Goal: Task Accomplishment & Management: Use online tool/utility

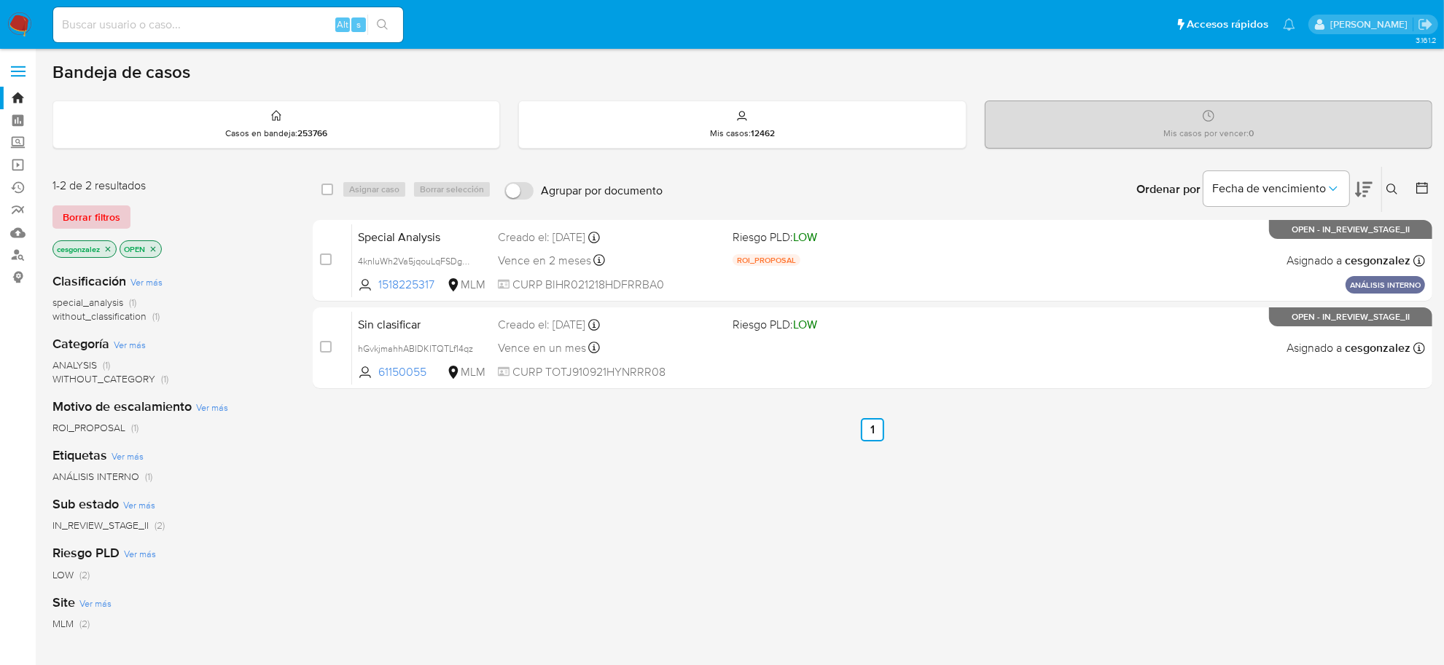
click at [103, 216] on span "Borrar filtros" at bounding box center [92, 217] width 58 height 20
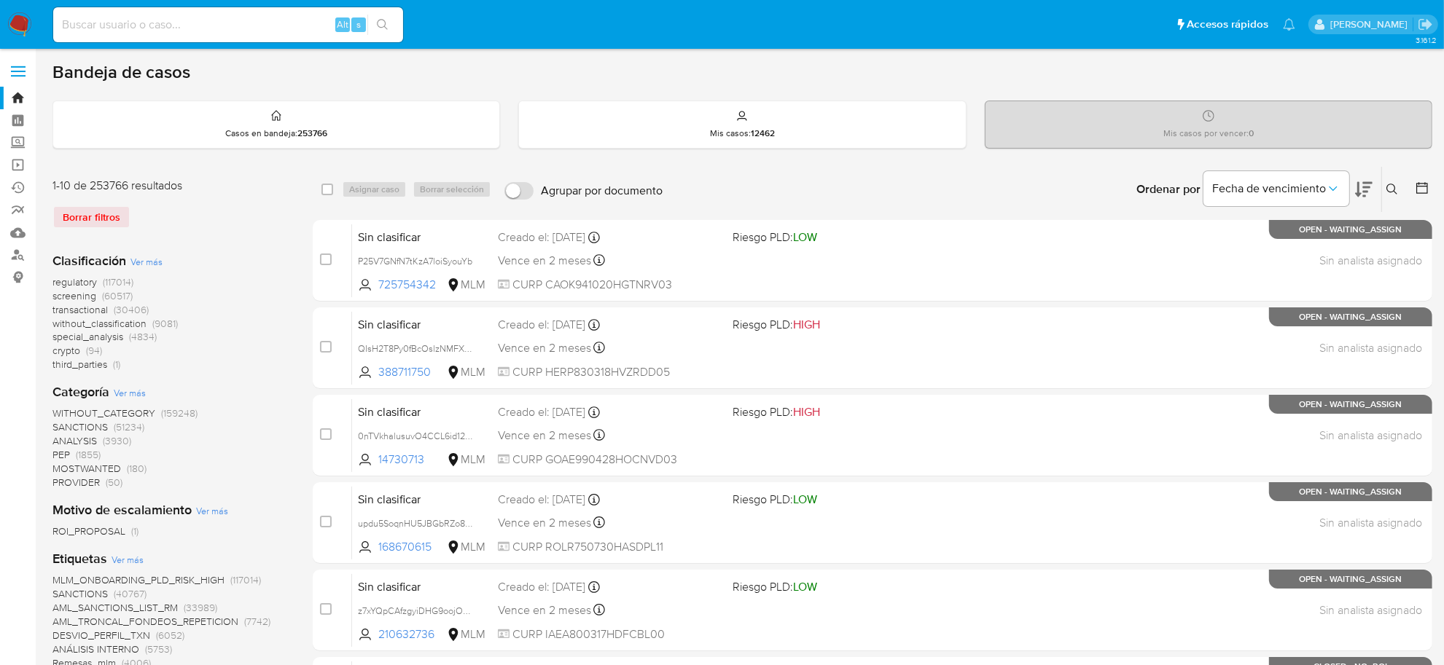
click at [20, 28] on img at bounding box center [19, 24] width 25 height 25
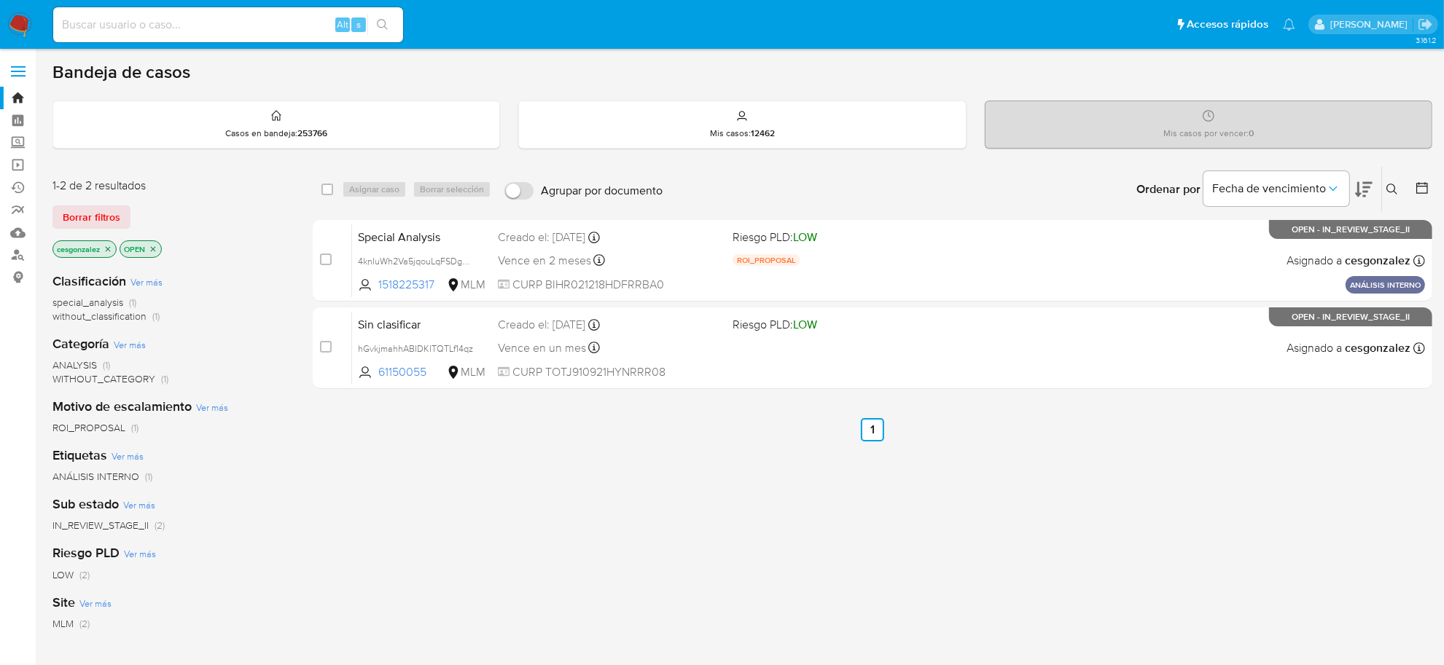
click at [17, 20] on img at bounding box center [19, 24] width 25 height 25
click at [224, 23] on input at bounding box center [228, 24] width 350 height 19
paste input "cHwYW5EC5RSSvhRVZn0MXc9h"
type input "cHwYW5EC5RSSvhRVZn0MXc9h"
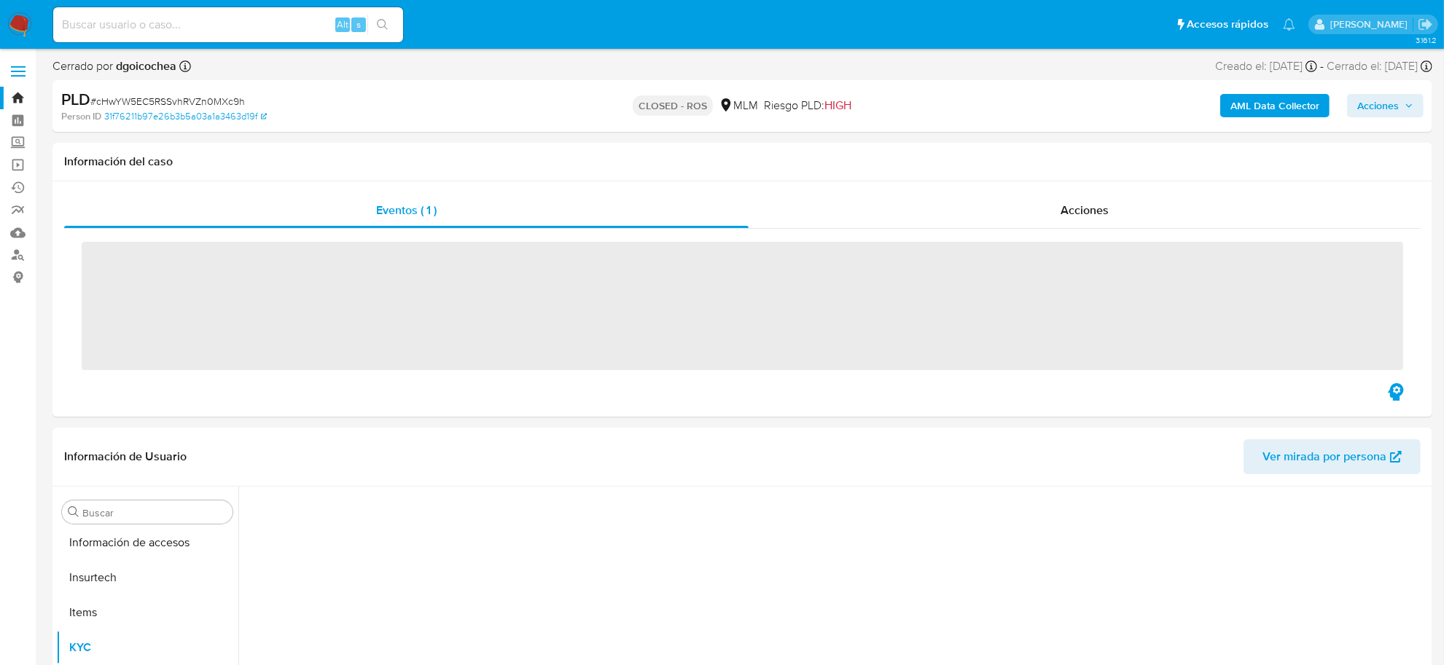
scroll to position [685, 0]
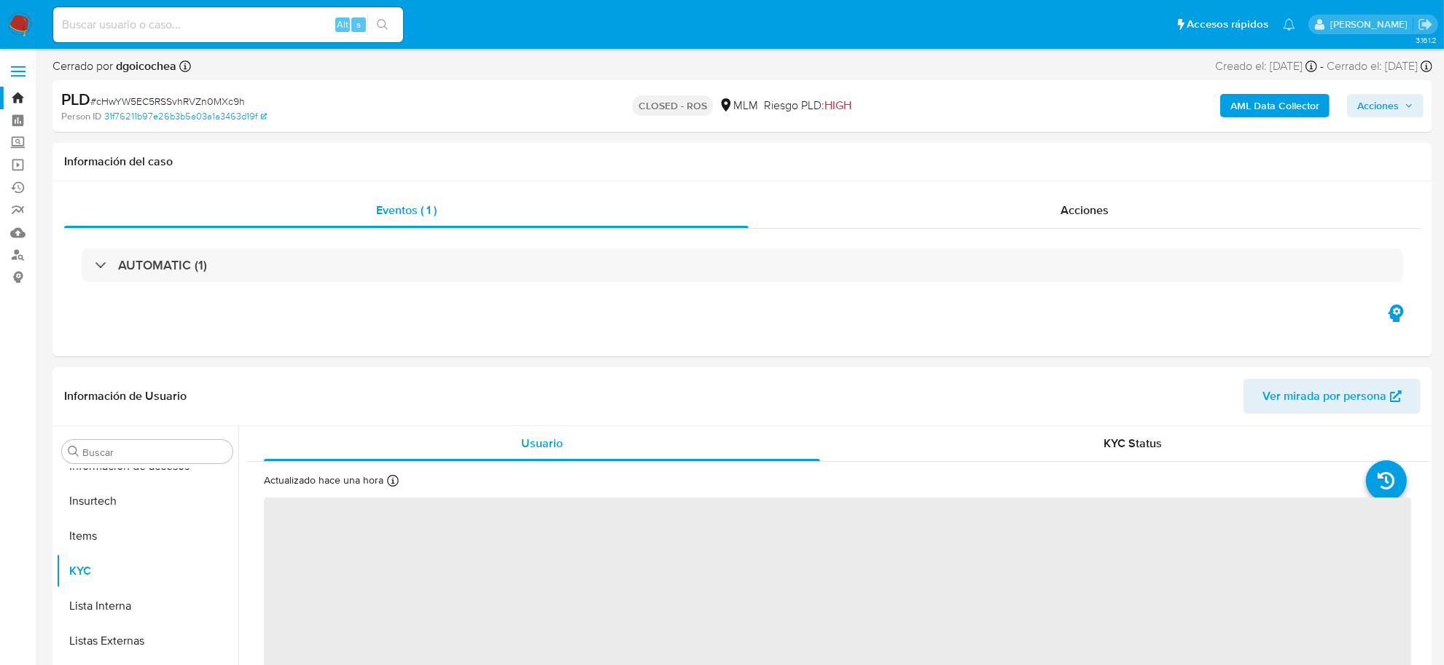
select select "10"
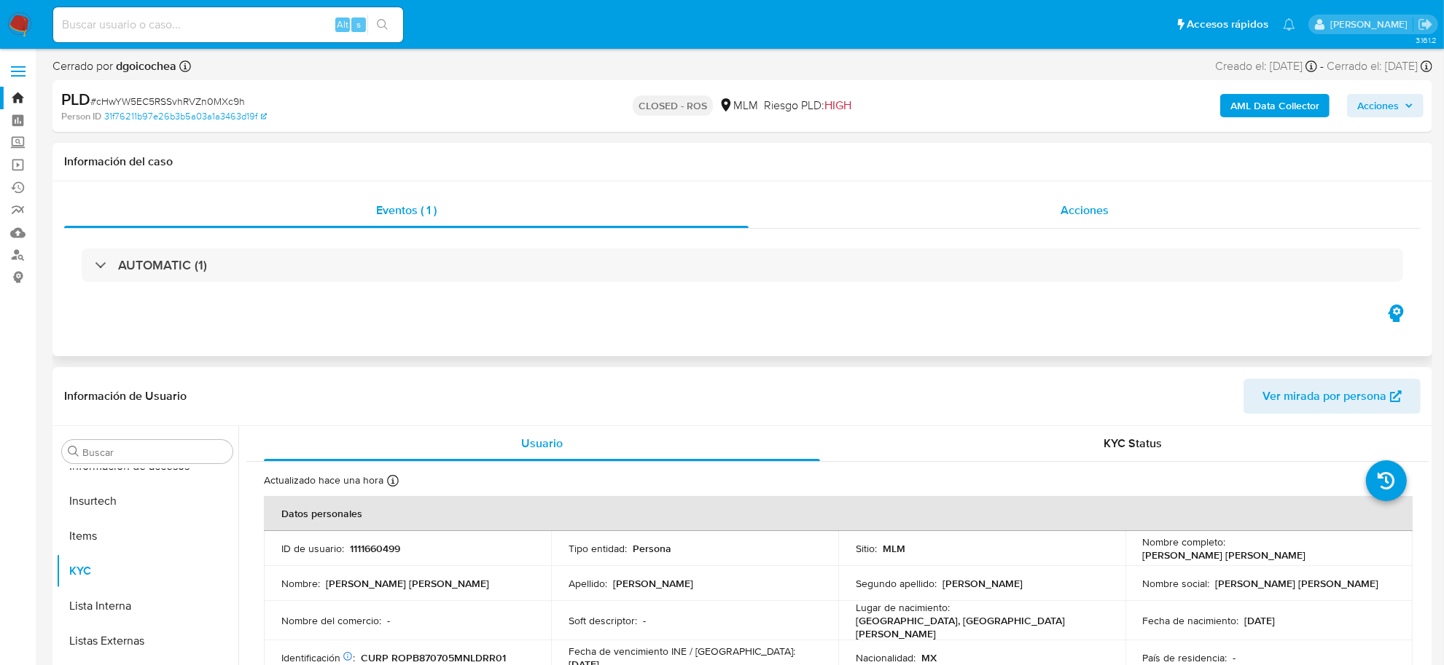
click at [1088, 215] on span "Acciones" at bounding box center [1085, 210] width 48 height 17
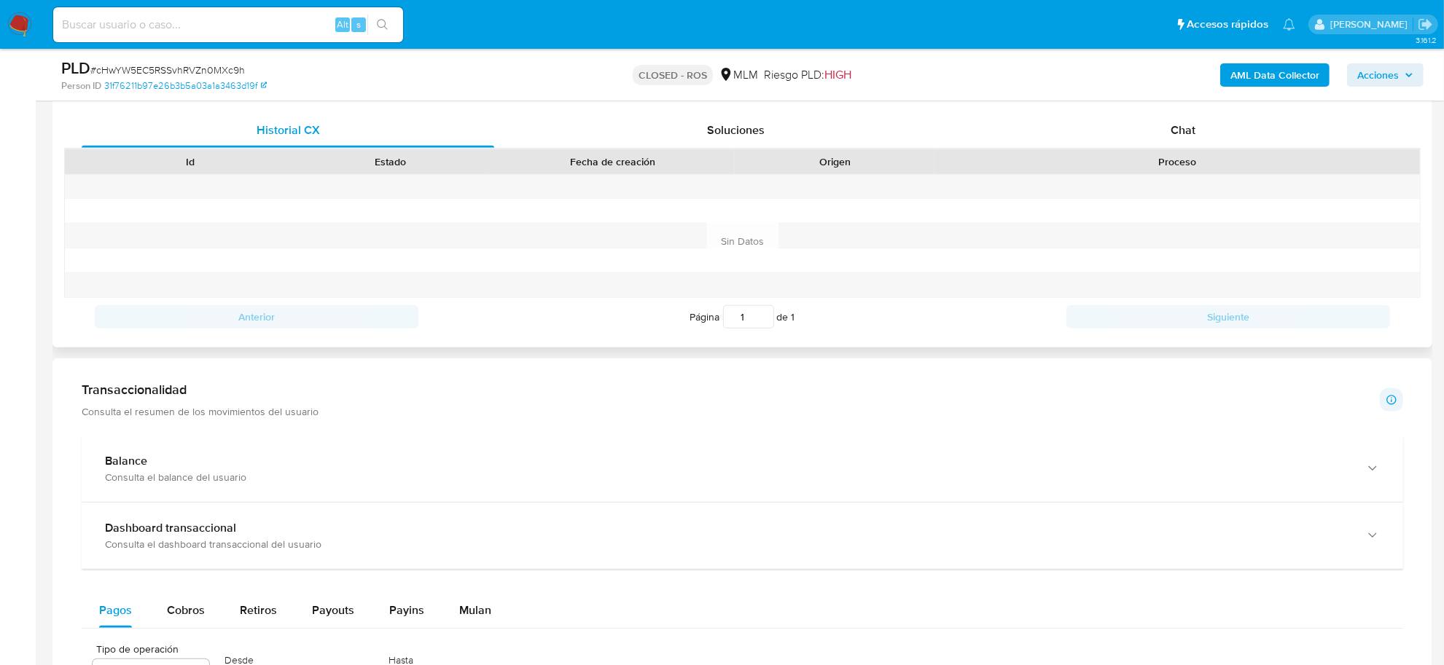
scroll to position [638, 0]
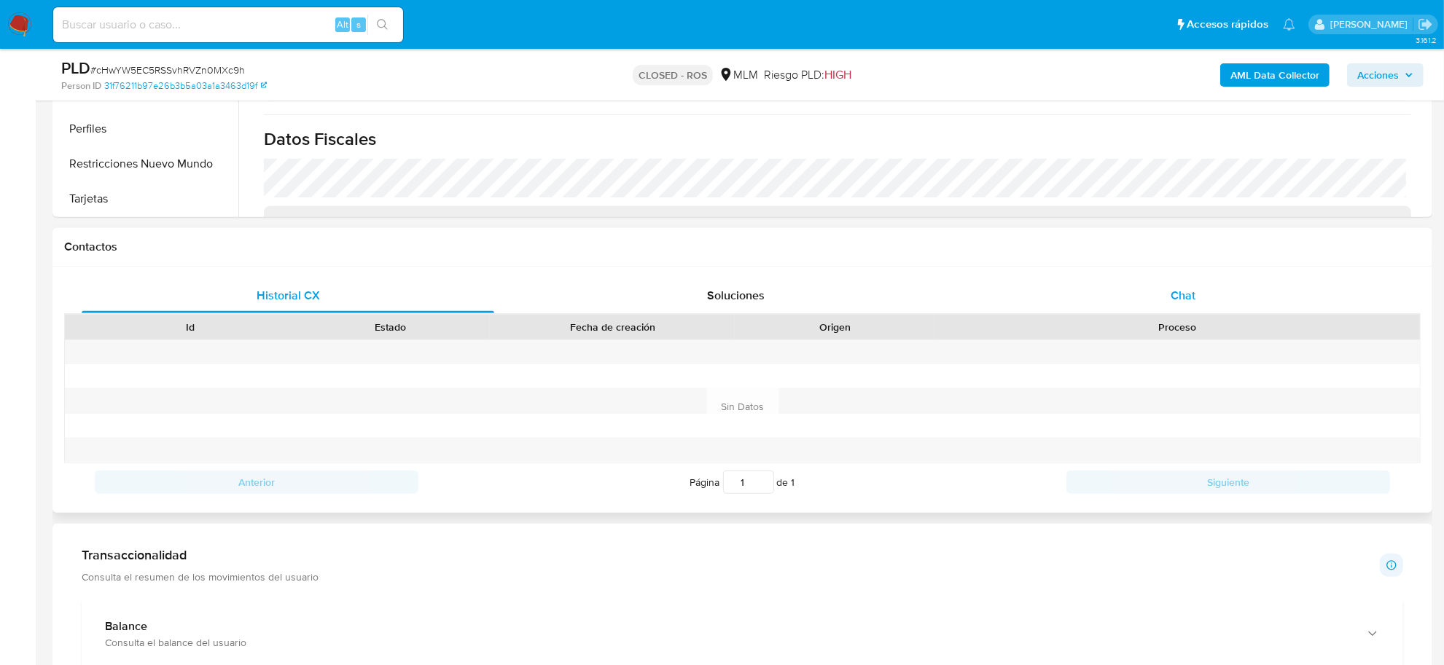
click at [1181, 294] on span "Chat" at bounding box center [1183, 295] width 25 height 17
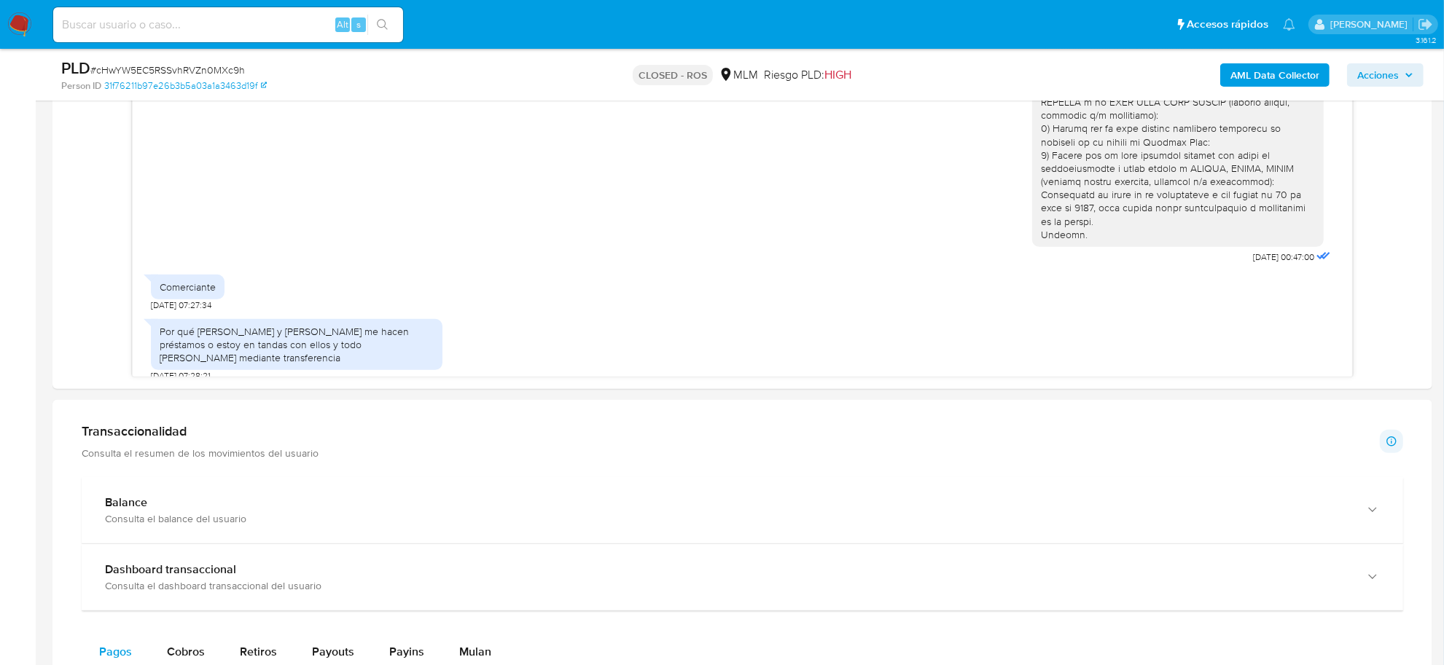
scroll to position [1276, 0]
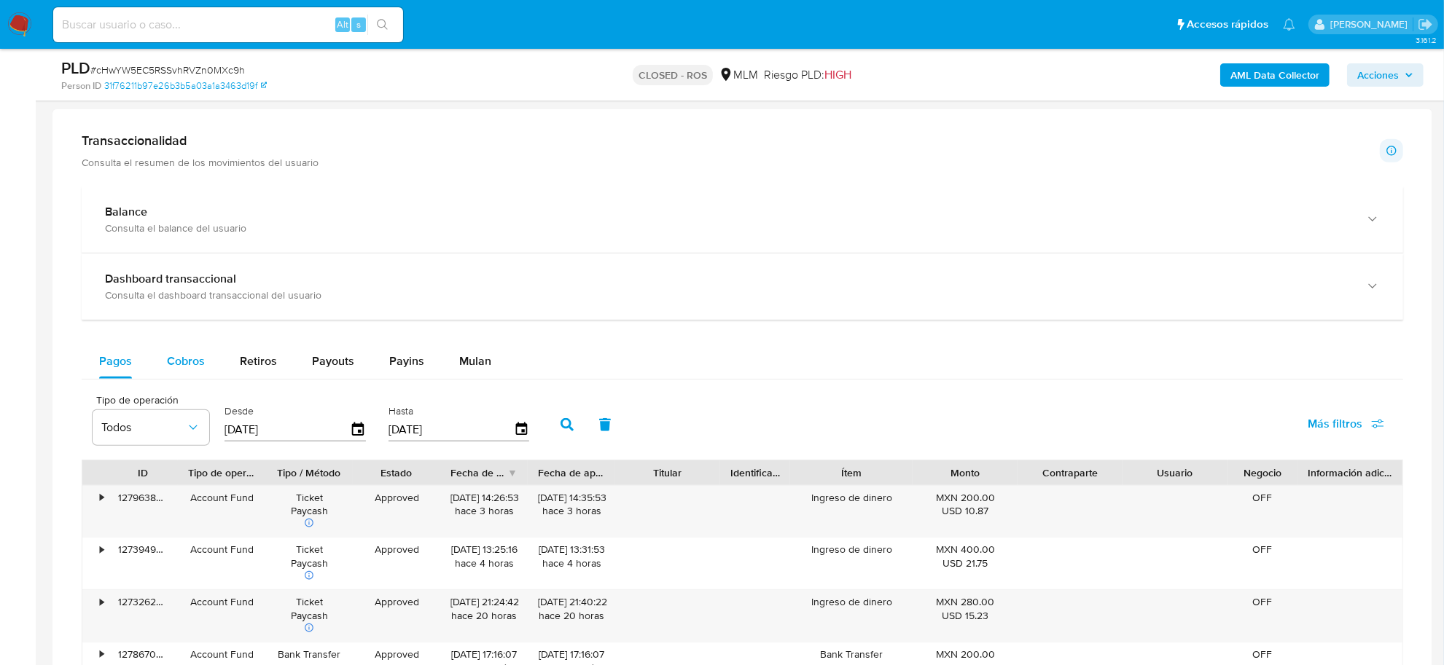
click at [187, 355] on span "Cobros" at bounding box center [186, 361] width 38 height 17
select select "10"
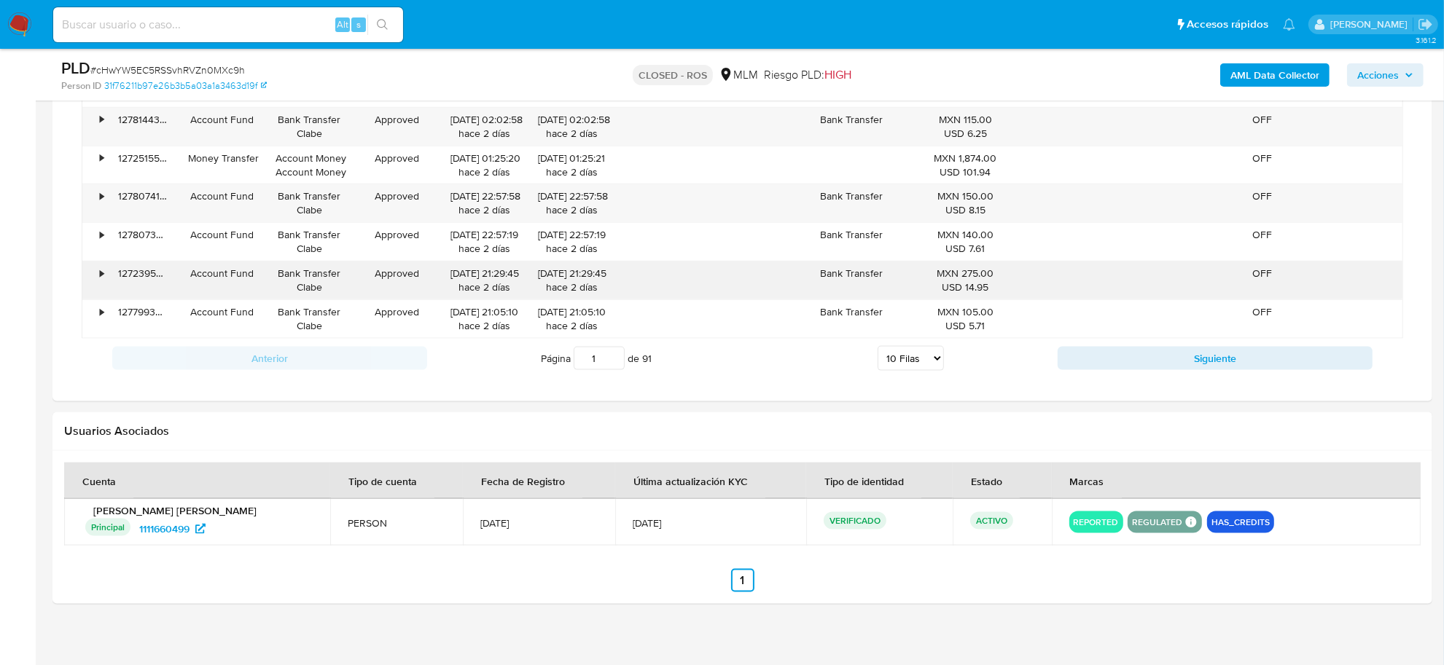
scroll to position [1864, 0]
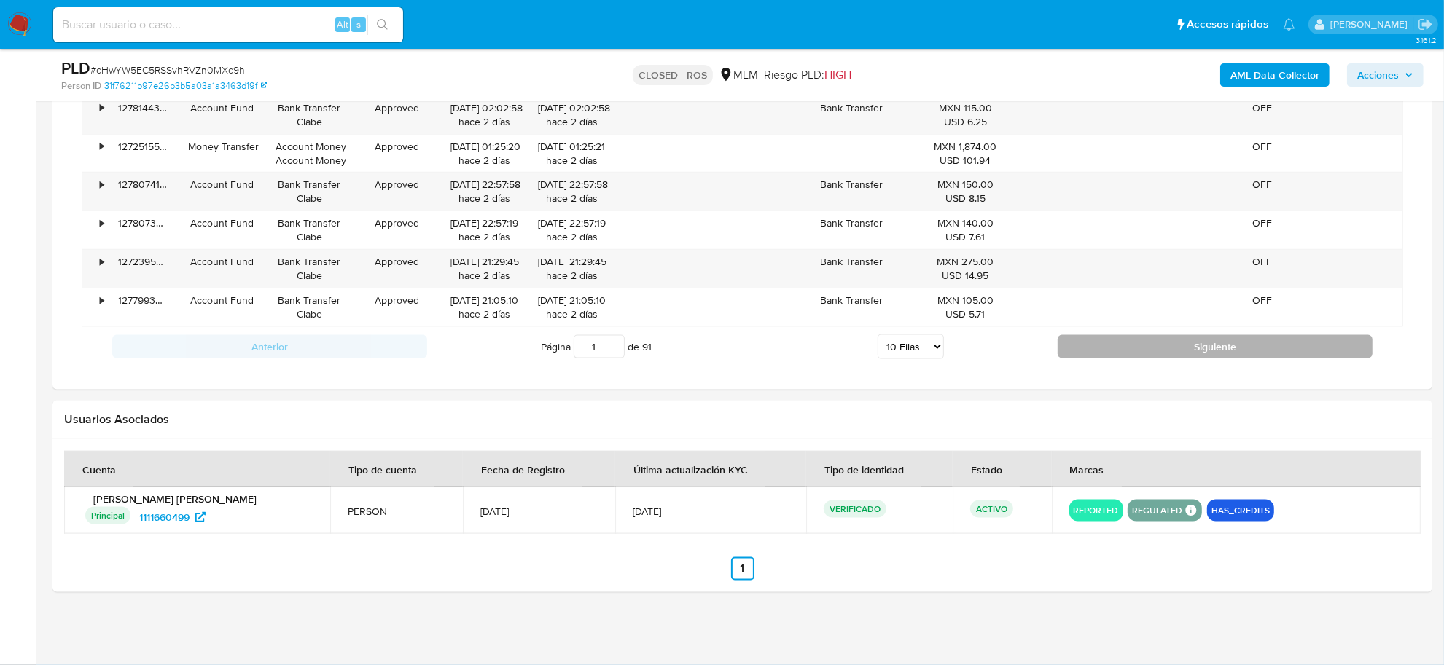
click at [1077, 354] on button "Siguiente" at bounding box center [1215, 346] width 315 height 23
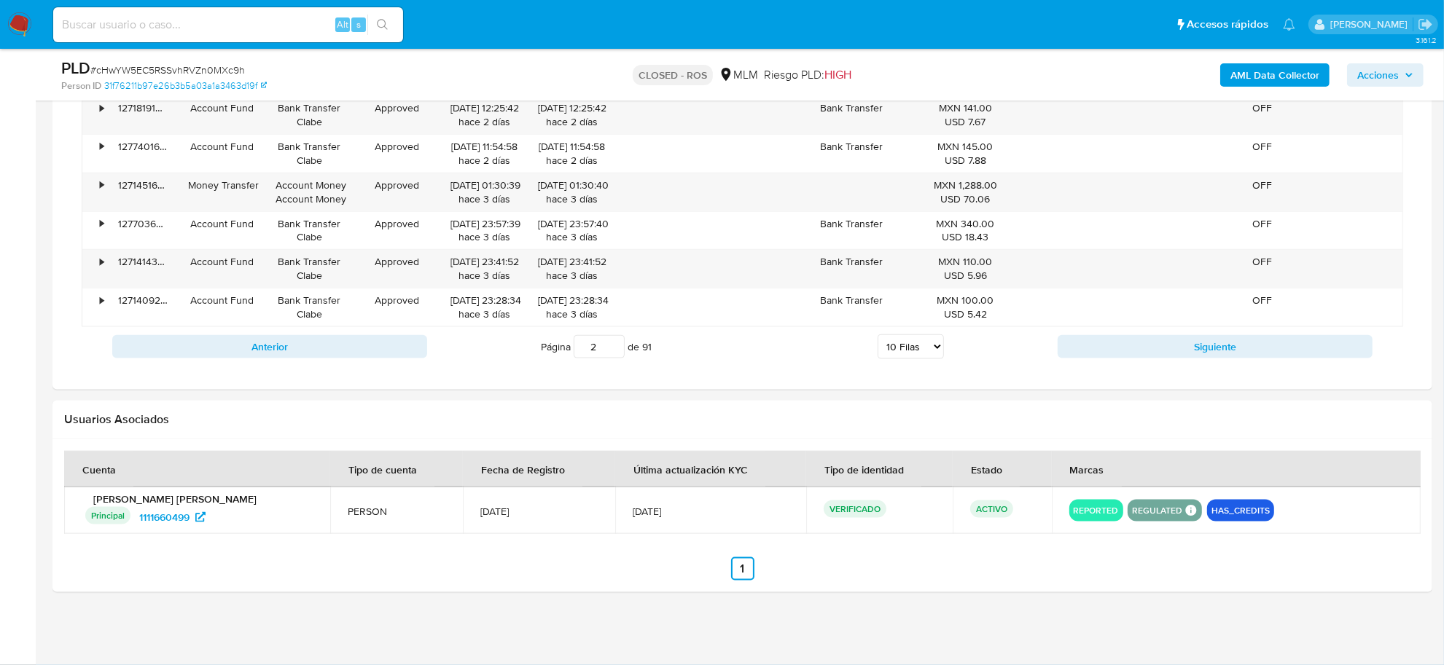
scroll to position [1823, 0]
click at [1077, 352] on button "Siguiente" at bounding box center [1215, 346] width 315 height 23
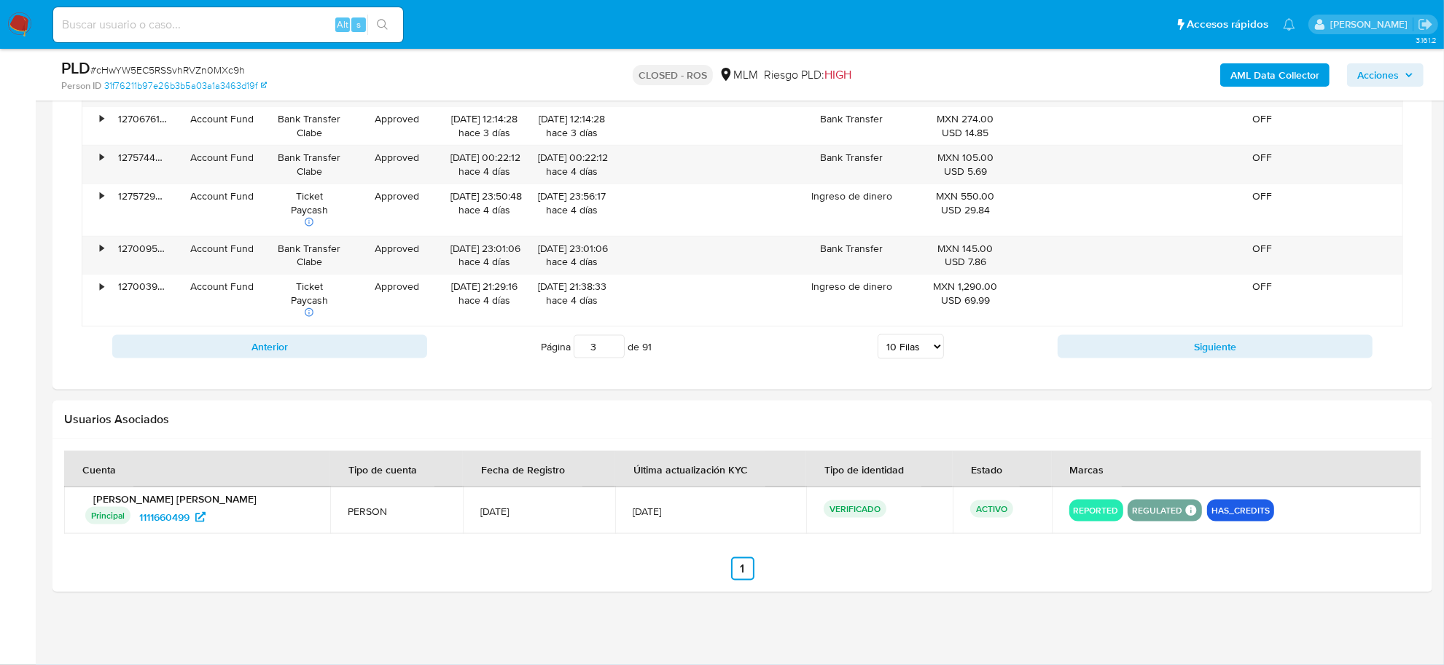
scroll to position [1850, 0]
click at [1077, 352] on button "Siguiente" at bounding box center [1215, 346] width 315 height 23
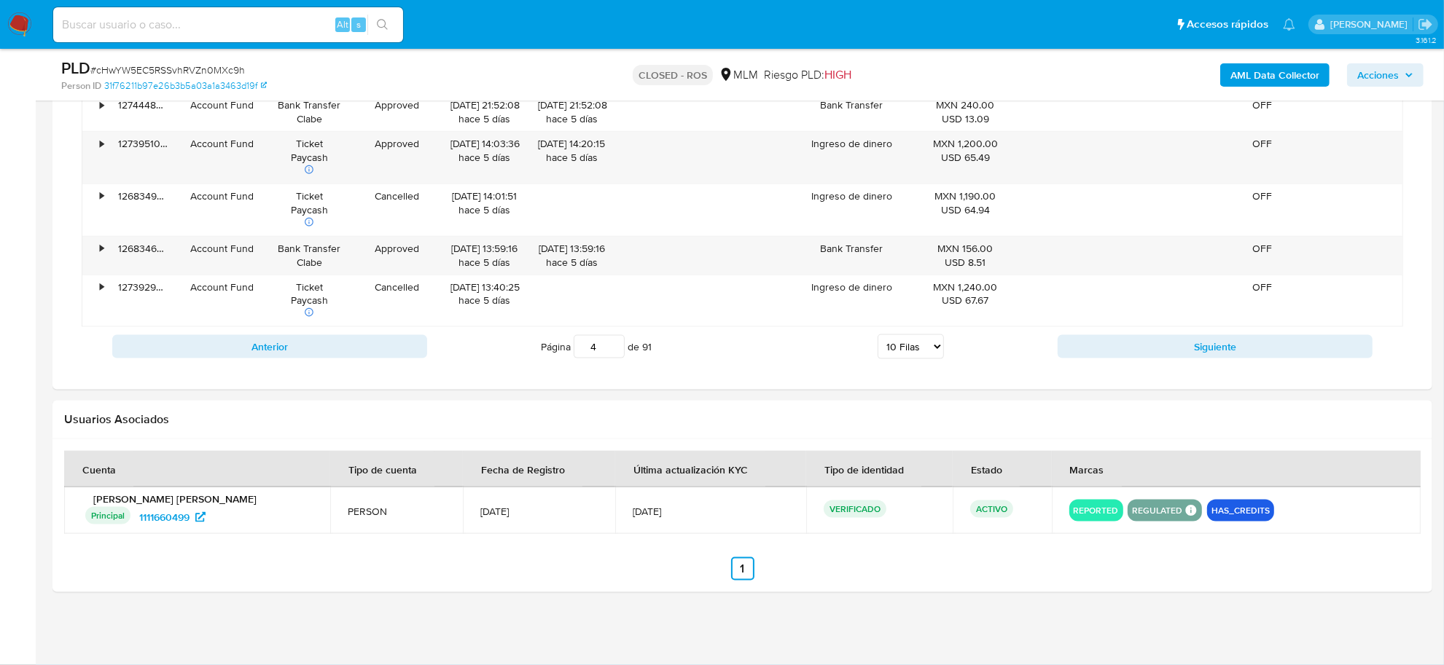
scroll to position [1864, 0]
click at [1077, 352] on button "Siguiente" at bounding box center [1215, 346] width 315 height 23
type input "5"
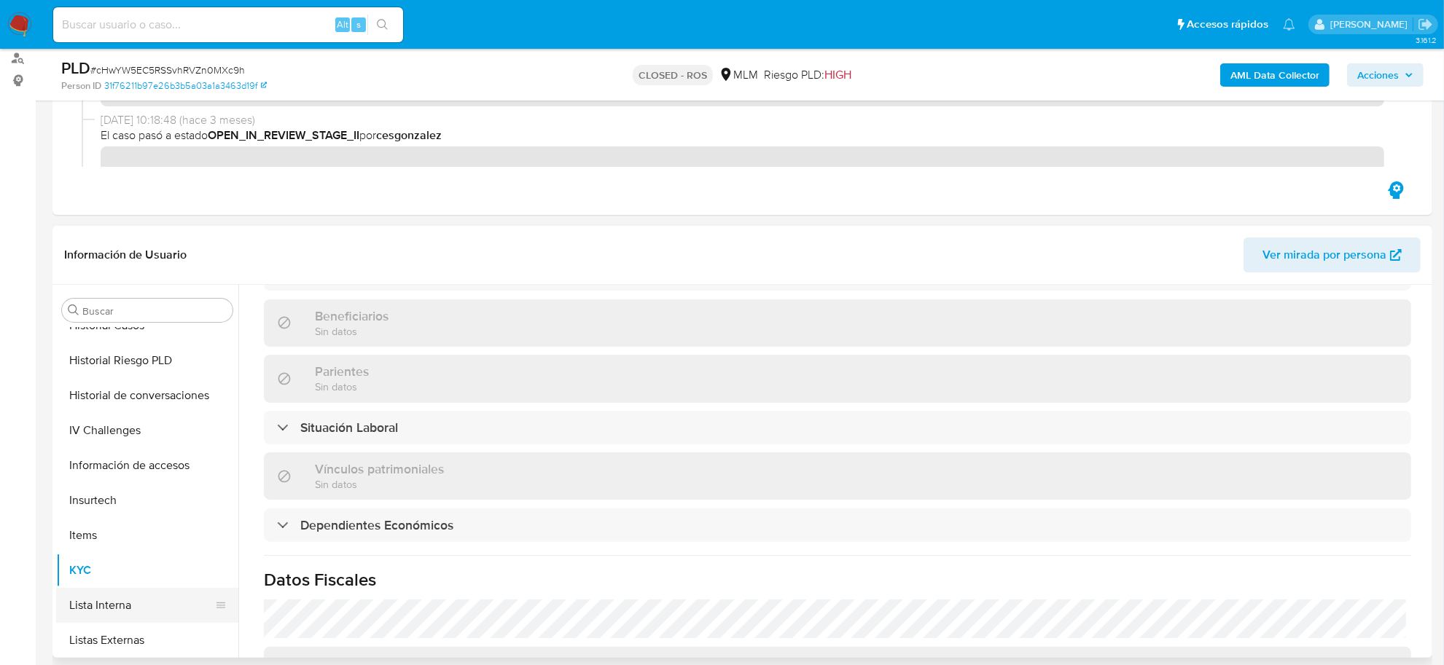
scroll to position [412, 0]
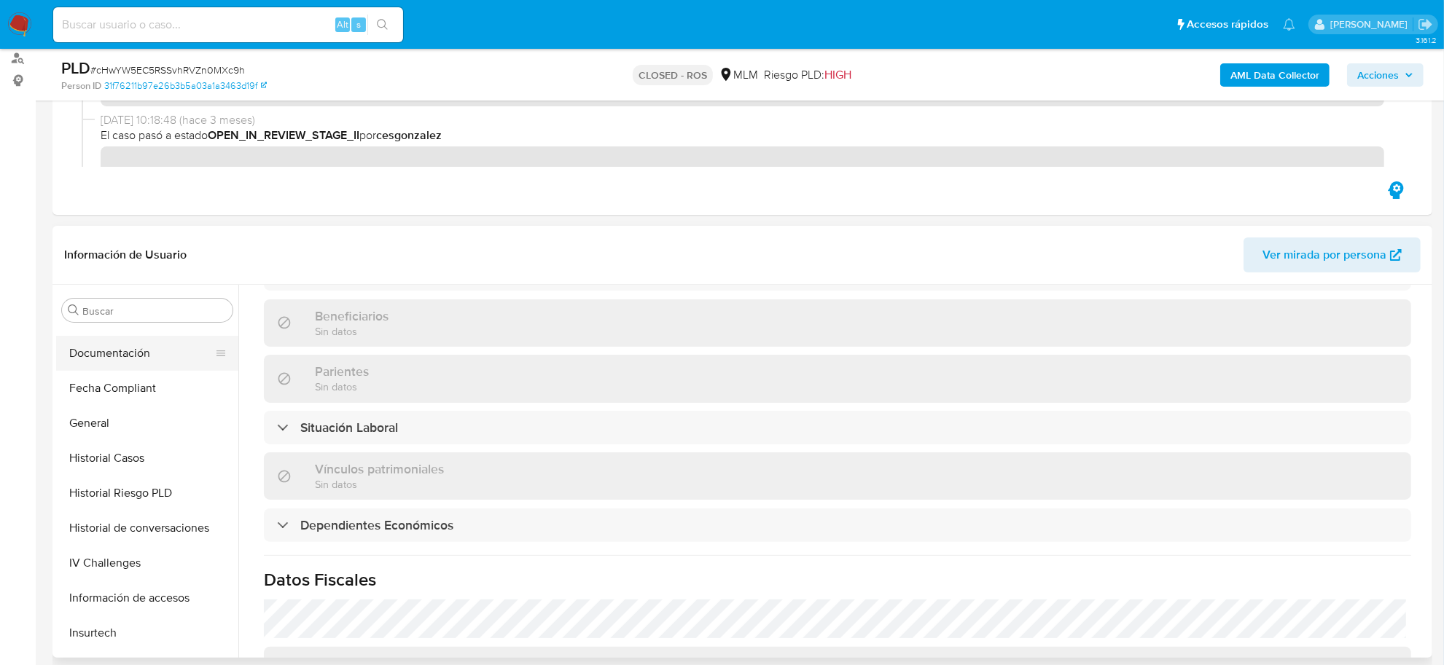
click at [122, 355] on button "Documentación" at bounding box center [141, 353] width 171 height 35
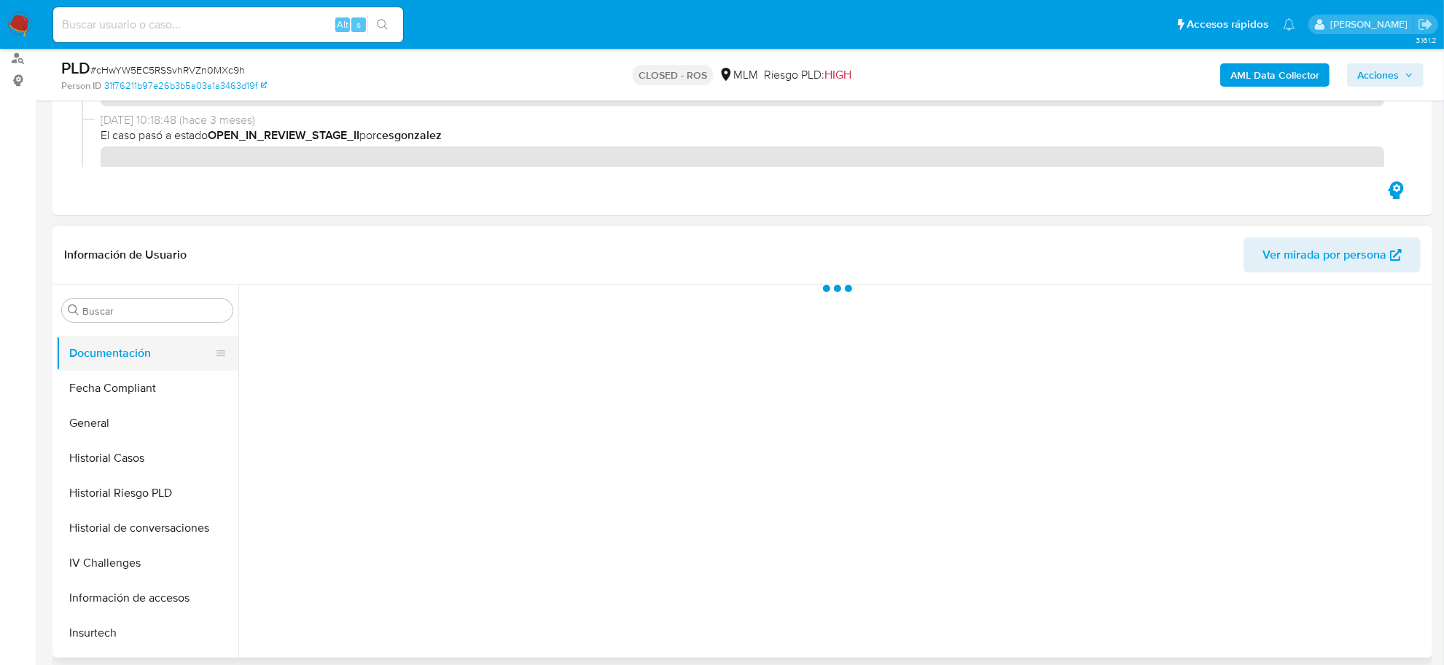
scroll to position [0, 0]
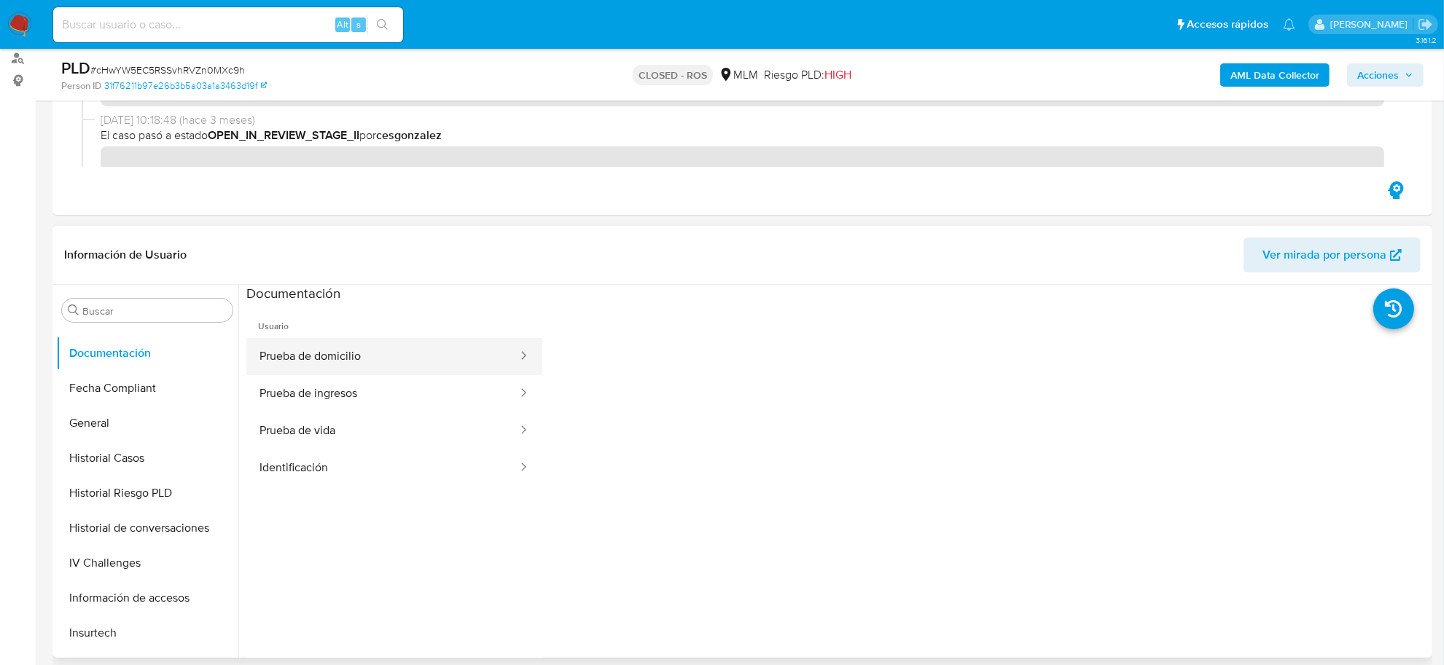
click at [398, 370] on button "Prueba de domicilio" at bounding box center [382, 356] width 273 height 37
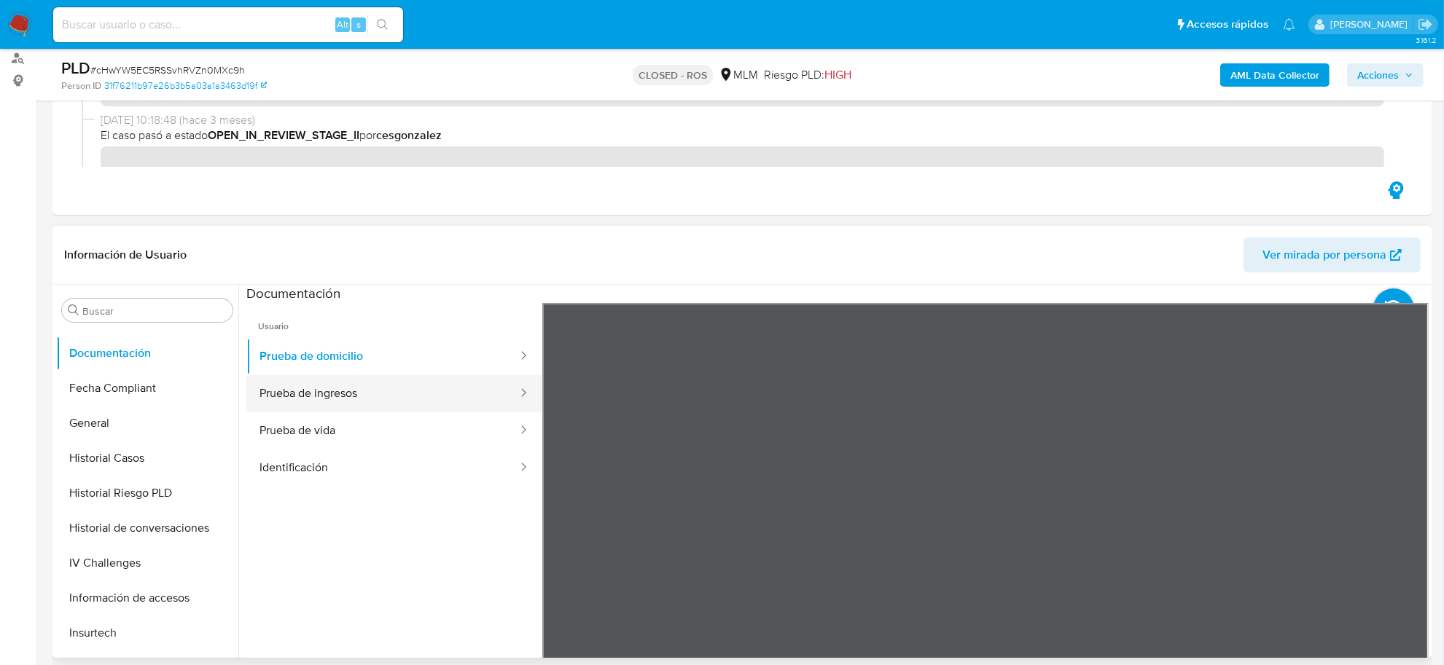
click at [385, 387] on button "Prueba de ingresos" at bounding box center [382, 393] width 273 height 37
click at [372, 447] on button "Prueba de vida" at bounding box center [382, 431] width 273 height 37
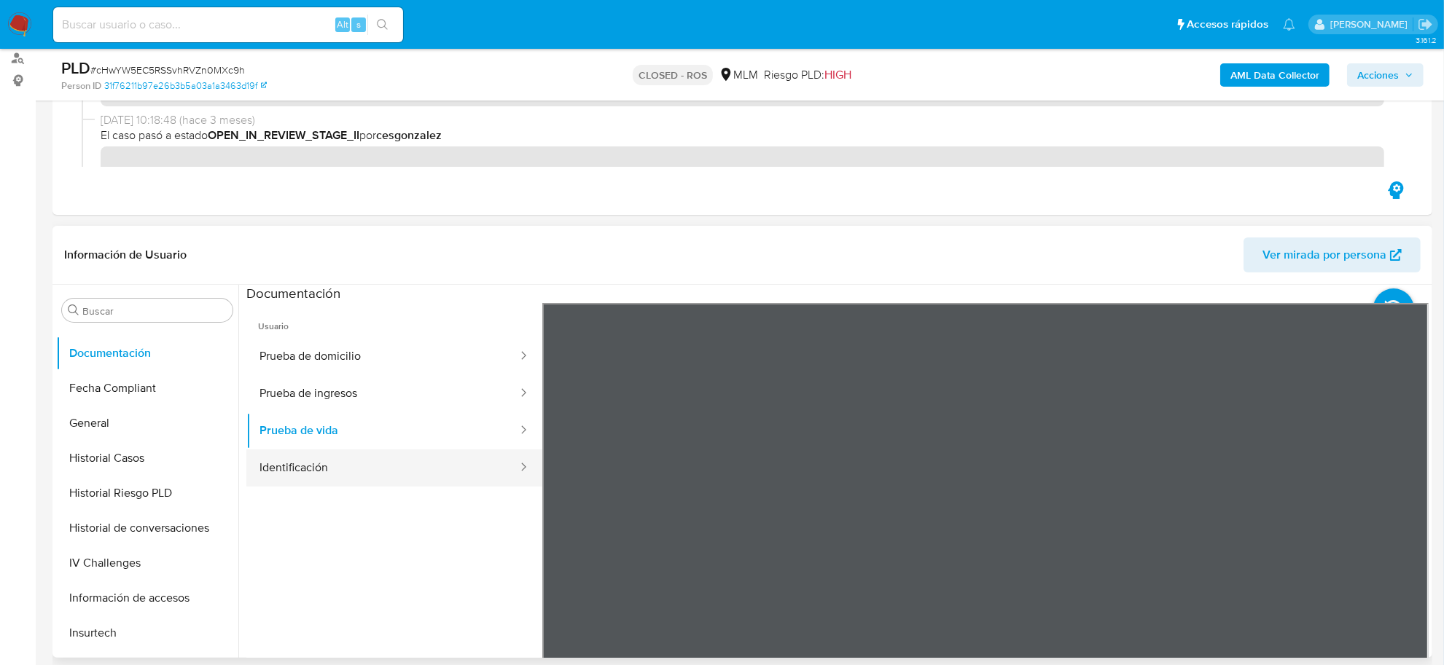
click at [359, 470] on button "Identificación" at bounding box center [382, 468] width 273 height 37
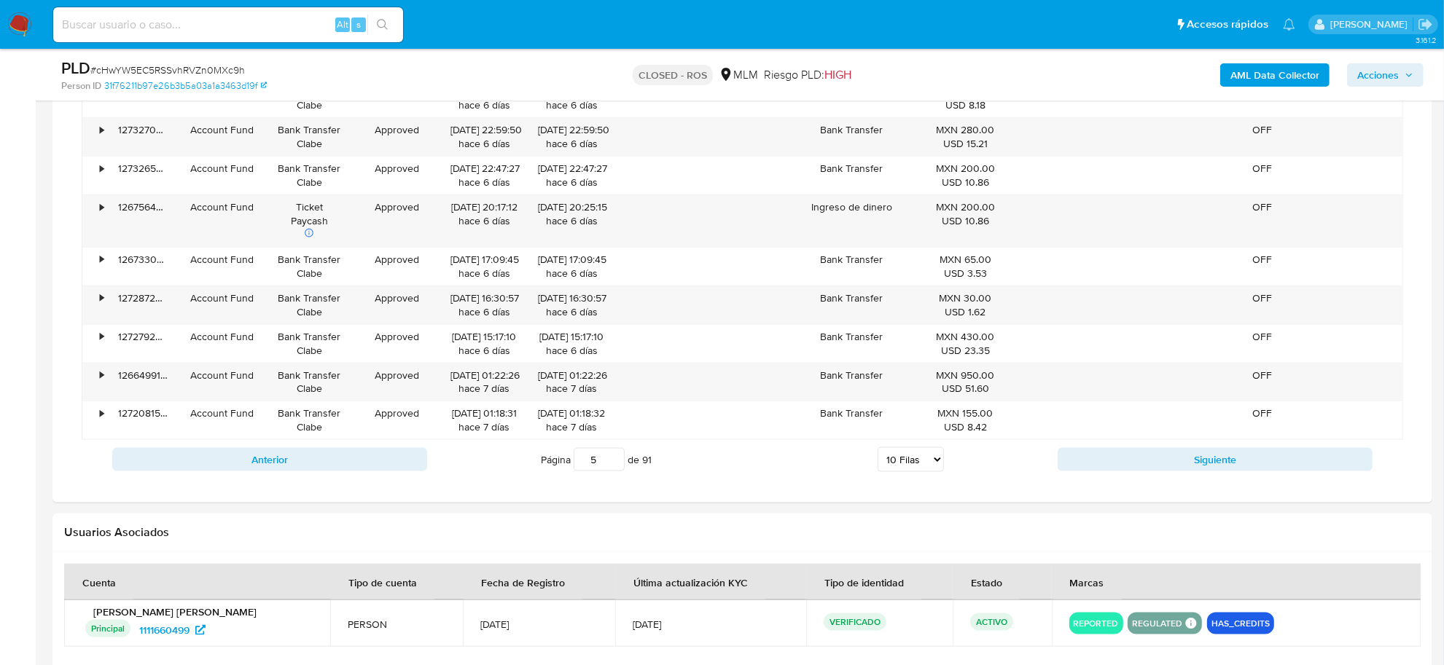
scroll to position [1837, 0]
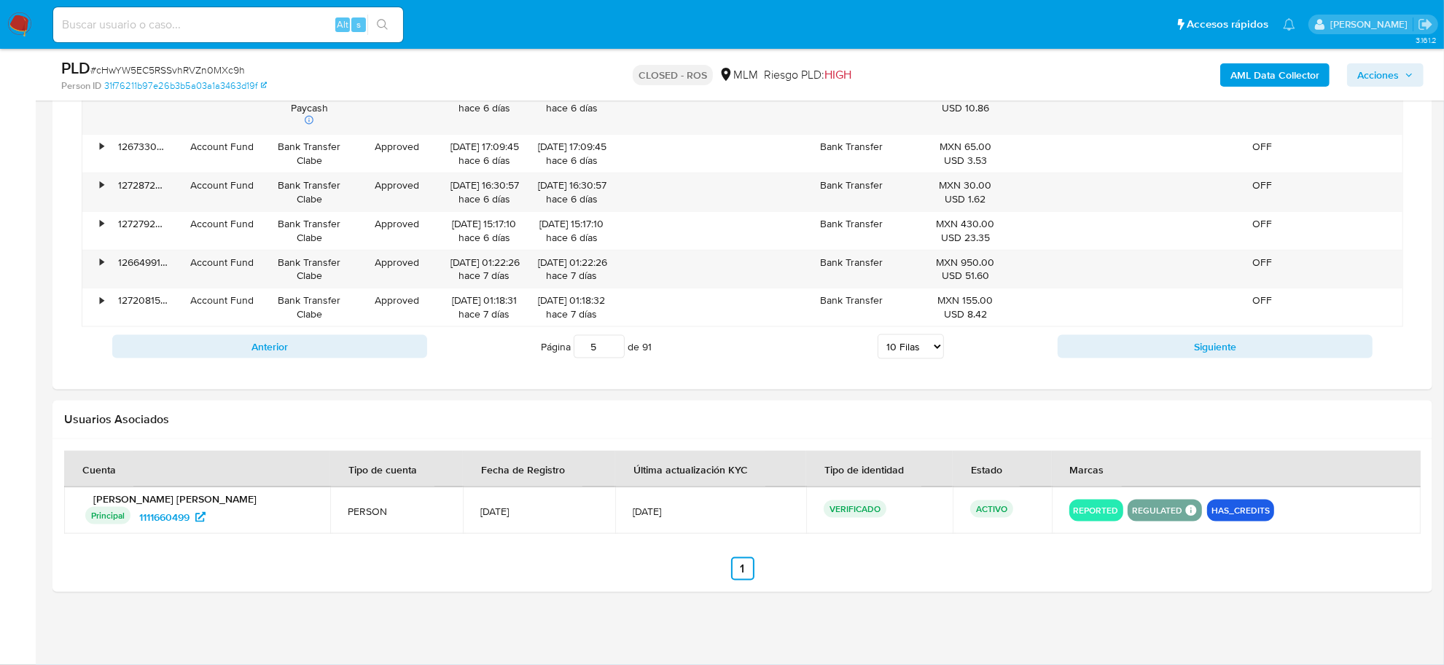
click at [19, 12] on img at bounding box center [19, 24] width 25 height 25
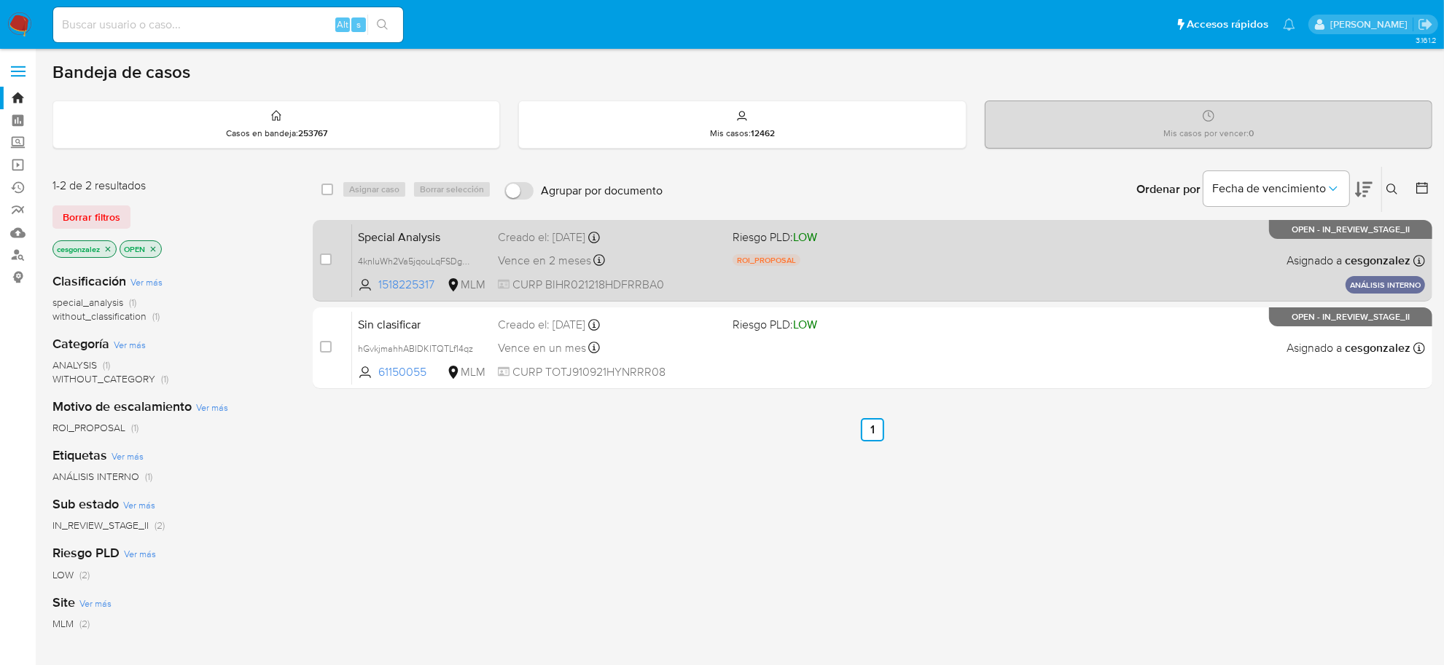
click at [649, 253] on div "Vence en 2 meses Vence el 17/11/2025 11:04:13" at bounding box center [609, 261] width 223 height 20
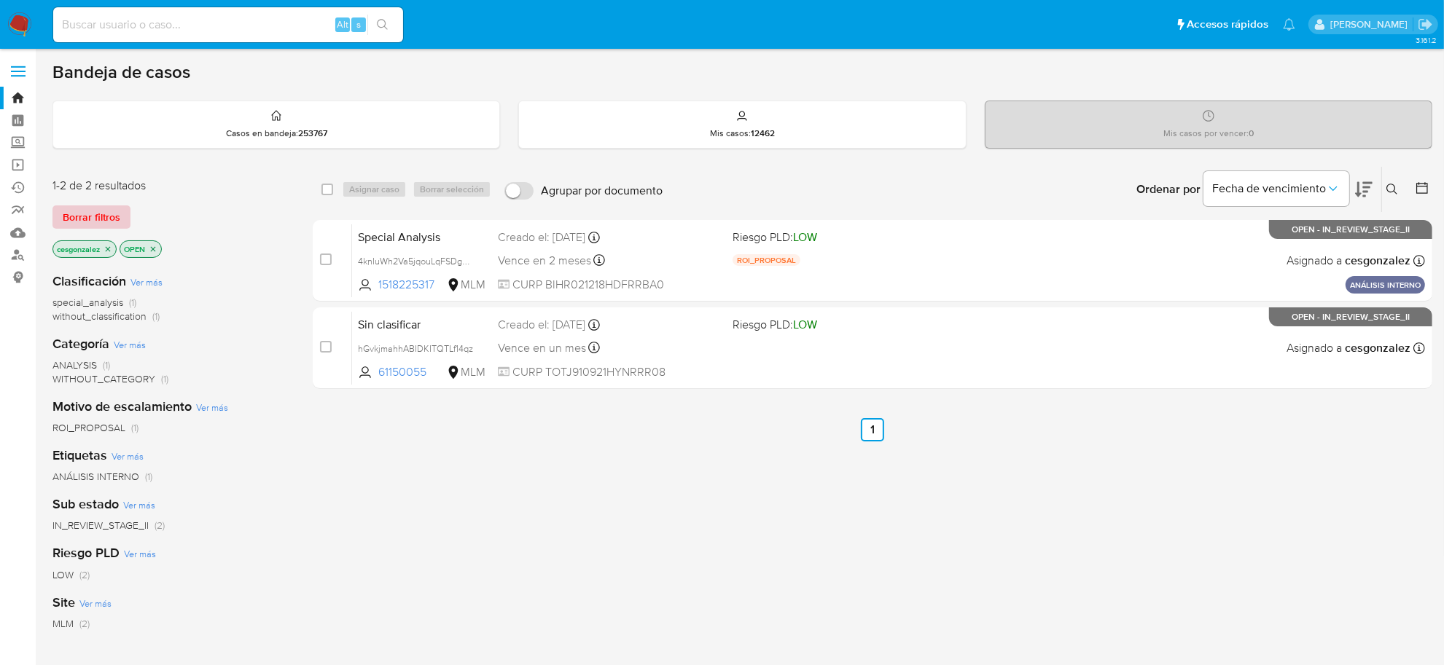
click at [87, 211] on span "Borrar filtros" at bounding box center [92, 217] width 58 height 20
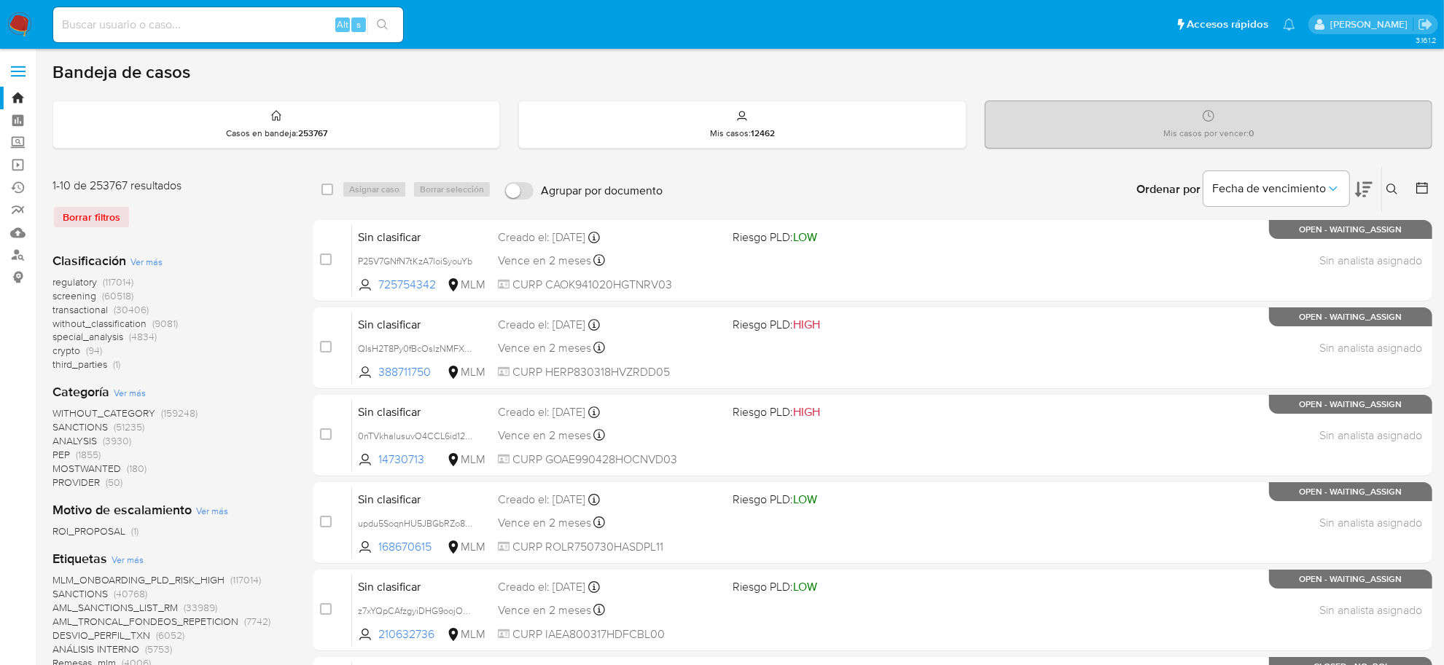
click at [66, 290] on span "screening" at bounding box center [74, 296] width 44 height 15
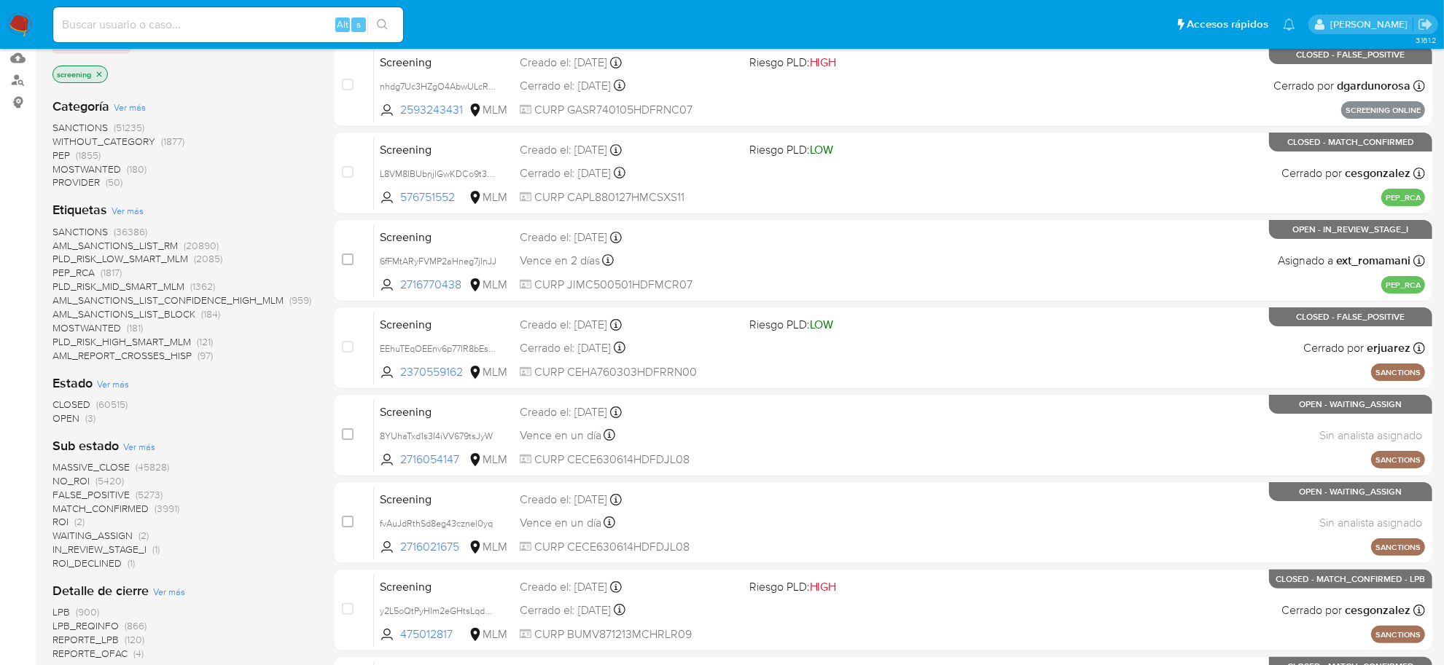
scroll to position [182, 0]
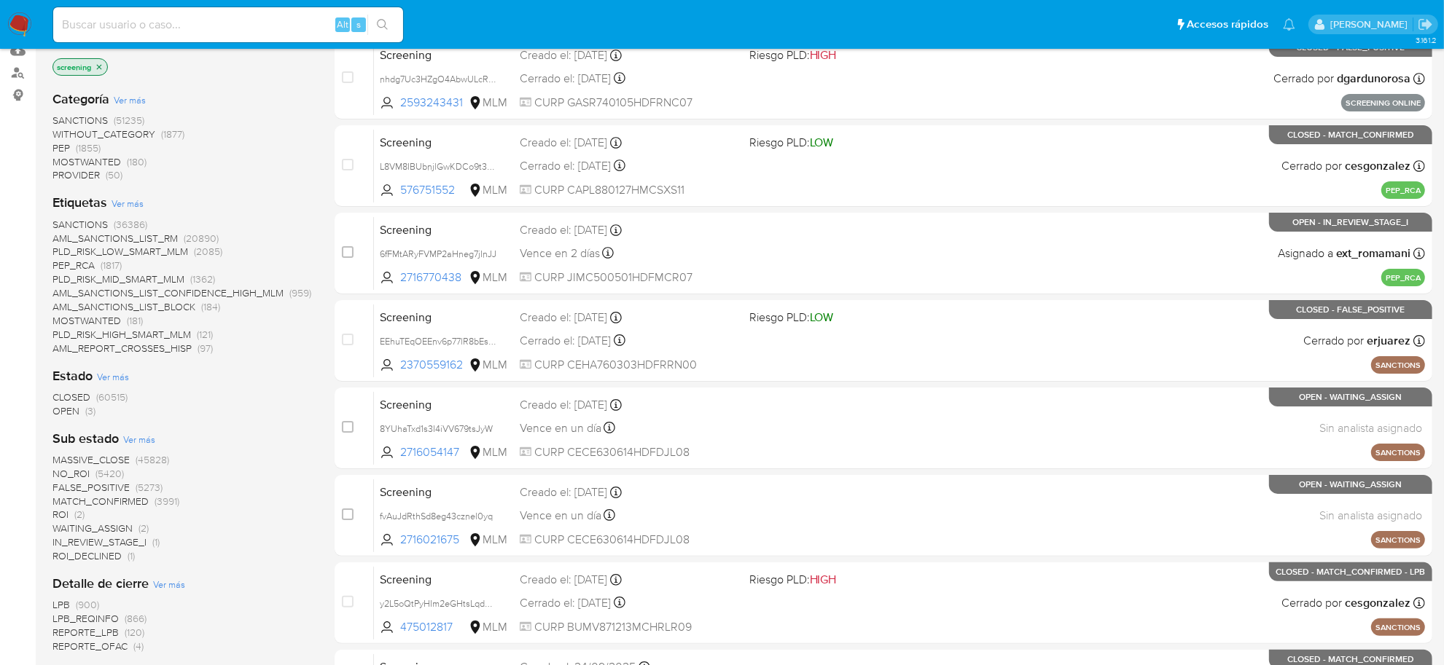
click at [71, 414] on span "OPEN" at bounding box center [65, 411] width 27 height 15
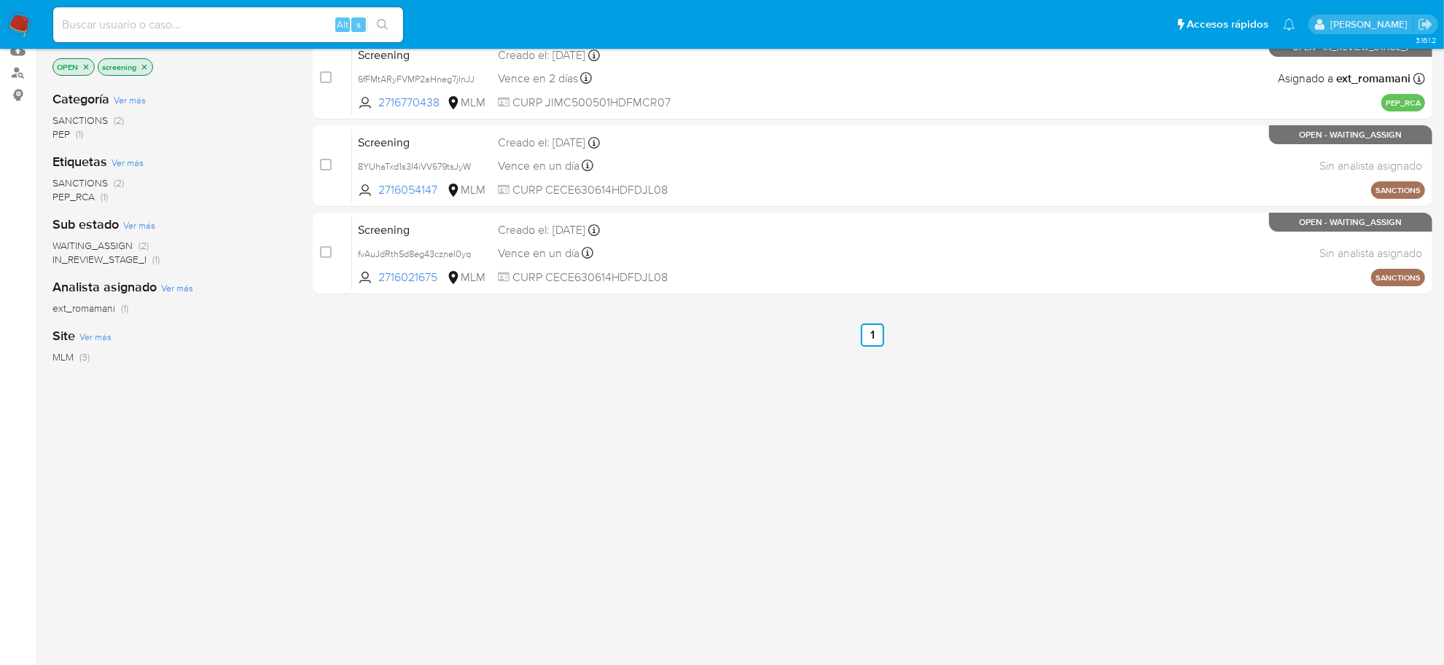
scroll to position [91, 0]
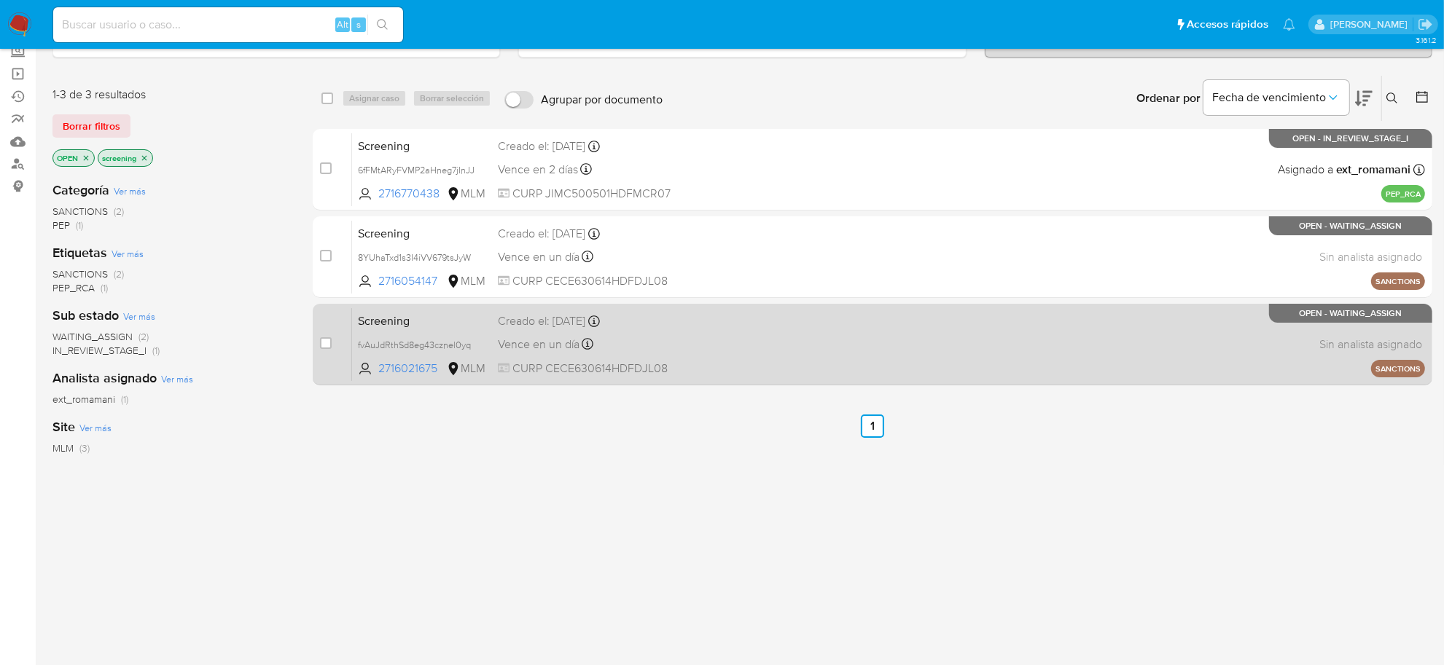
click at [733, 358] on div "Screening fvAuJdRthSd8eg43cznel0yq 2716021675 MLM Creado el: 29/09/2025 Creado …" at bounding box center [888, 345] width 1073 height 74
click at [469, 344] on span "fvAuJdRthSd8eg43cznel0yq" at bounding box center [414, 344] width 113 height 16
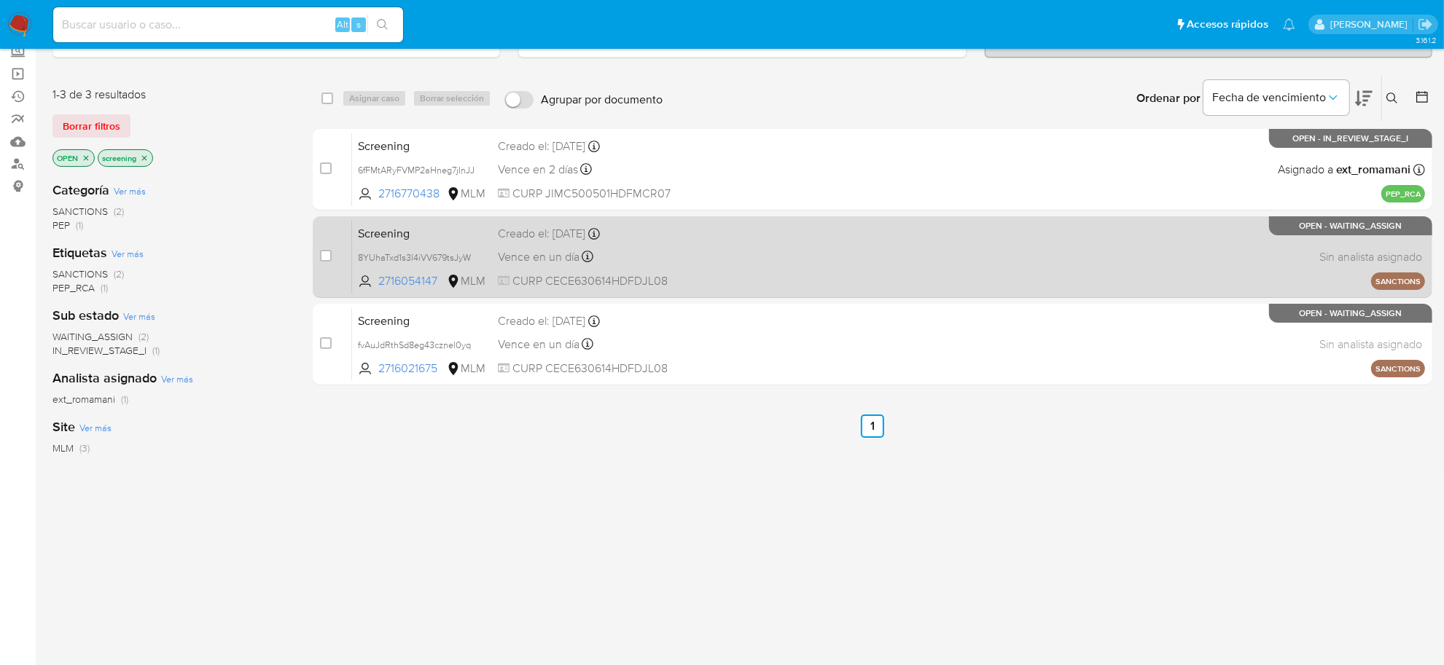
click at [569, 263] on span "Vence en un día" at bounding box center [539, 257] width 82 height 16
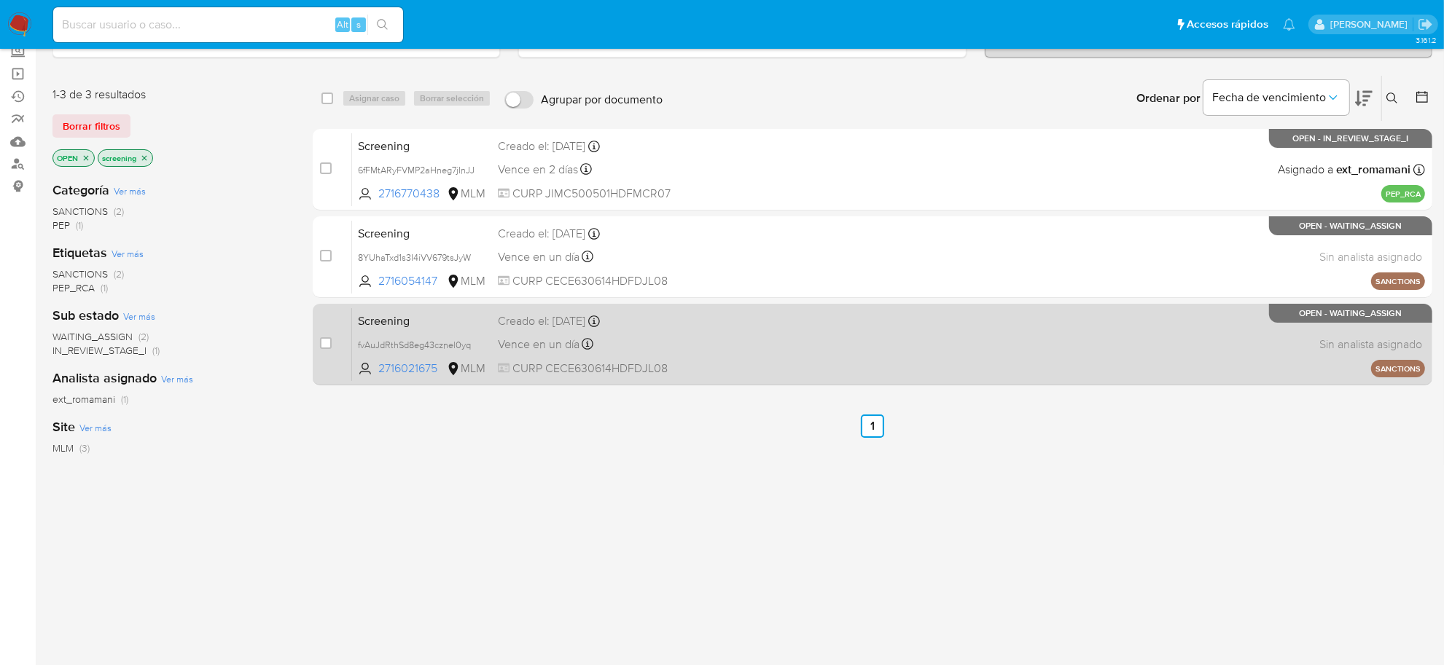
click at [549, 347] on span "Vence en un día" at bounding box center [539, 345] width 82 height 16
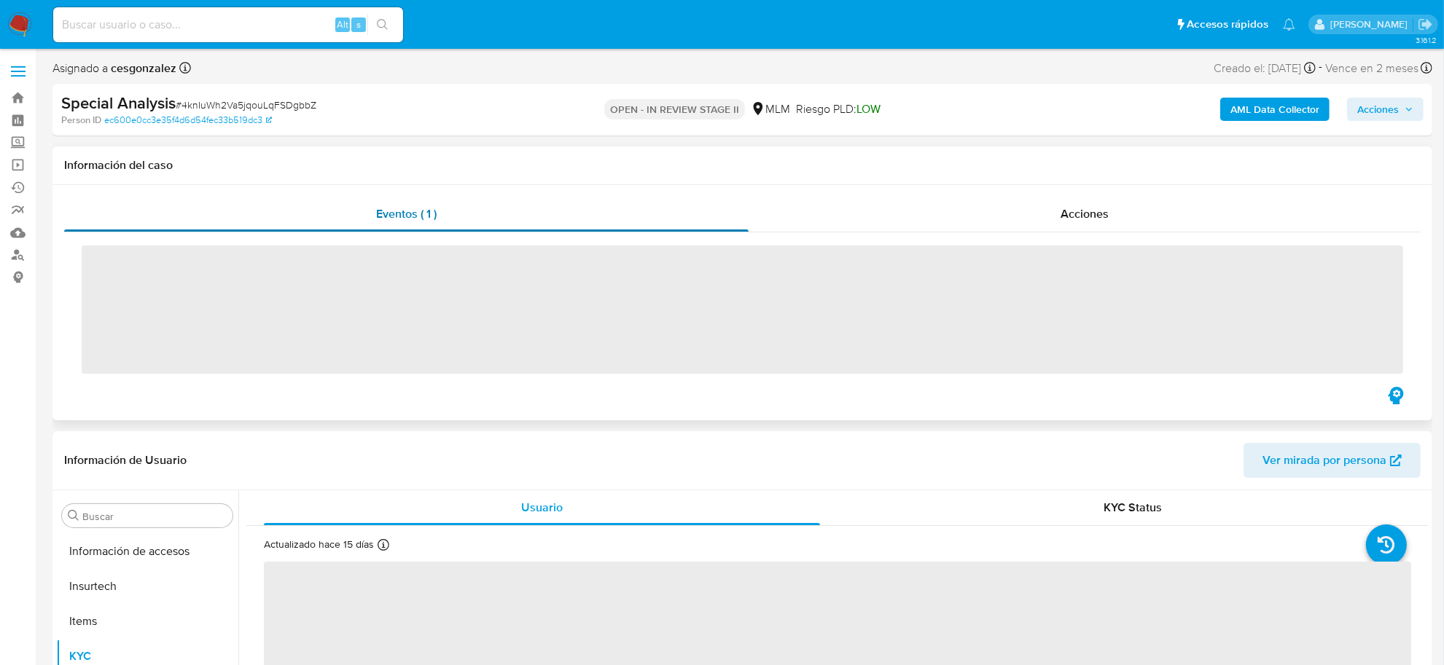
scroll to position [685, 0]
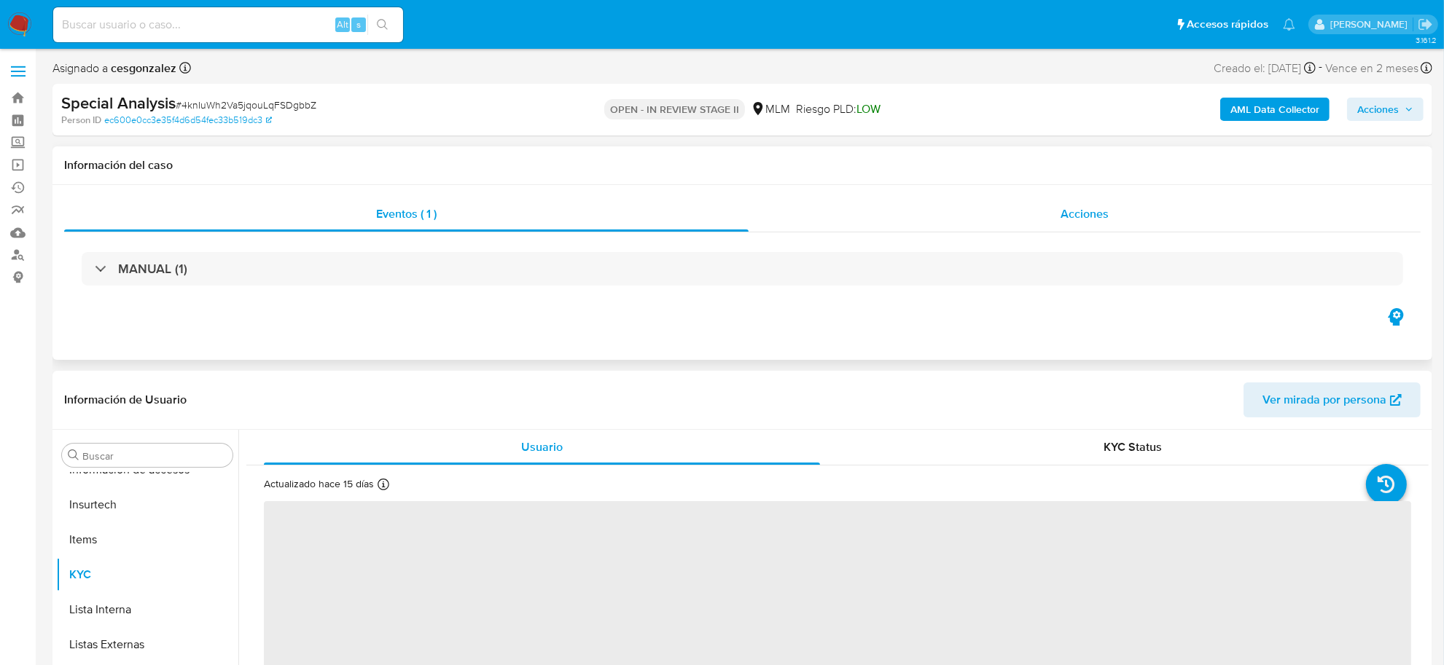
select select "10"
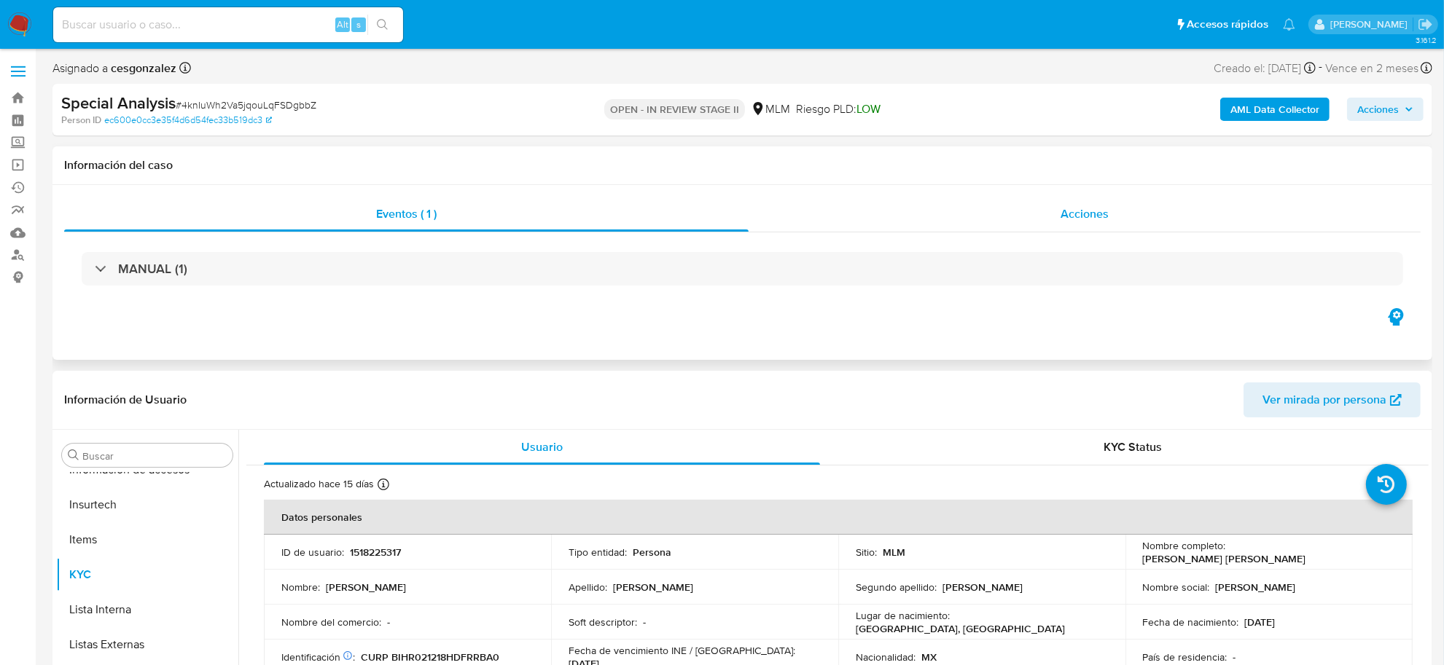
click at [1081, 225] on div "Acciones" at bounding box center [1085, 214] width 672 height 35
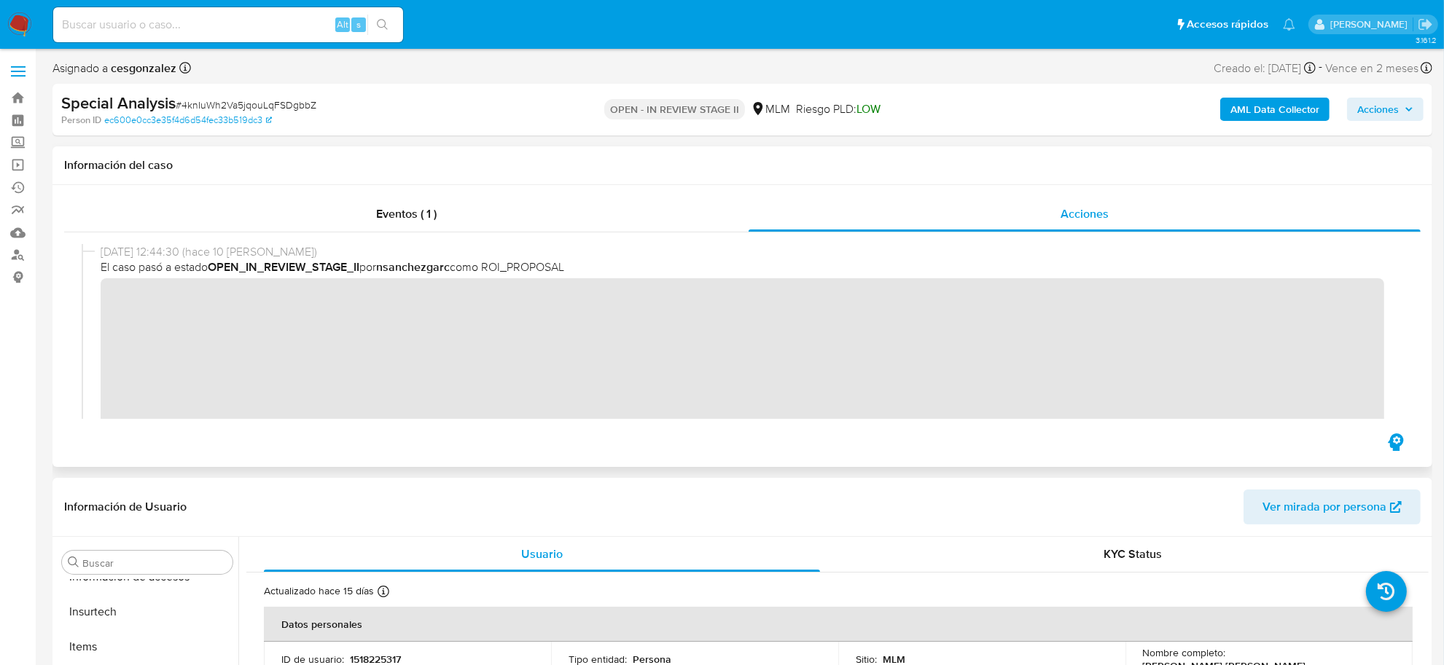
scroll to position [456, 0]
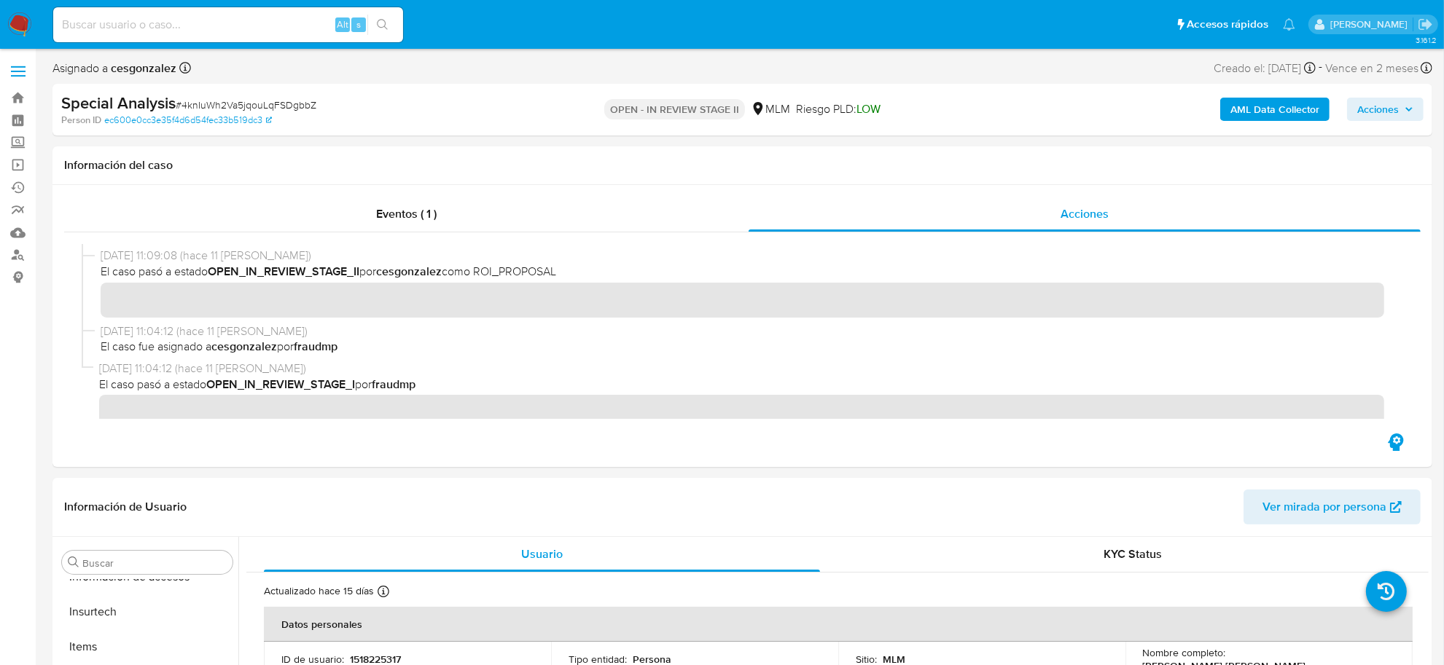
click at [20, 12] on img at bounding box center [19, 24] width 25 height 25
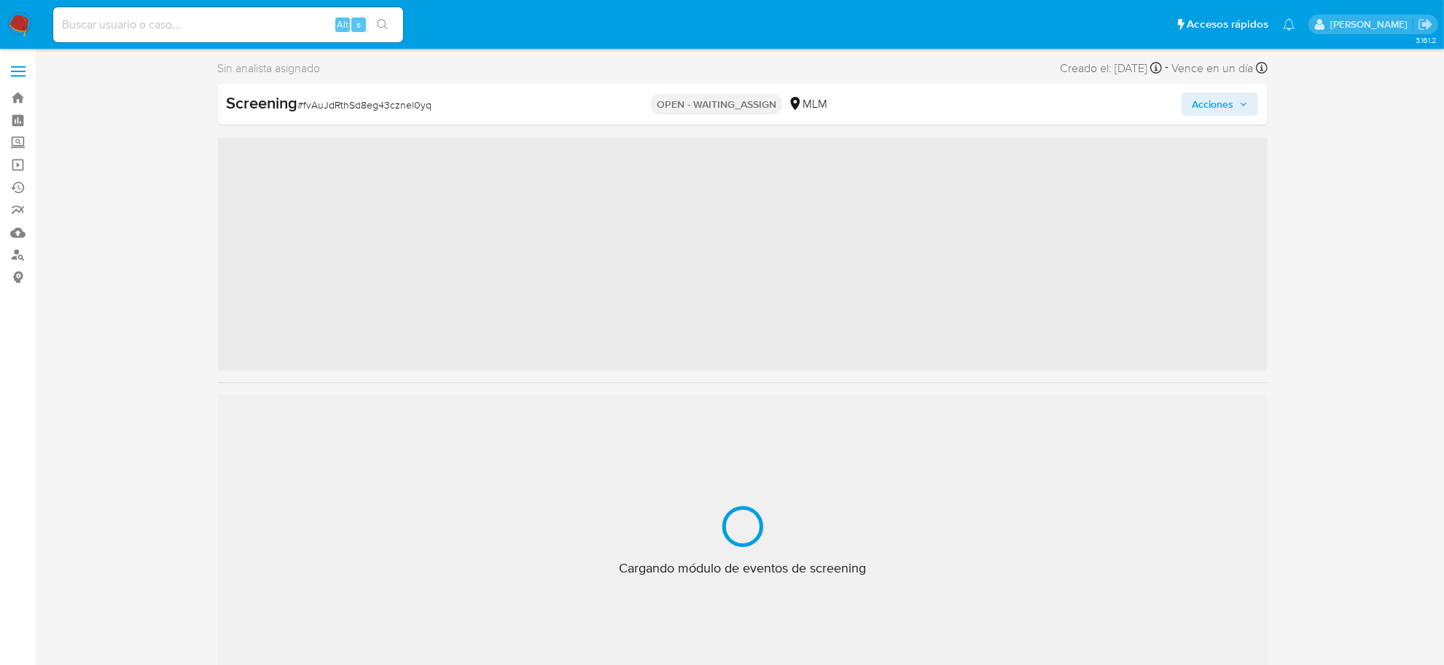
scroll to position [685, 0]
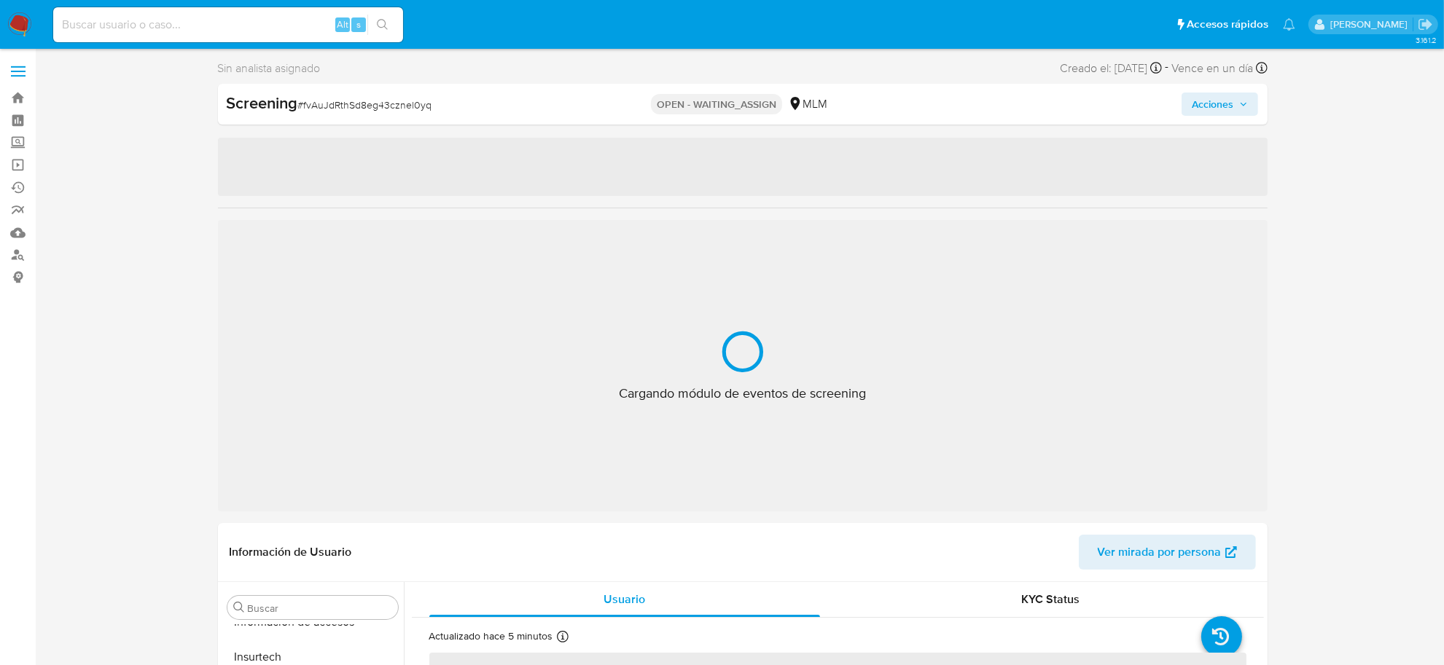
select select "10"
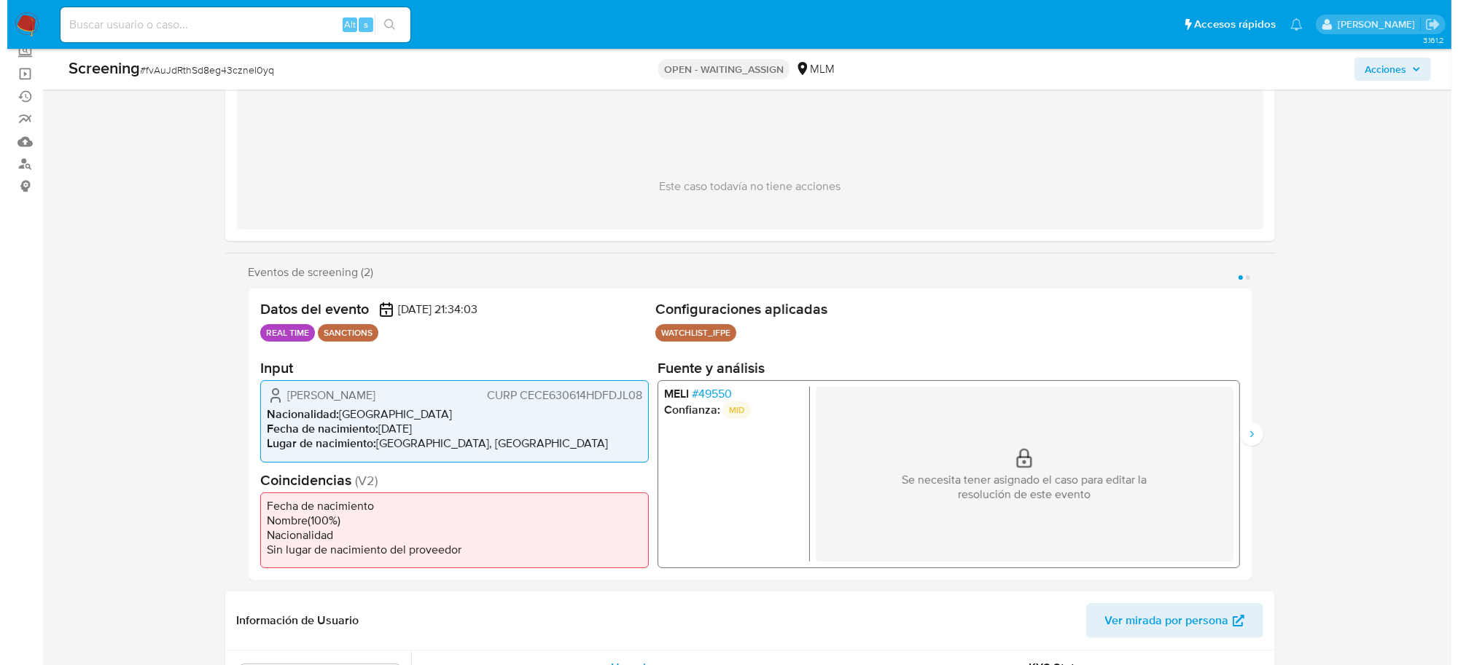
scroll to position [182, 0]
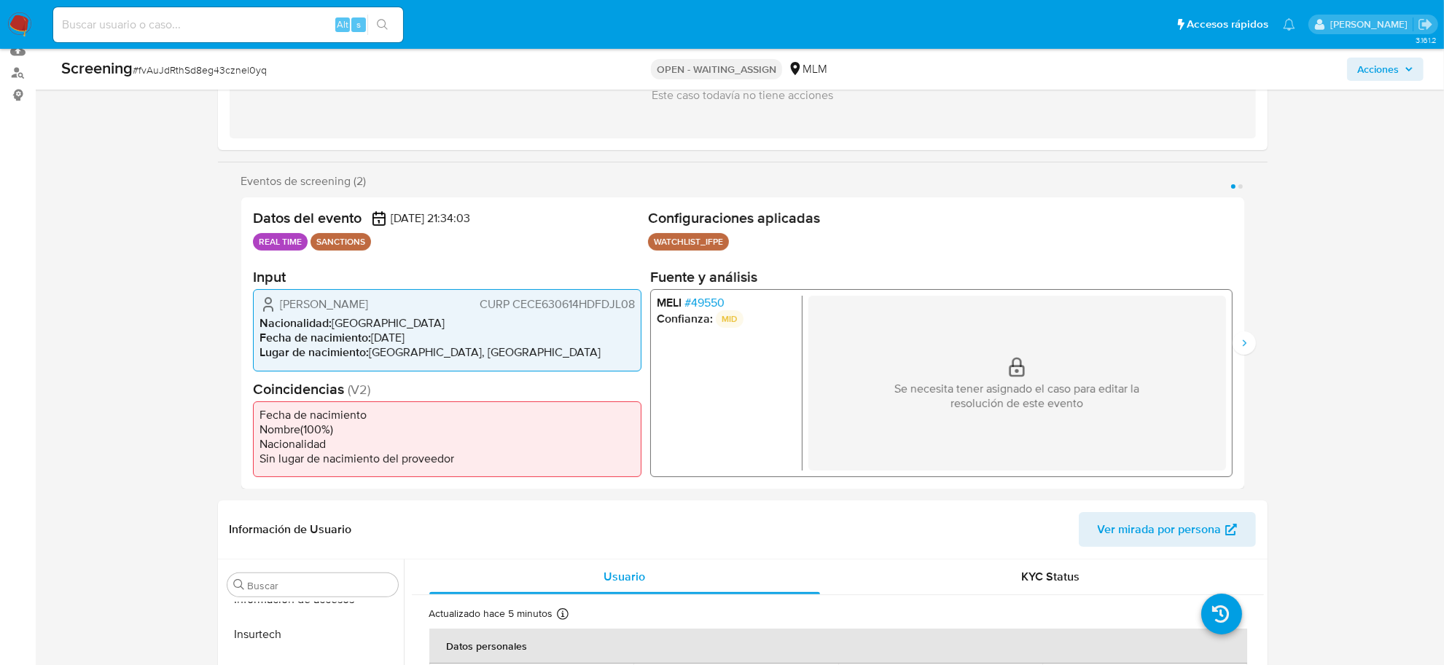
click at [696, 301] on span "# 49550" at bounding box center [704, 303] width 40 height 15
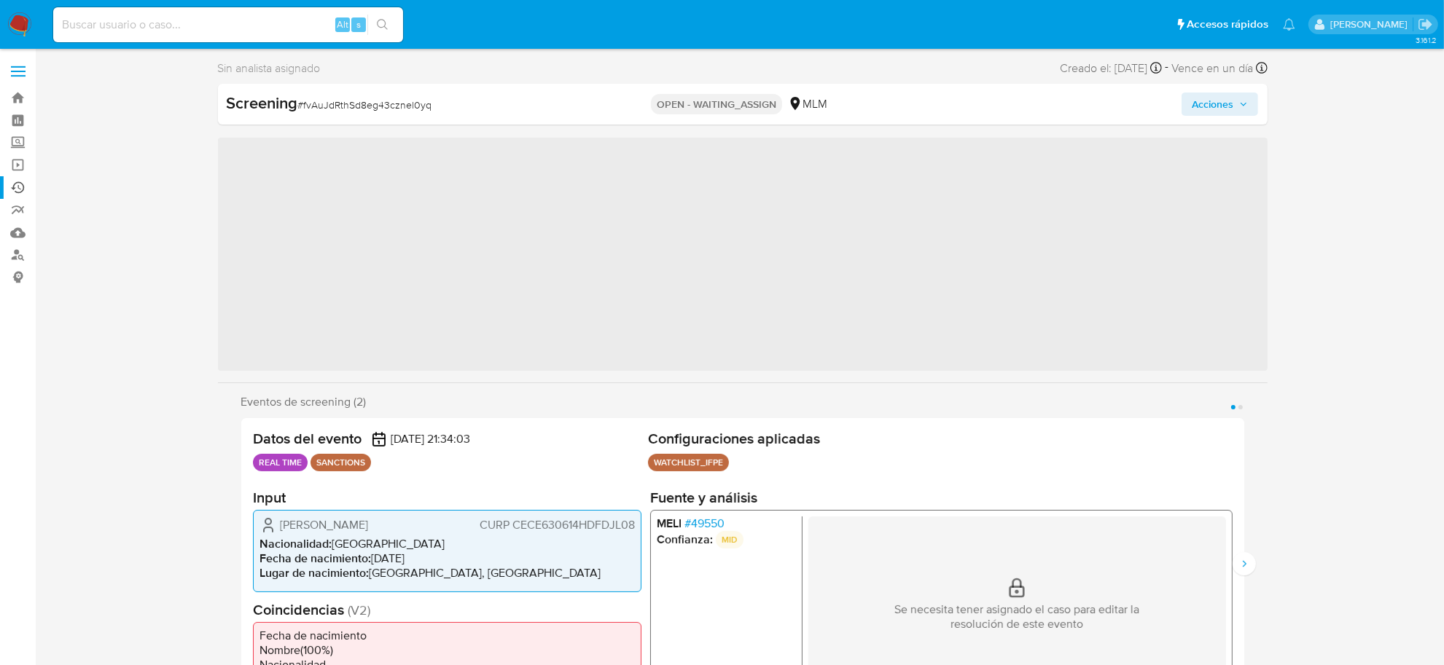
scroll to position [685, 0]
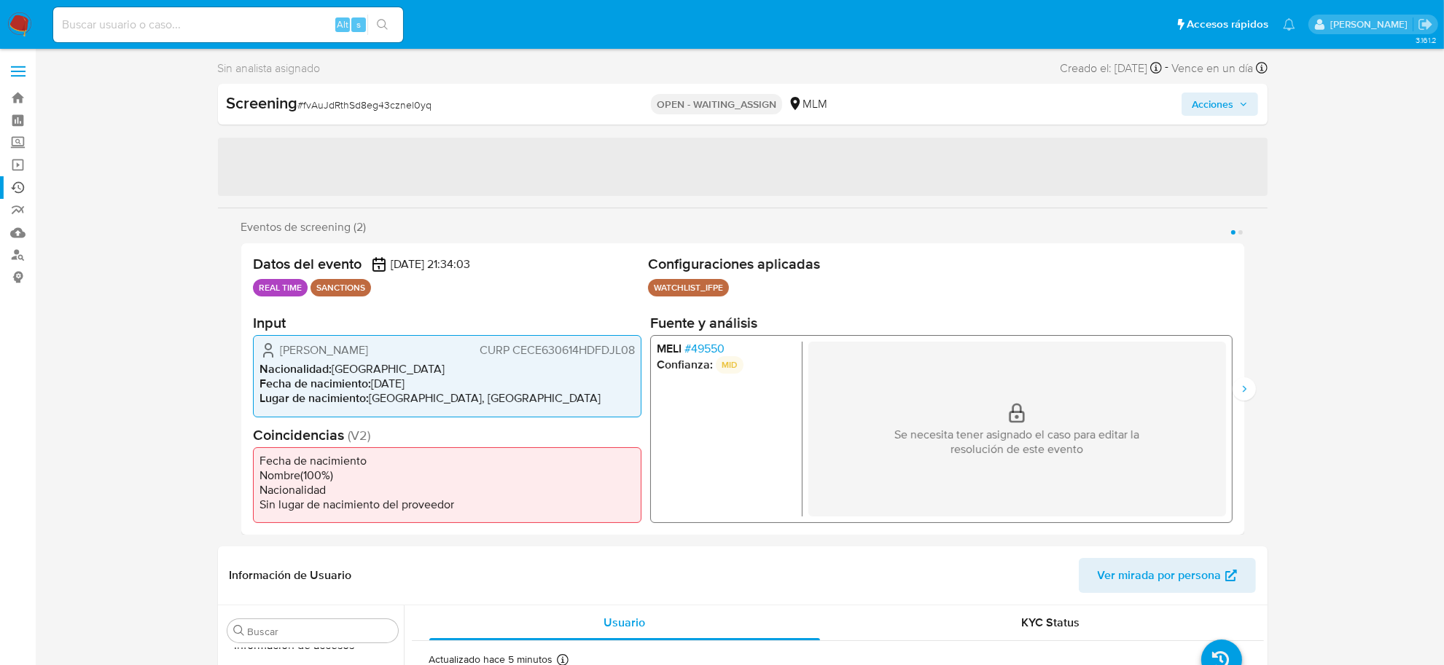
select select "10"
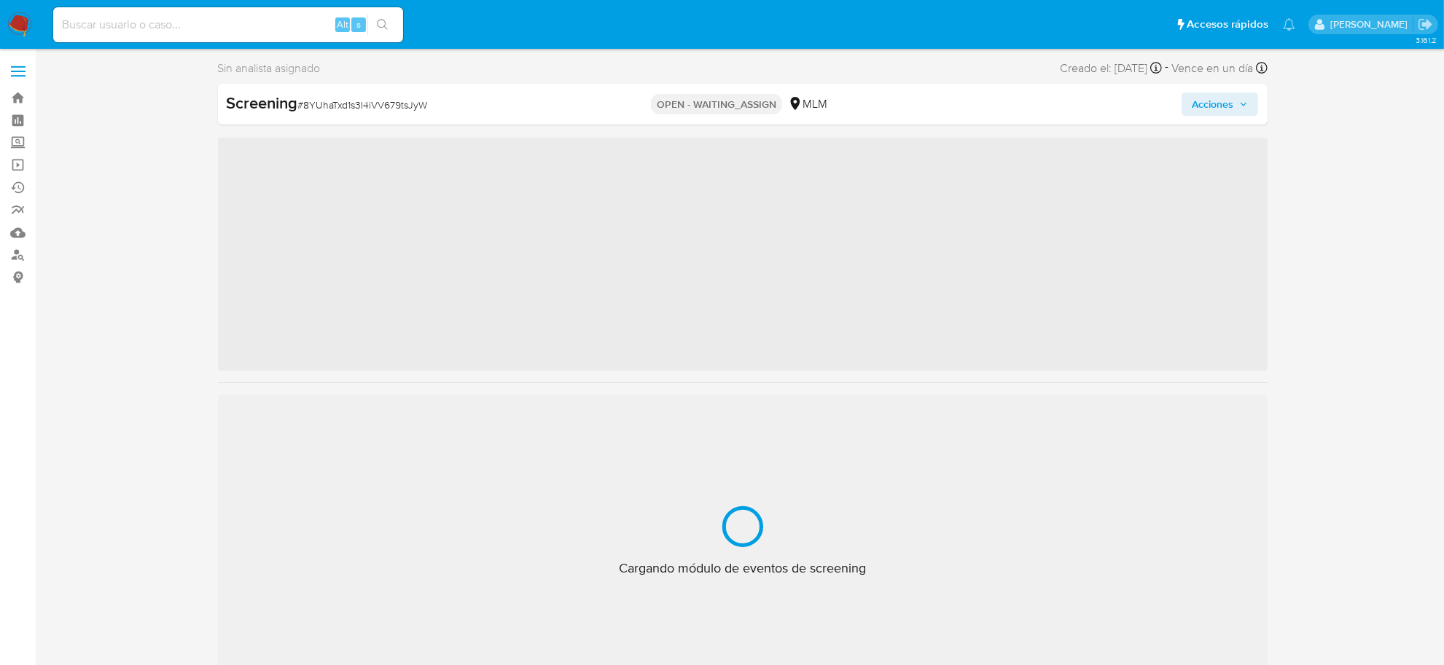
scroll to position [685, 0]
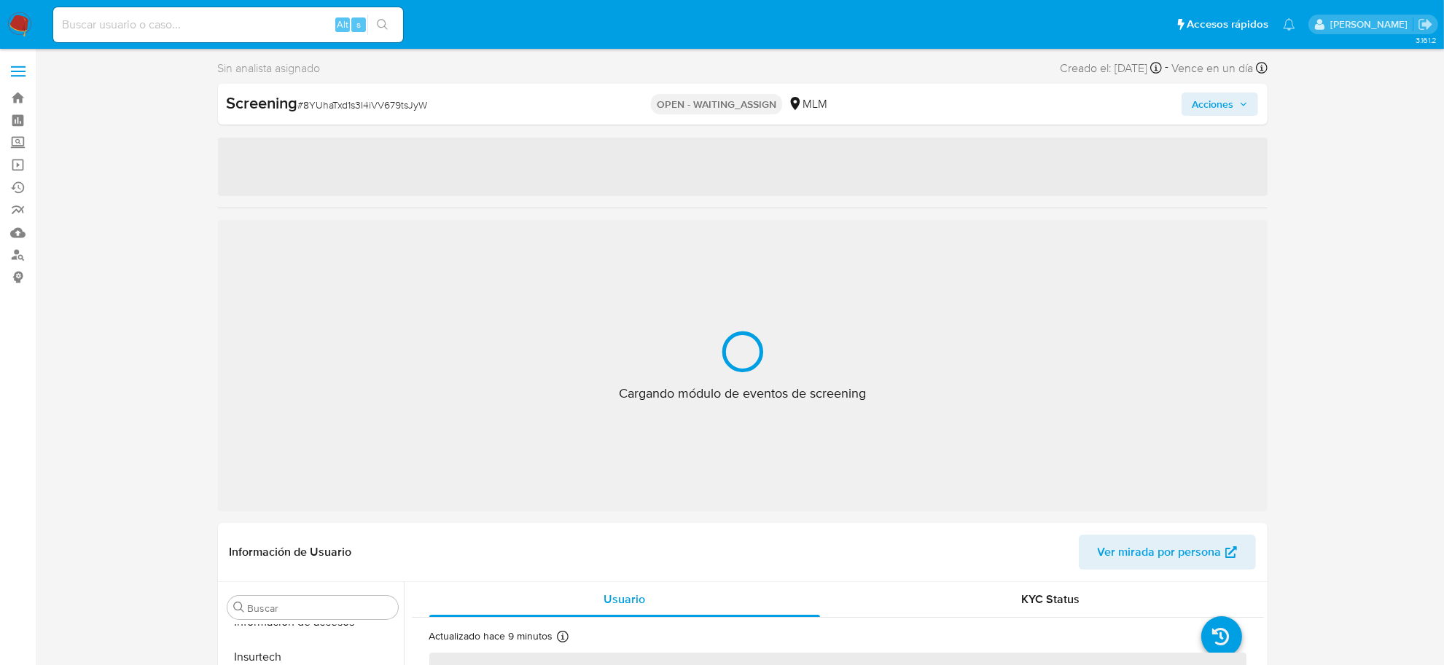
select select "10"
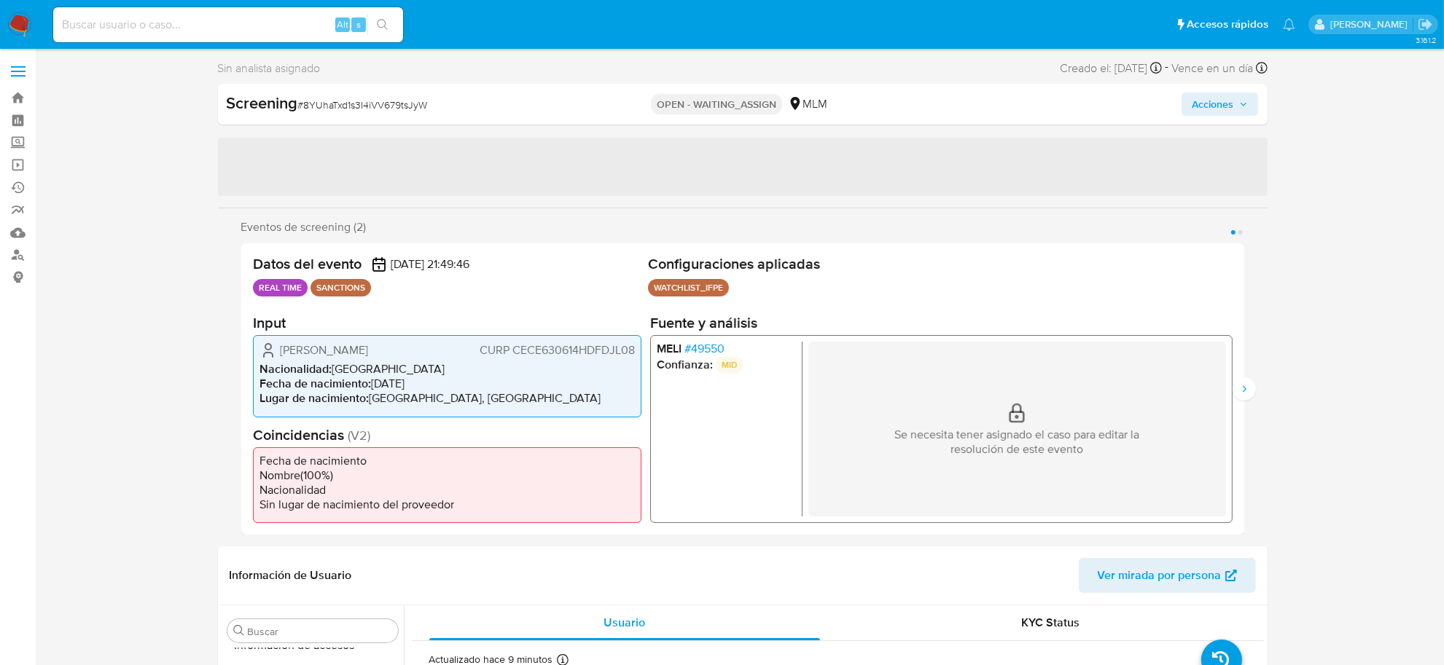
click at [372, 100] on span "# 8YUhaTxd1s3I4iVV679tsJyW" at bounding box center [363, 105] width 130 height 15
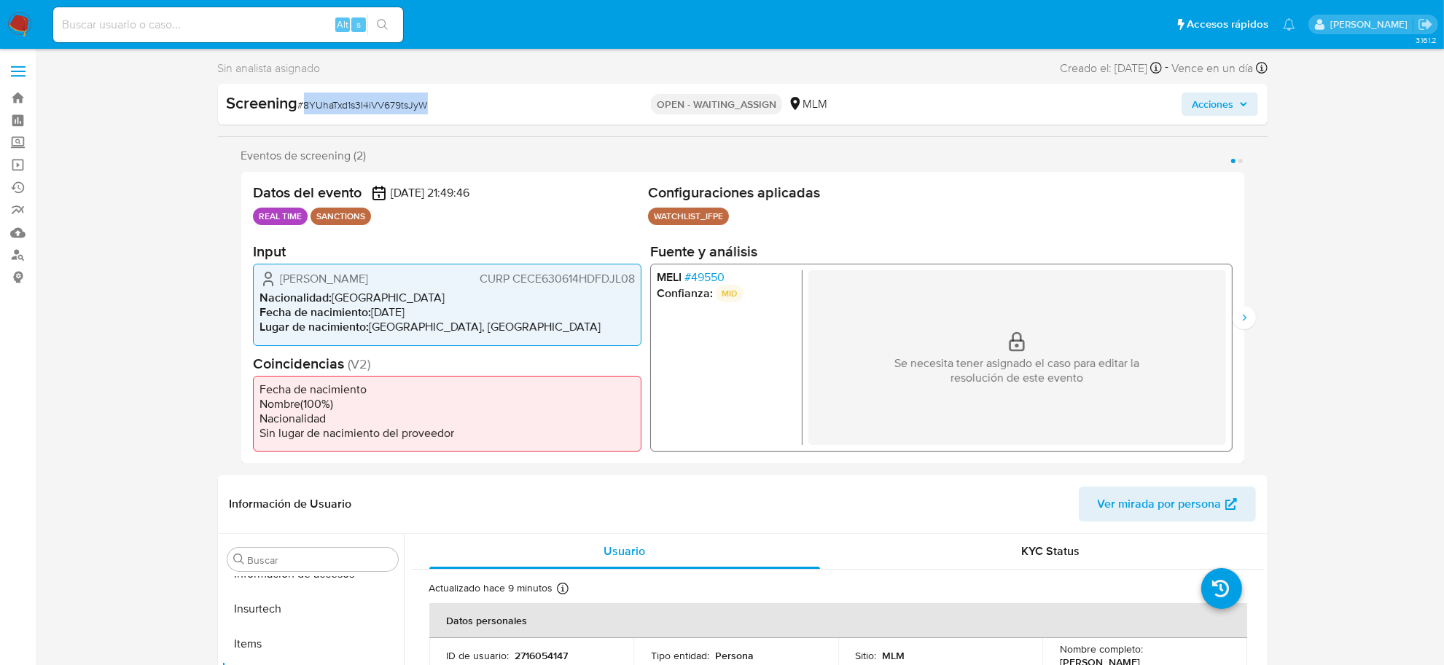
click at [372, 100] on span "# 8YUhaTxd1s3I4iVV679tsJyW" at bounding box center [363, 105] width 130 height 15
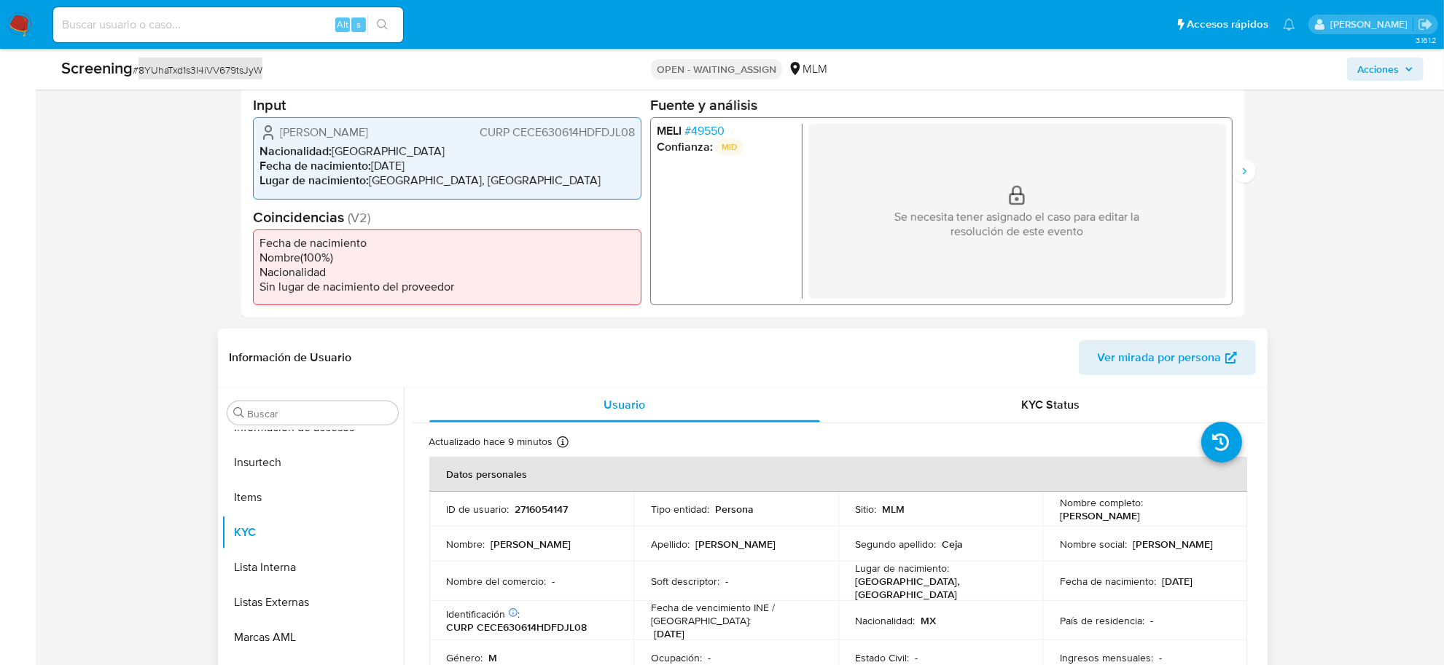
scroll to position [364, 0]
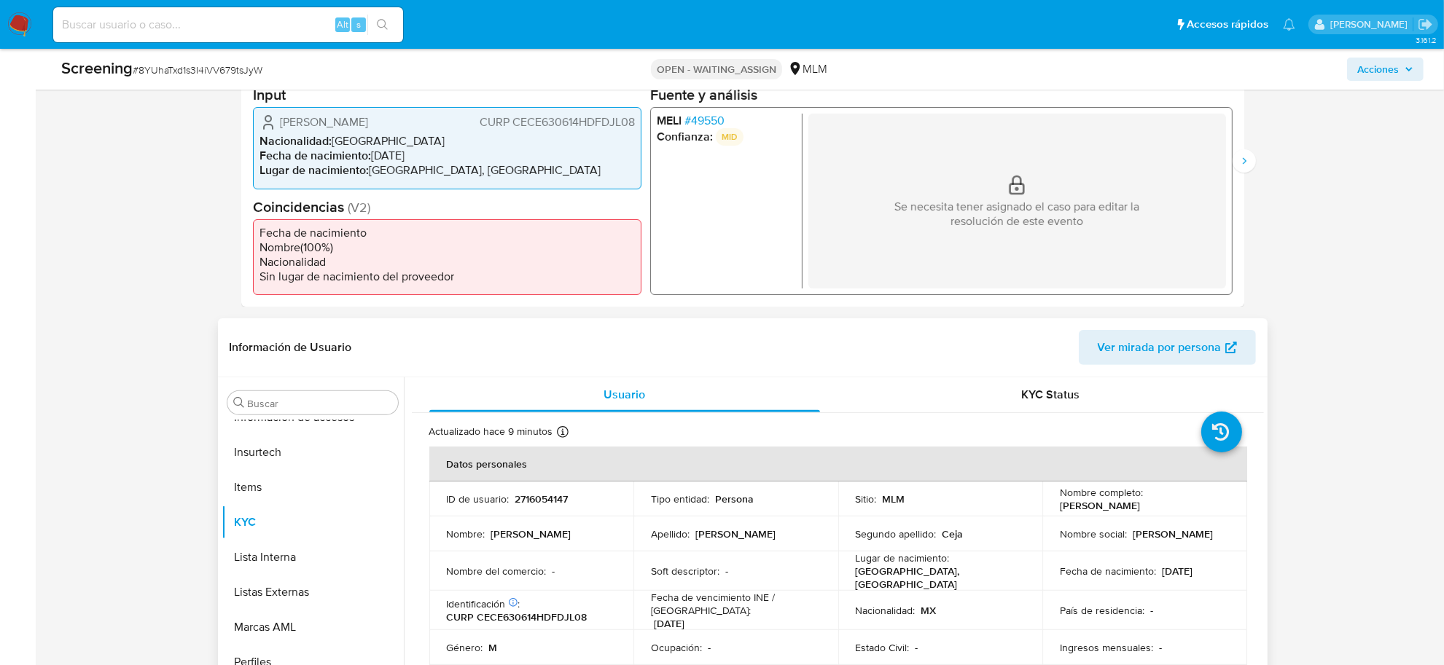
click at [544, 501] on p "2716054147" at bounding box center [541, 499] width 53 height 13
copy p "2716054147"
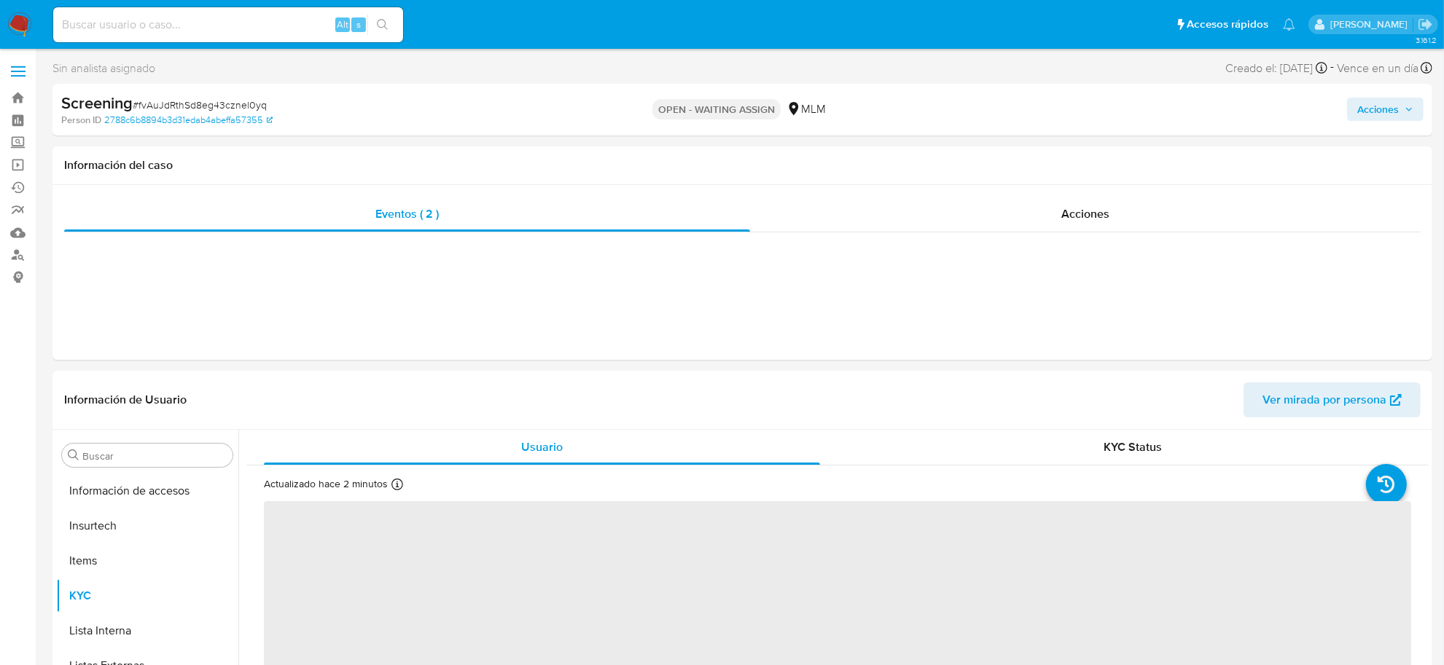
scroll to position [685, 0]
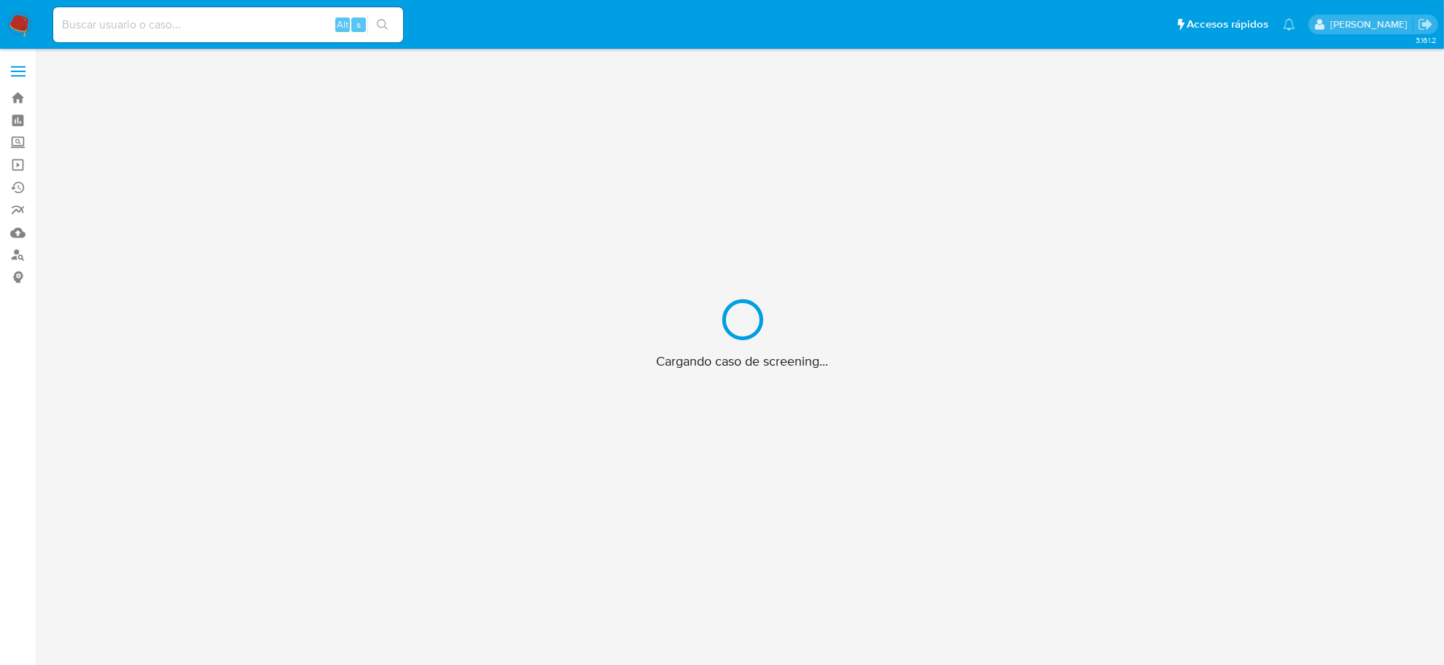
click at [225, 108] on div "Cargando caso de screening..." at bounding box center [743, 333] width 1050 height 551
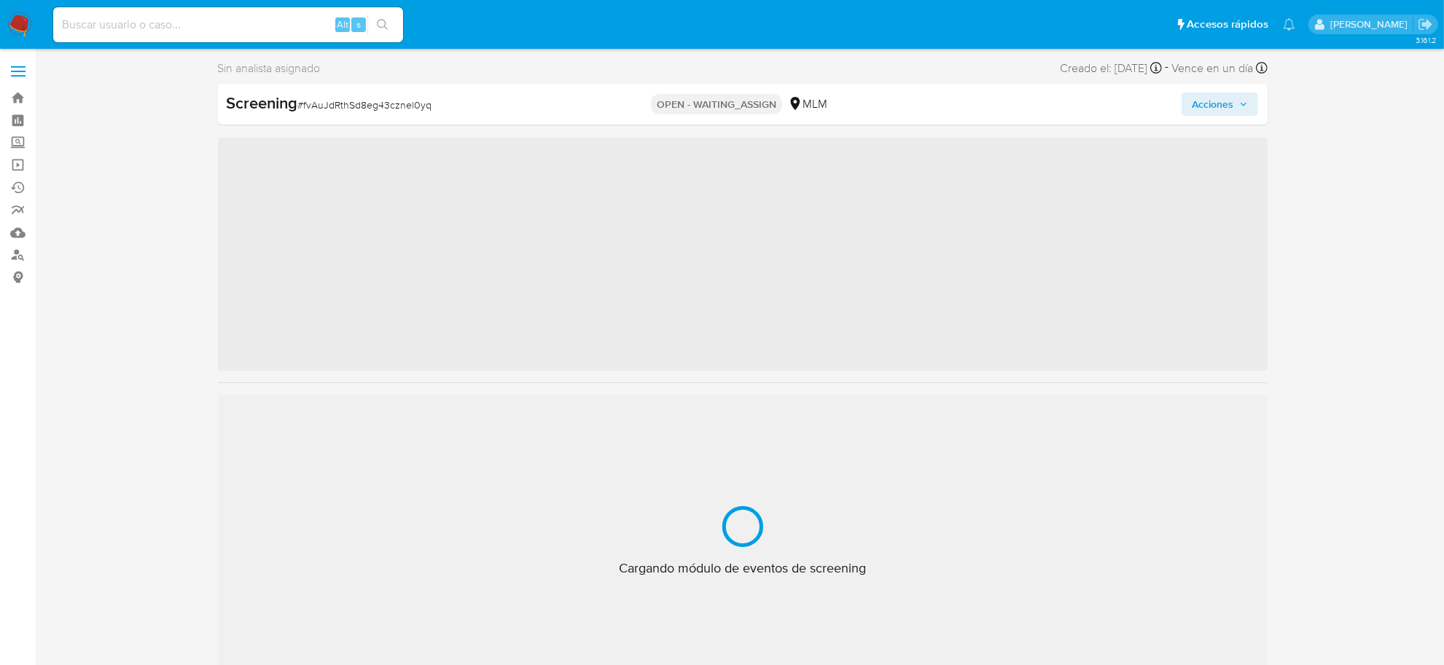
click at [225, 104] on div "Screening # fvAuJdRthSd8eg43cznel0yq OPEN - WAITING_ASSIGN MLM Acciones" at bounding box center [743, 104] width 1050 height 41
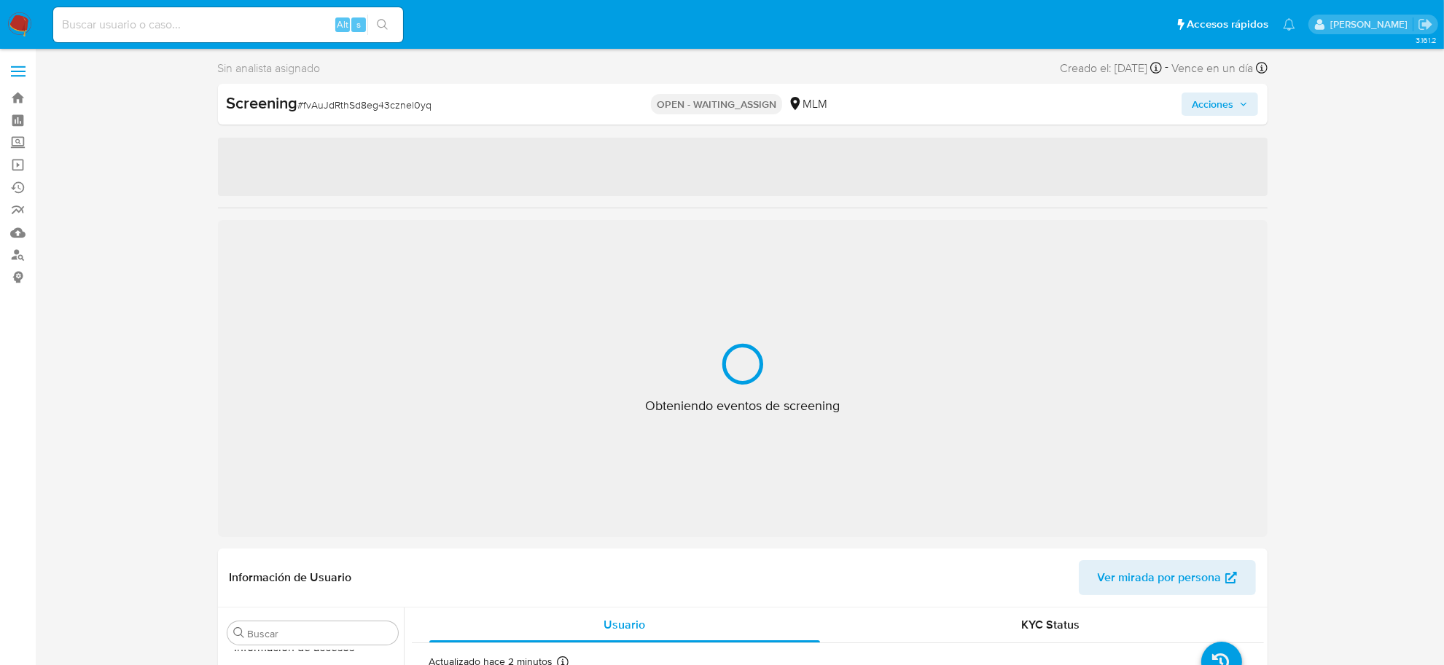
click at [413, 106] on span "# fvAuJdRthSd8eg43cznel0yq" at bounding box center [365, 105] width 134 height 15
select select "10"
click at [413, 106] on span "# fvAuJdRthSd8eg43cznel0yq" at bounding box center [365, 105] width 134 height 15
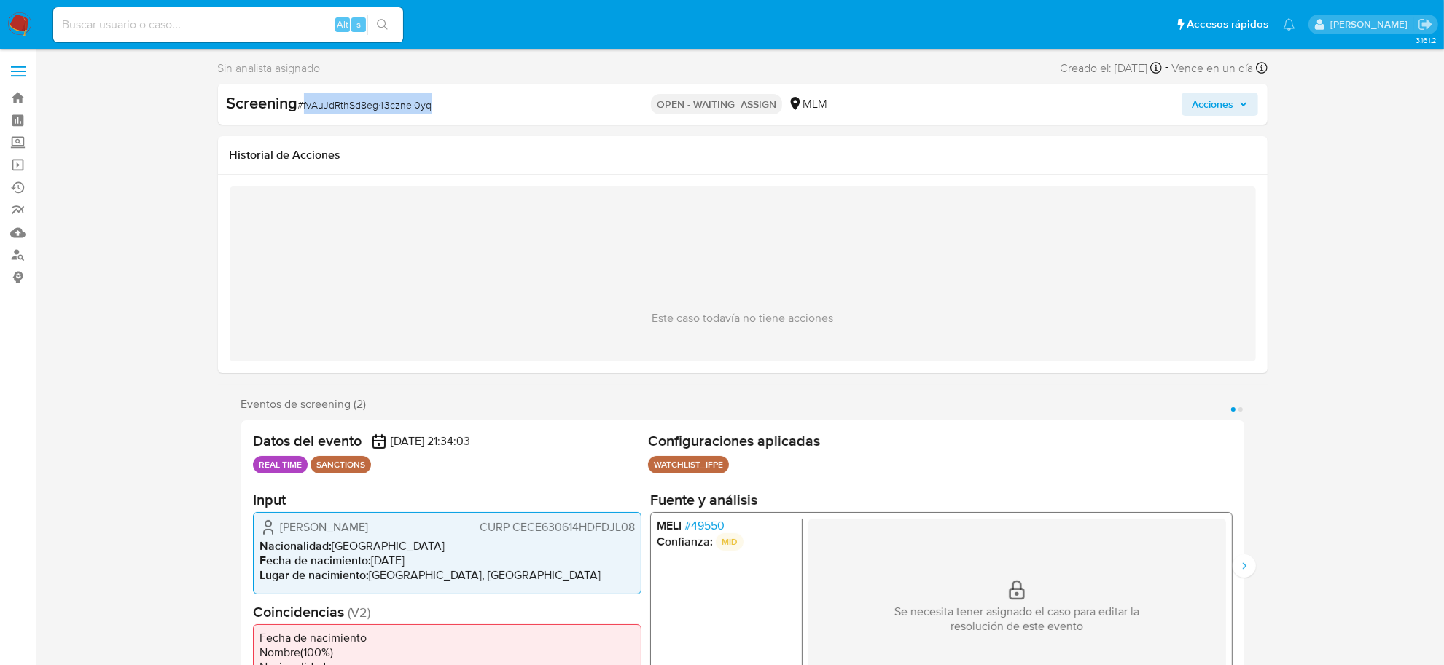
copy span "fvAuJdRthSd8eg43cznel0yq"
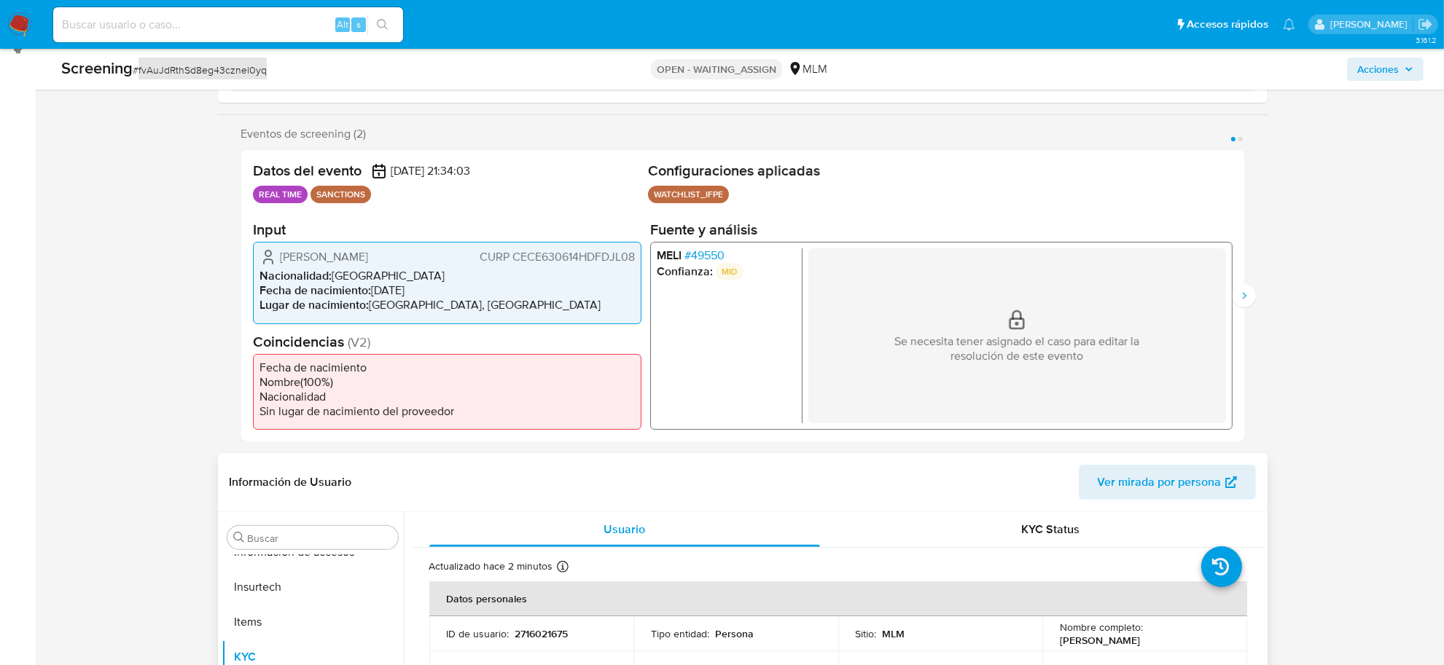
scroll to position [364, 0]
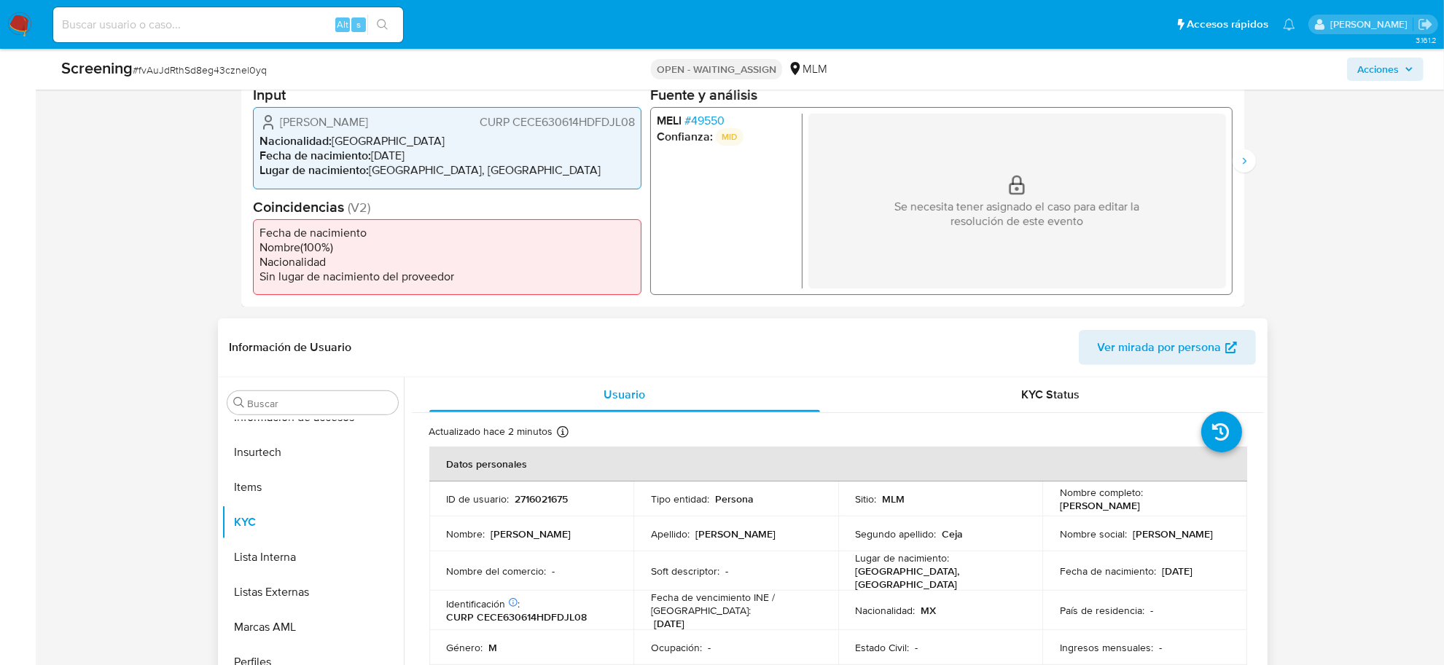
click at [545, 504] on p "2716021675" at bounding box center [541, 499] width 53 height 13
copy p "2716021675"
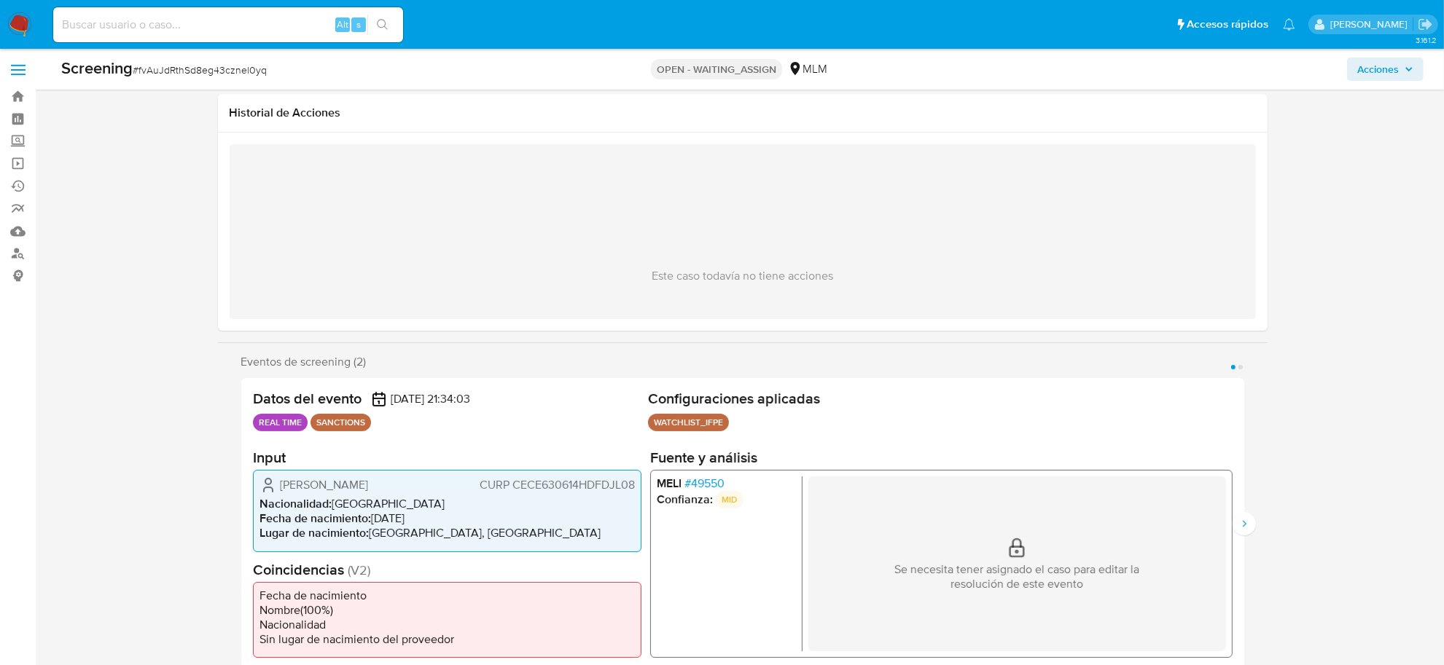
scroll to position [0, 0]
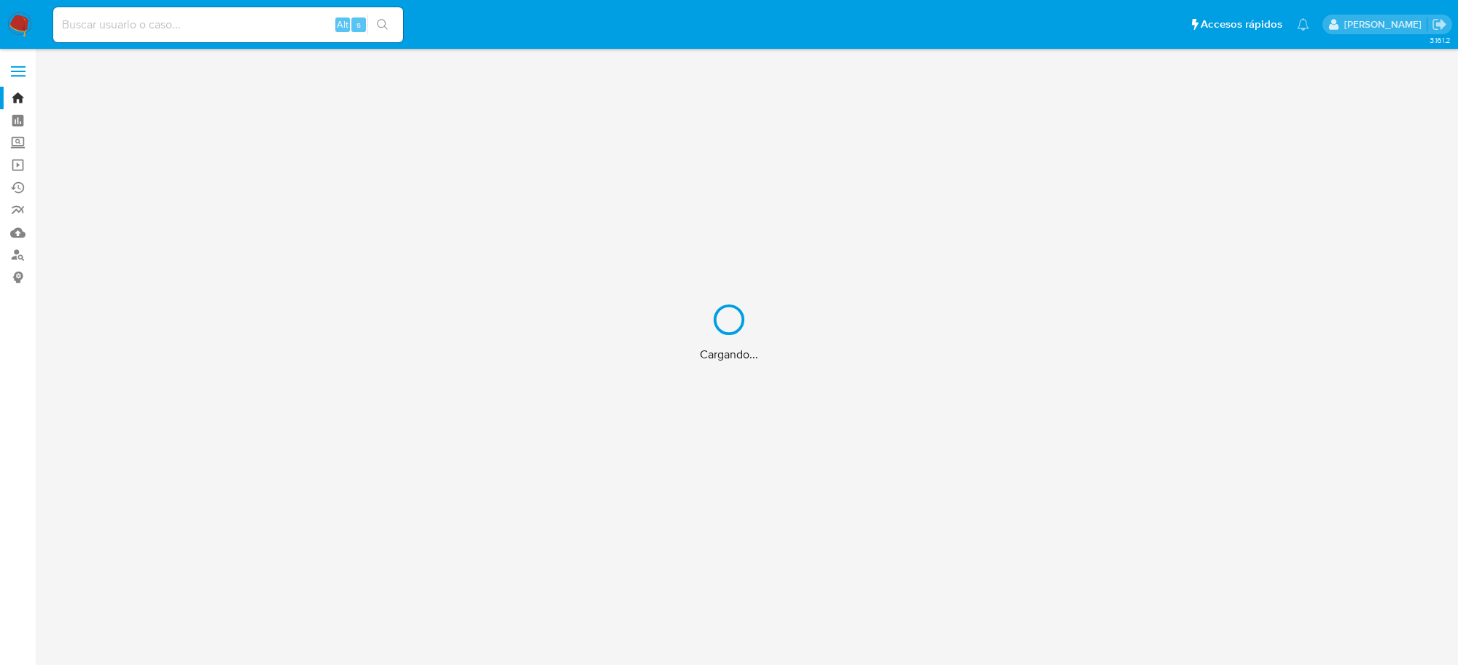
click at [354, 194] on div "Cargando..." at bounding box center [729, 332] width 1458 height 665
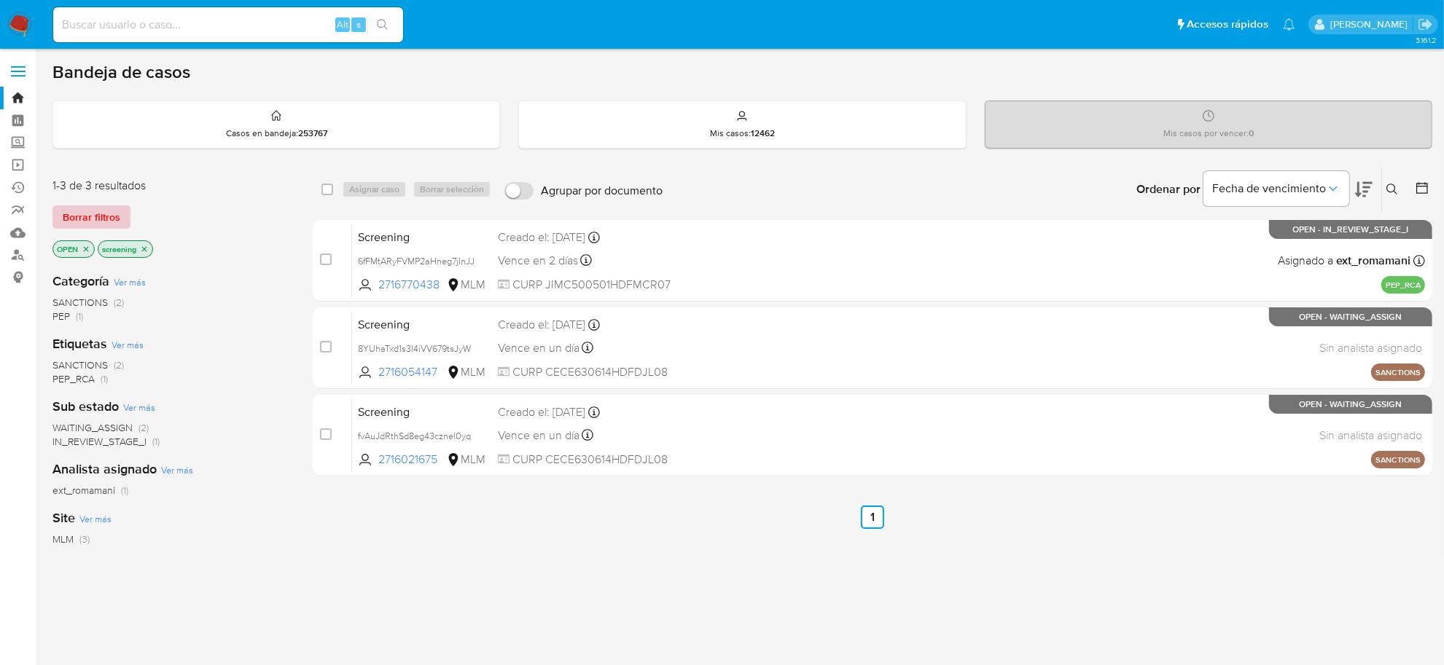
click at [86, 212] on span "Borrar filtros" at bounding box center [92, 217] width 58 height 20
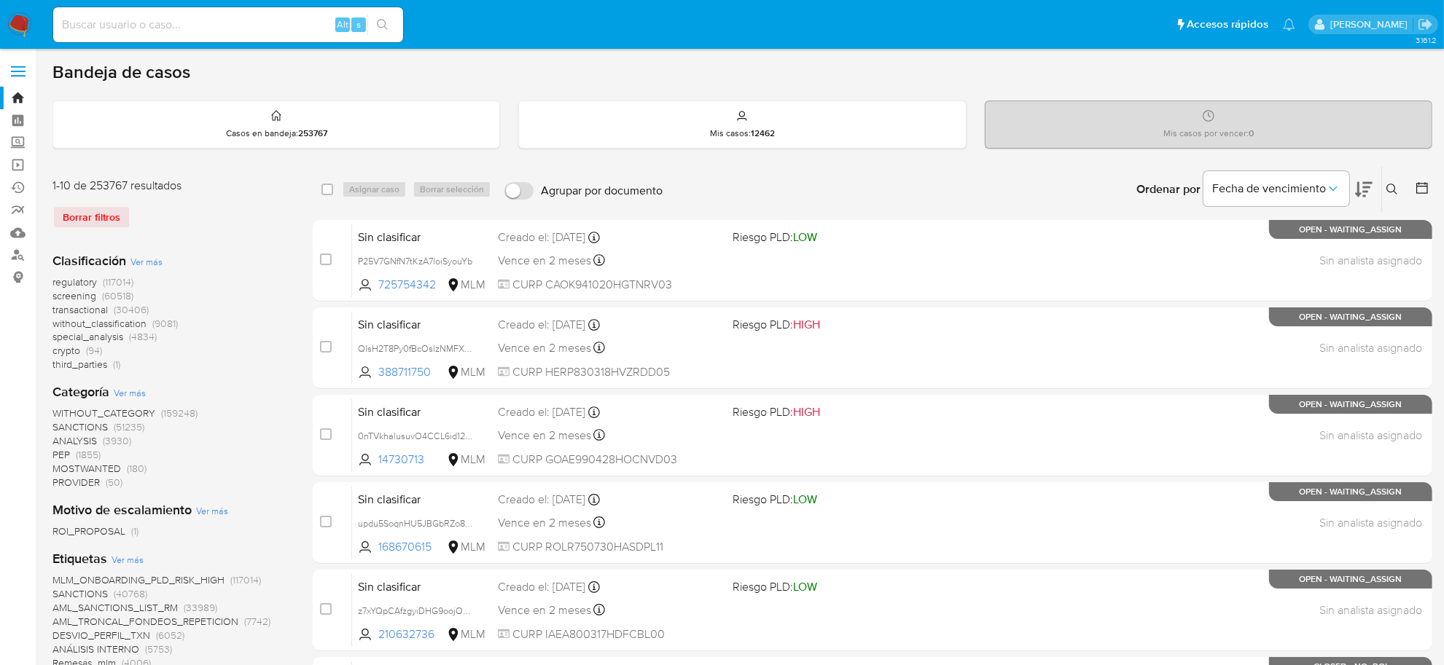
click at [4, 13] on nav "Pausado Ver notificaciones Alt s Accesos rápidos Presiona las siguientes teclas…" at bounding box center [722, 24] width 1444 height 49
click at [15, 20] on img at bounding box center [19, 24] width 25 height 25
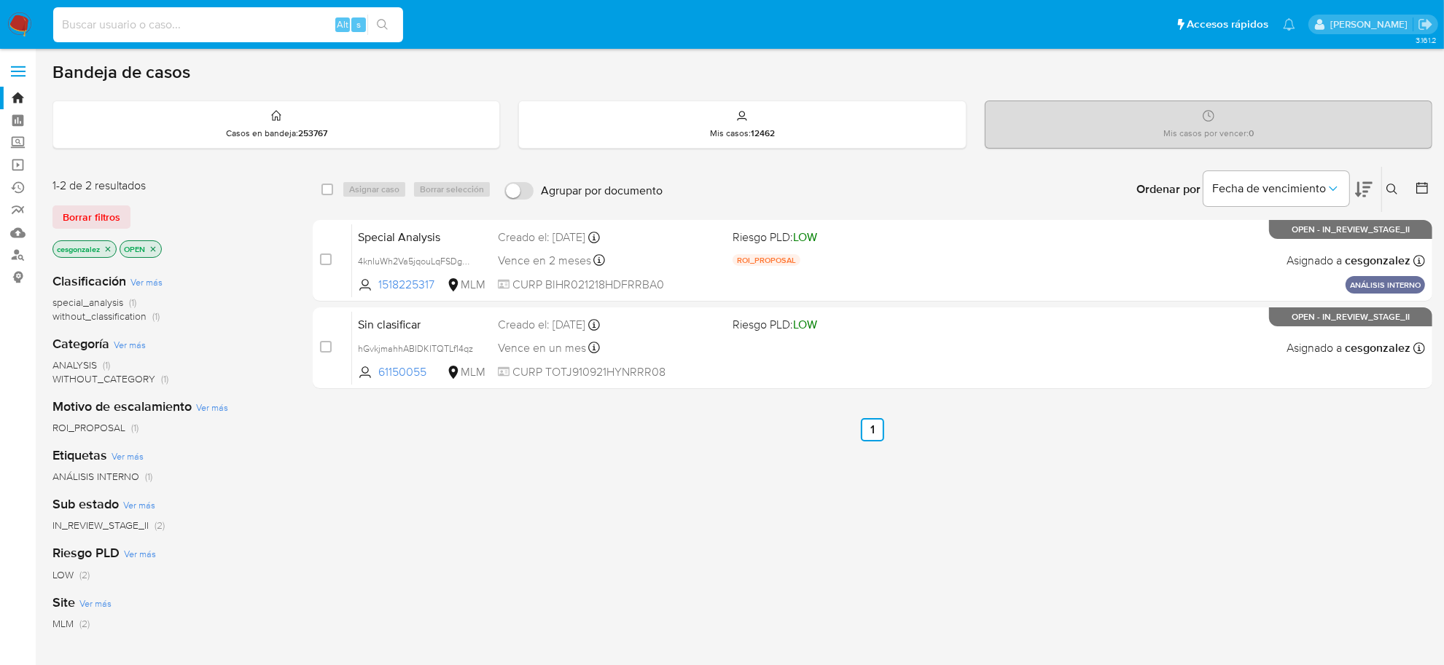
click at [208, 26] on input at bounding box center [228, 24] width 350 height 19
paste input "J5AxvLCXp2eYRtaneoqYZbY3"
type input "J5AxvLCXp2eYRtaneoqYZbY3"
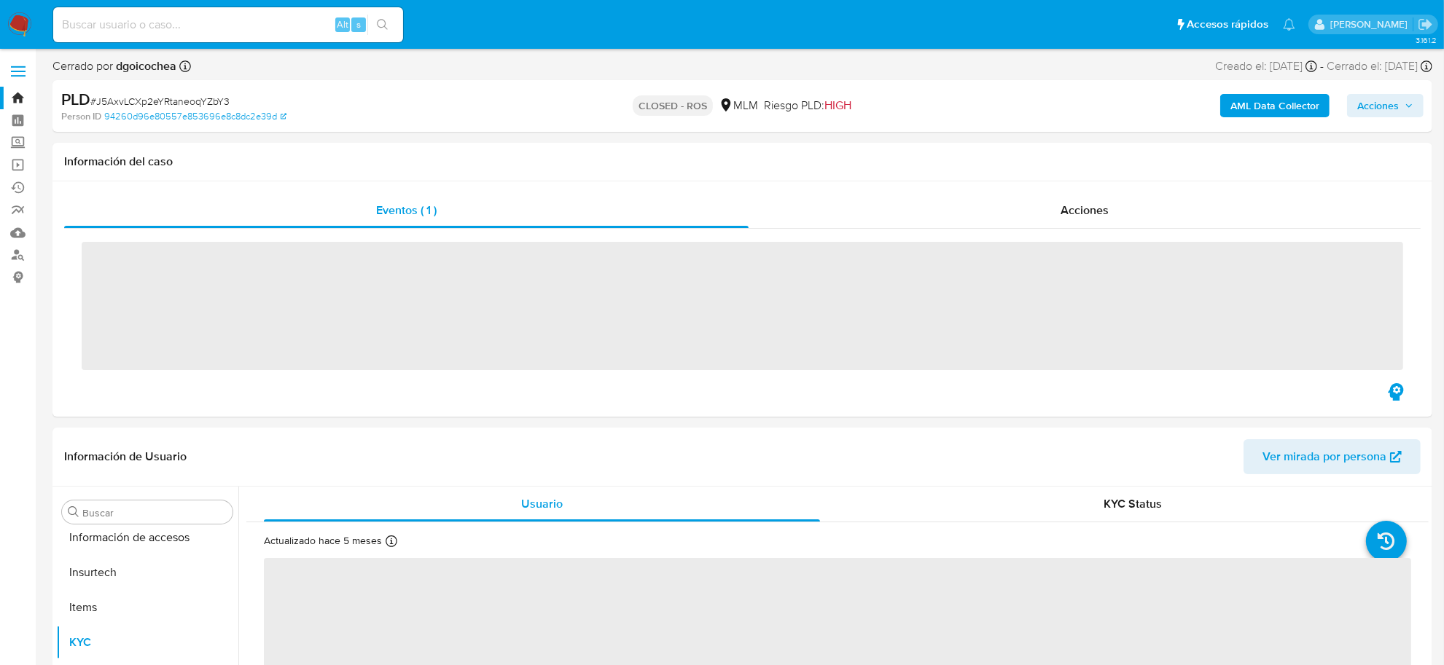
scroll to position [685, 0]
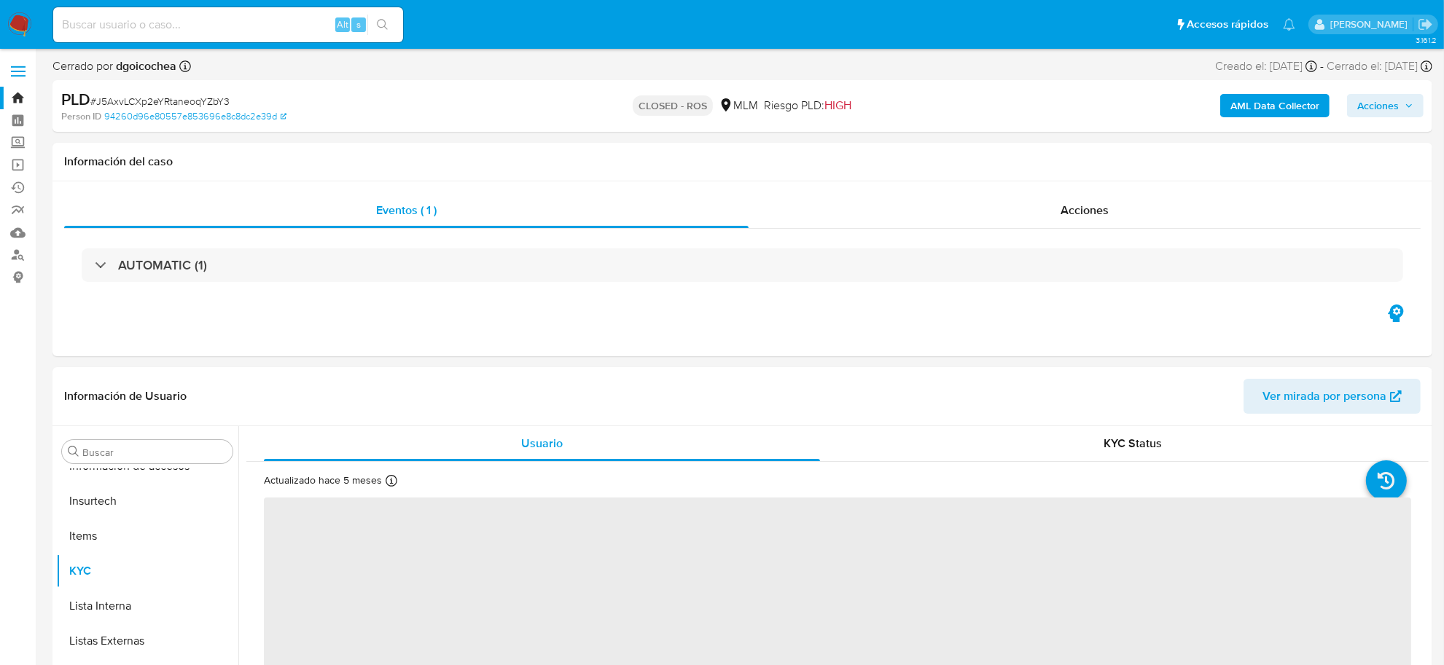
select select "10"
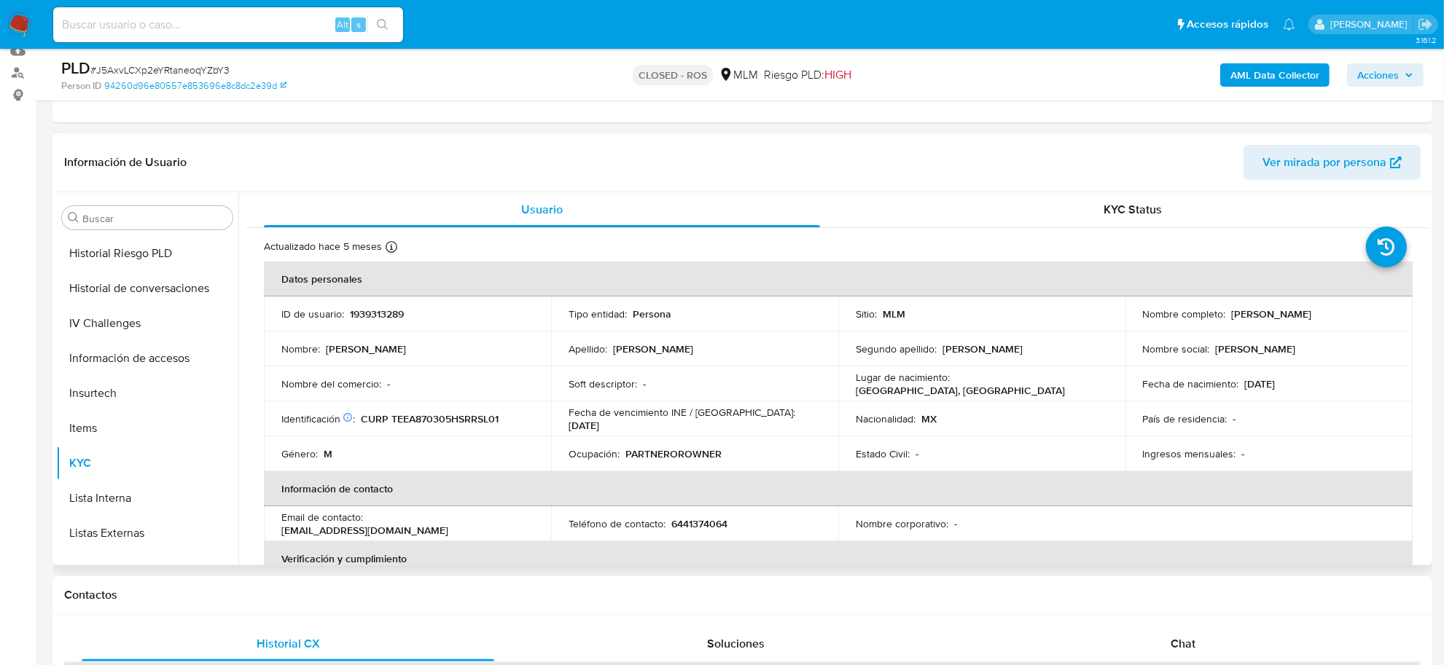
scroll to position [321, 0]
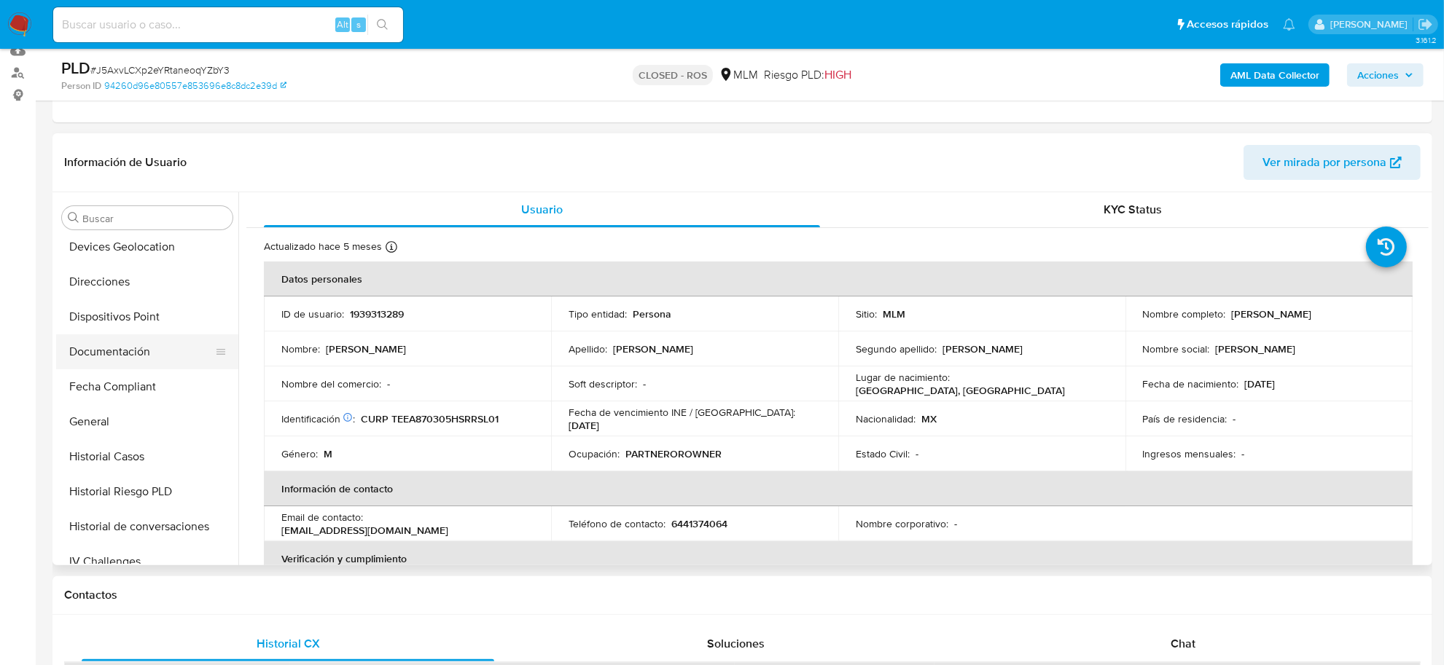
click at [110, 354] on button "Documentación" at bounding box center [141, 352] width 171 height 35
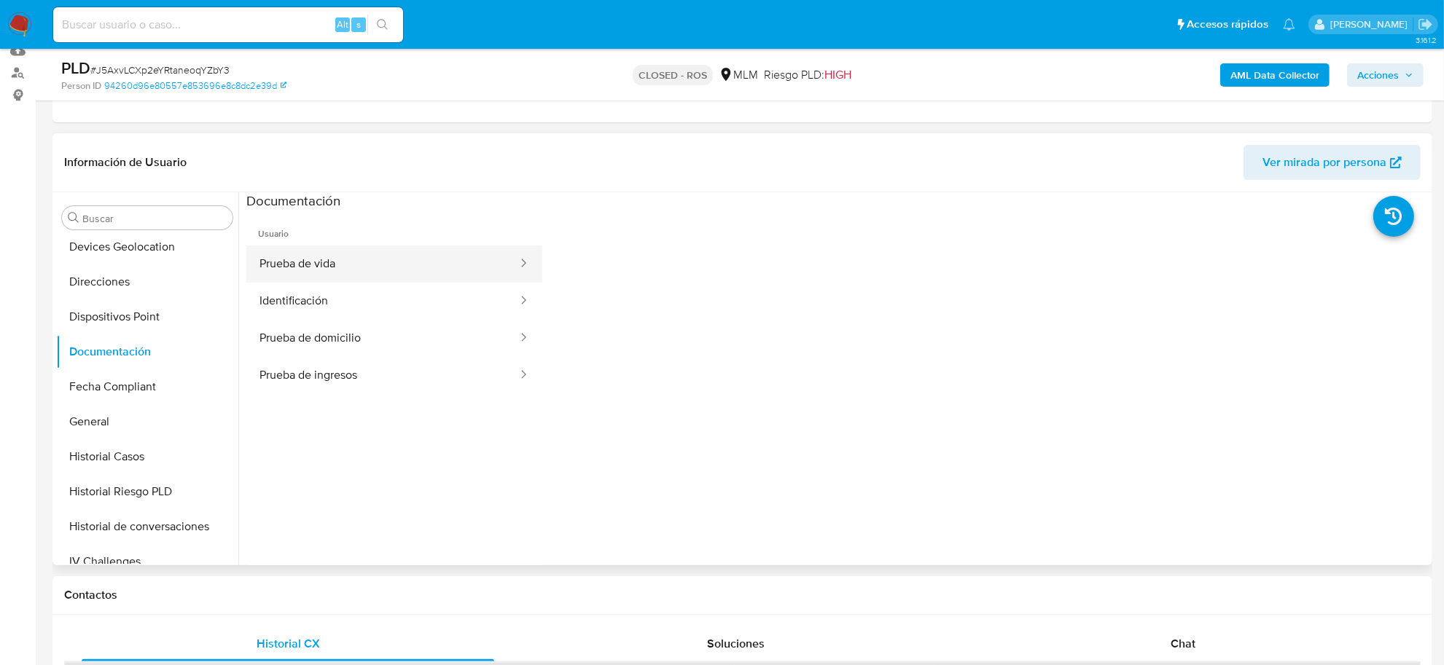
click at [337, 264] on button "Prueba de vida" at bounding box center [382, 264] width 273 height 37
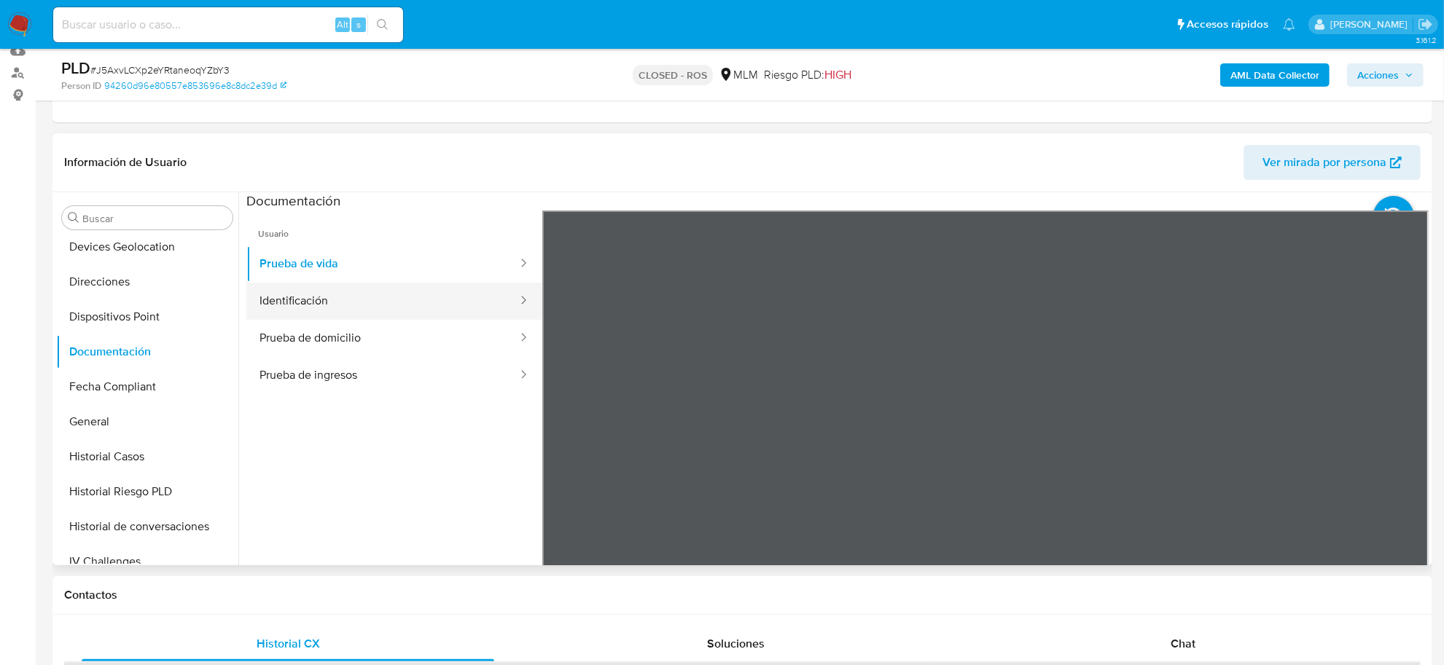
click at [336, 303] on button "Identificación" at bounding box center [382, 301] width 273 height 37
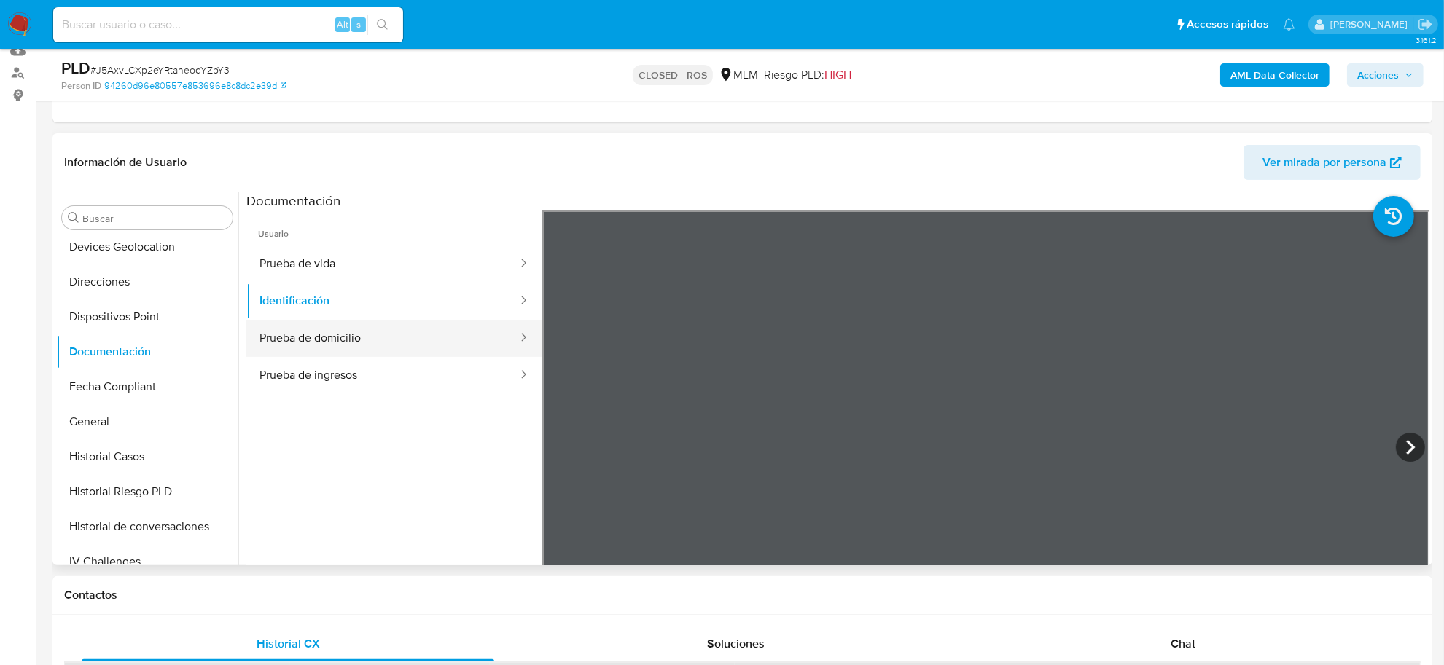
click at [340, 339] on button "Prueba de domicilio" at bounding box center [382, 338] width 273 height 37
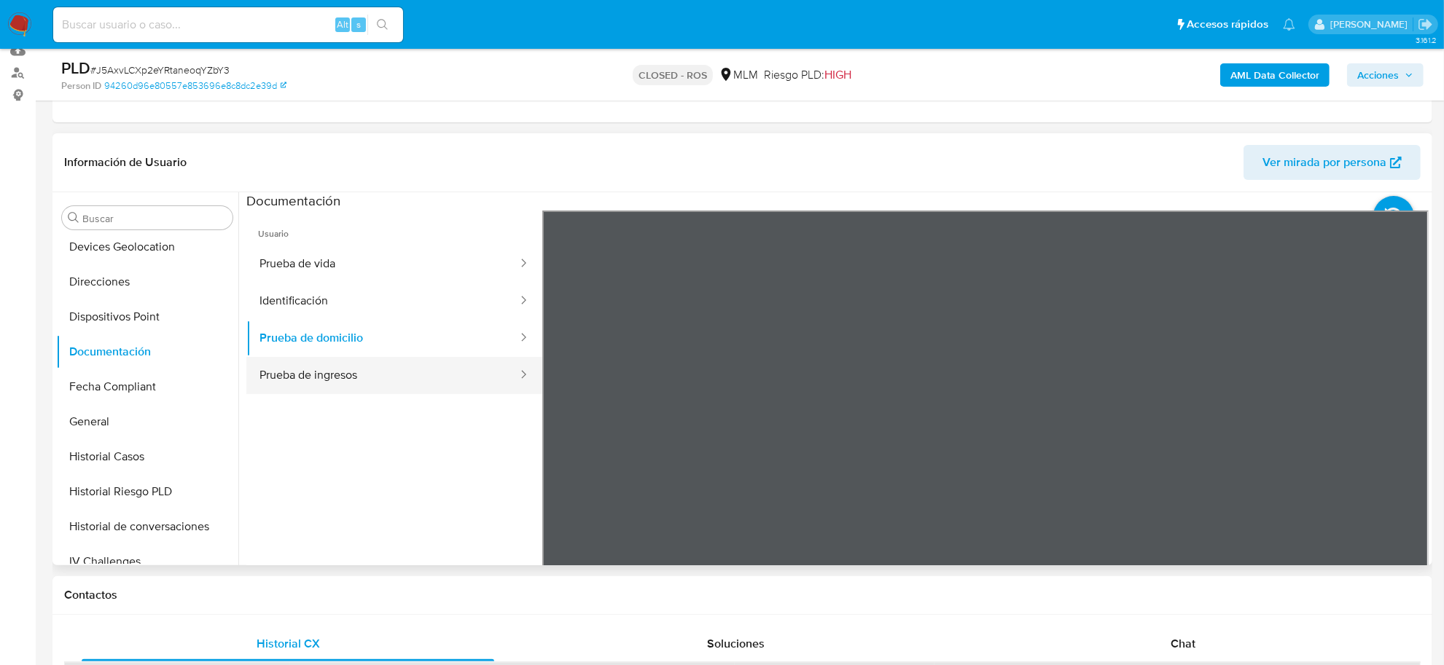
click at [348, 377] on button "Prueba de ingresos" at bounding box center [382, 375] width 273 height 37
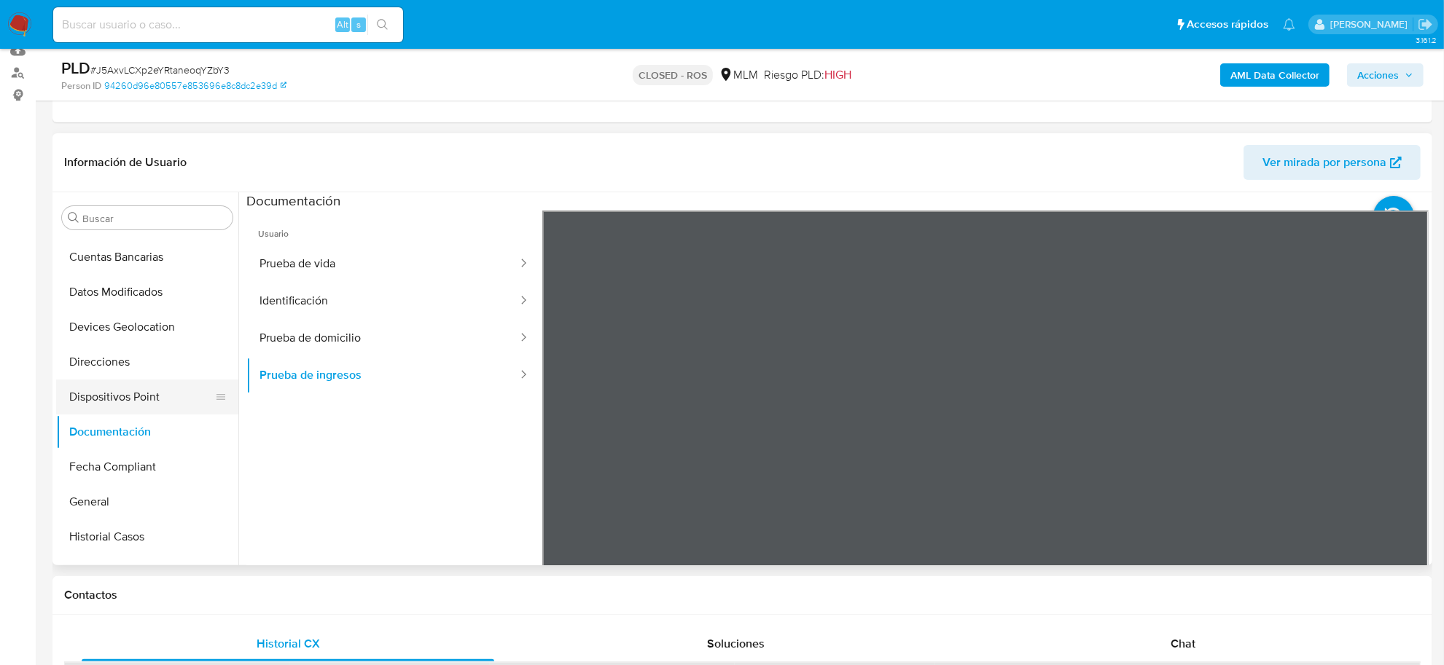
scroll to position [273, 0]
click at [136, 485] on button "General" at bounding box center [141, 469] width 171 height 35
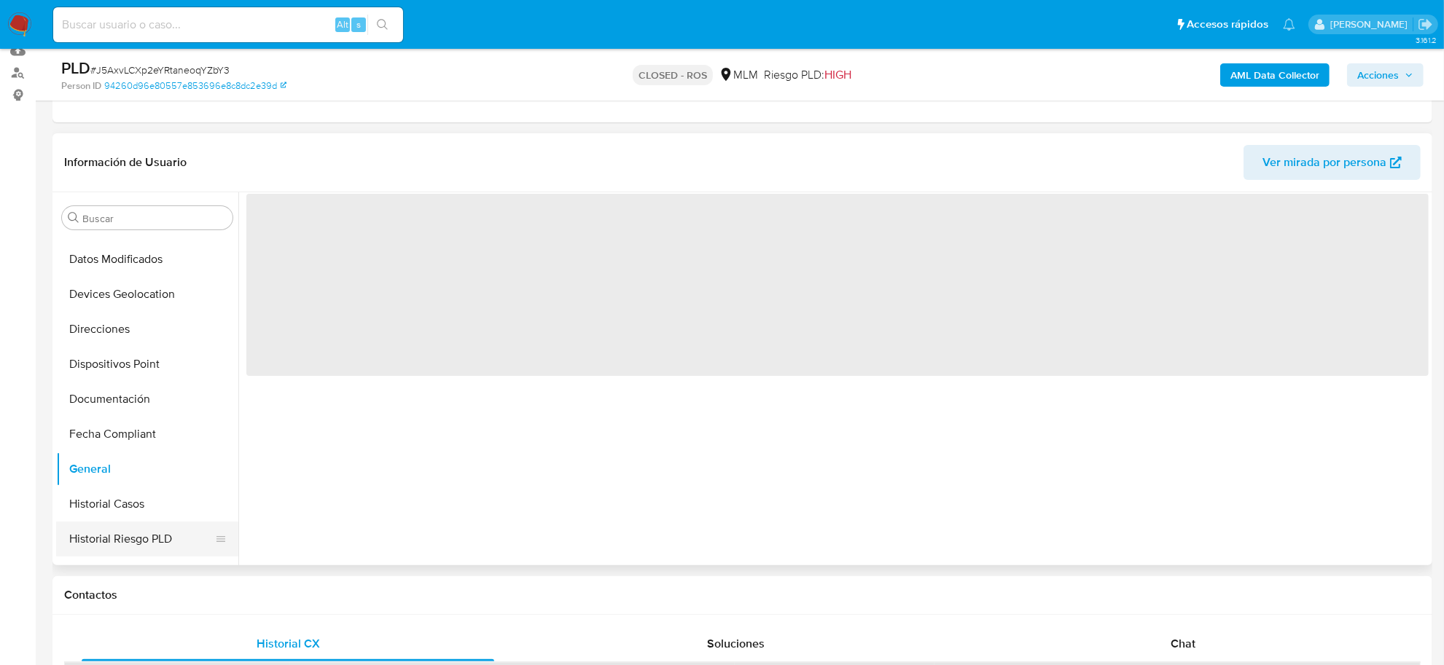
click at [137, 529] on button "Historial Riesgo PLD" at bounding box center [141, 539] width 171 height 35
click at [131, 500] on button "Historial Casos" at bounding box center [141, 504] width 171 height 35
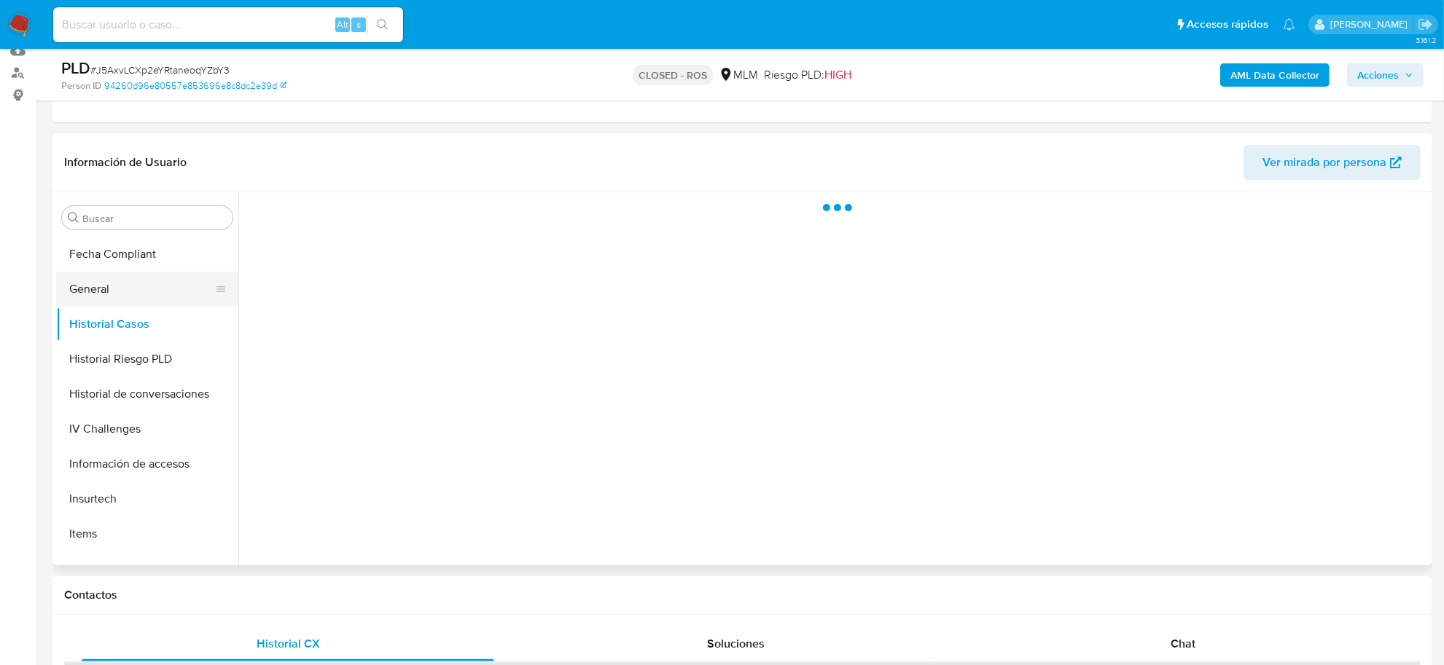
scroll to position [456, 0]
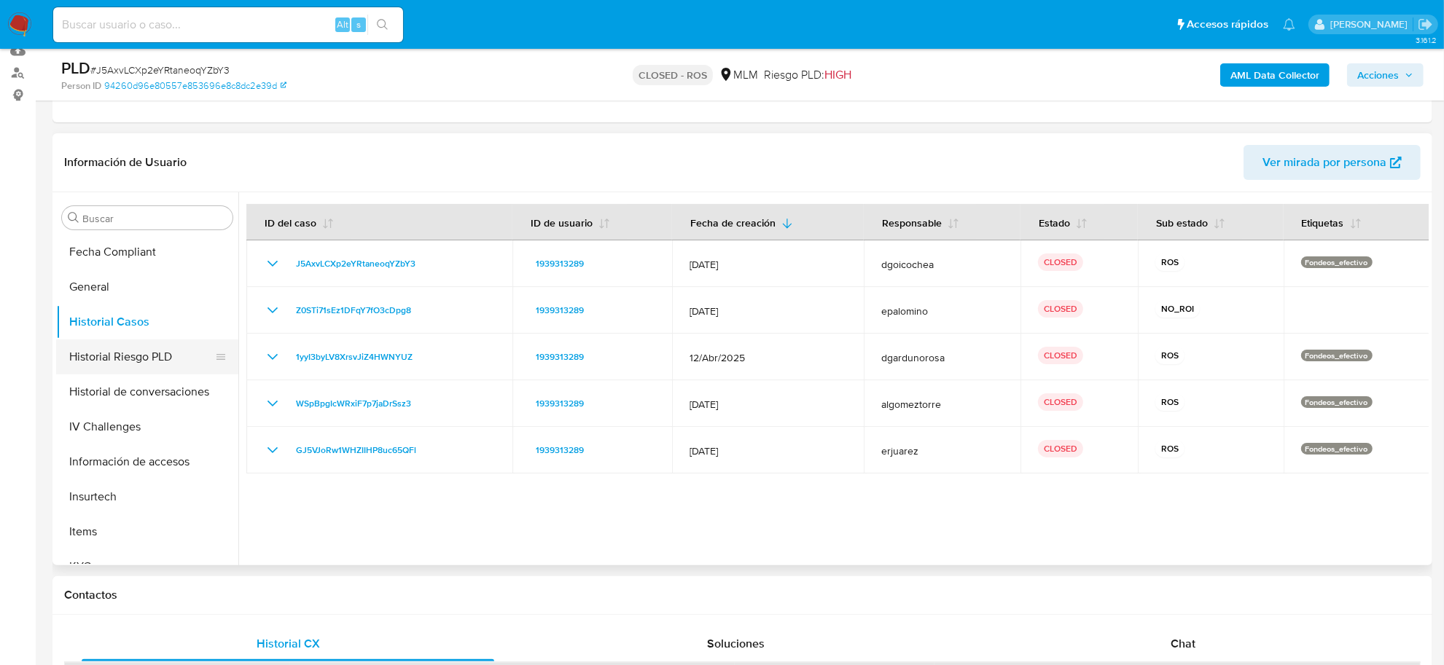
click at [95, 365] on button "Historial Riesgo PLD" at bounding box center [141, 357] width 171 height 35
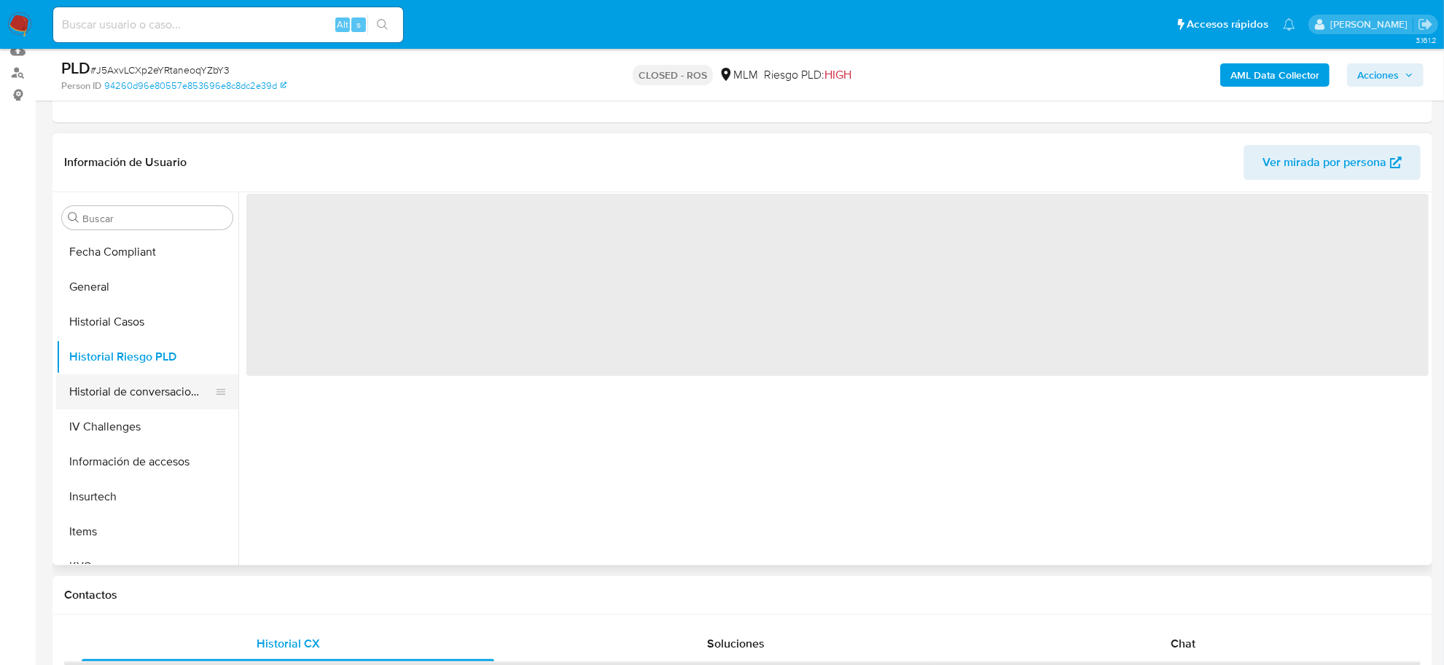
click at [106, 398] on button "Historial de conversaciones" at bounding box center [141, 392] width 171 height 35
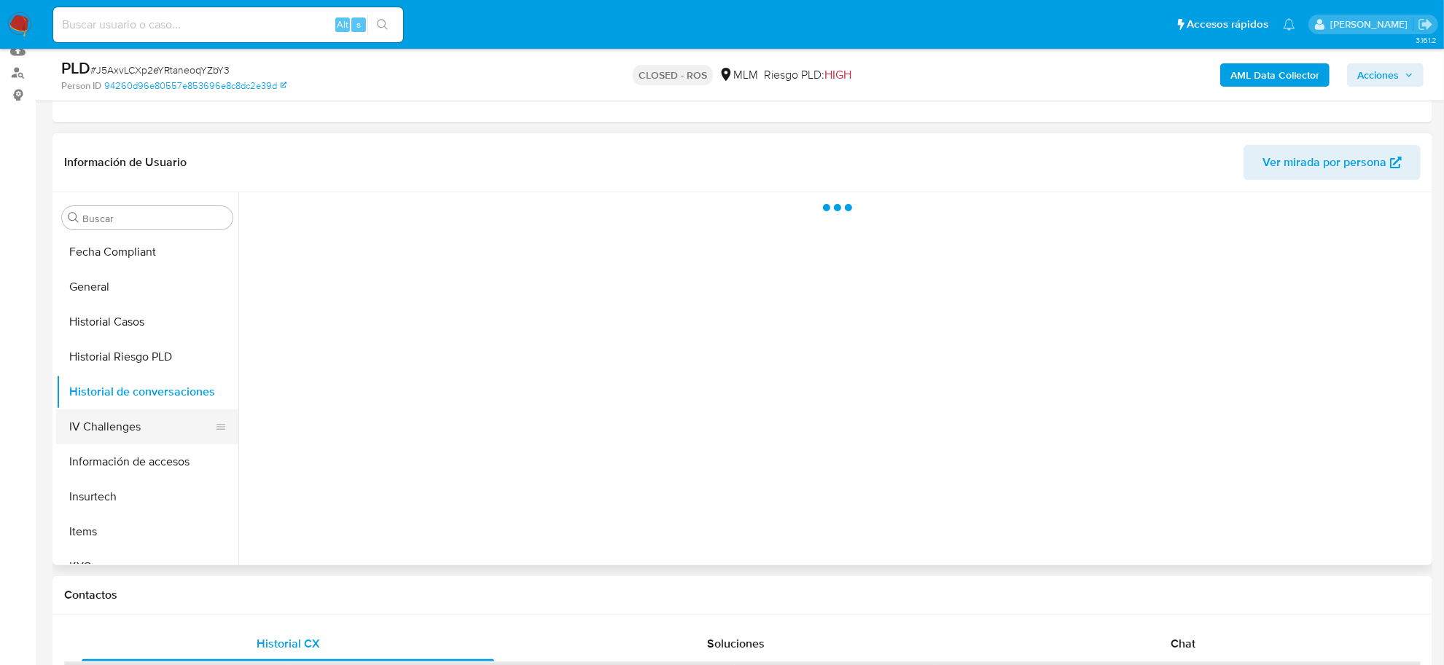
click at [101, 431] on button "IV Challenges" at bounding box center [141, 427] width 171 height 35
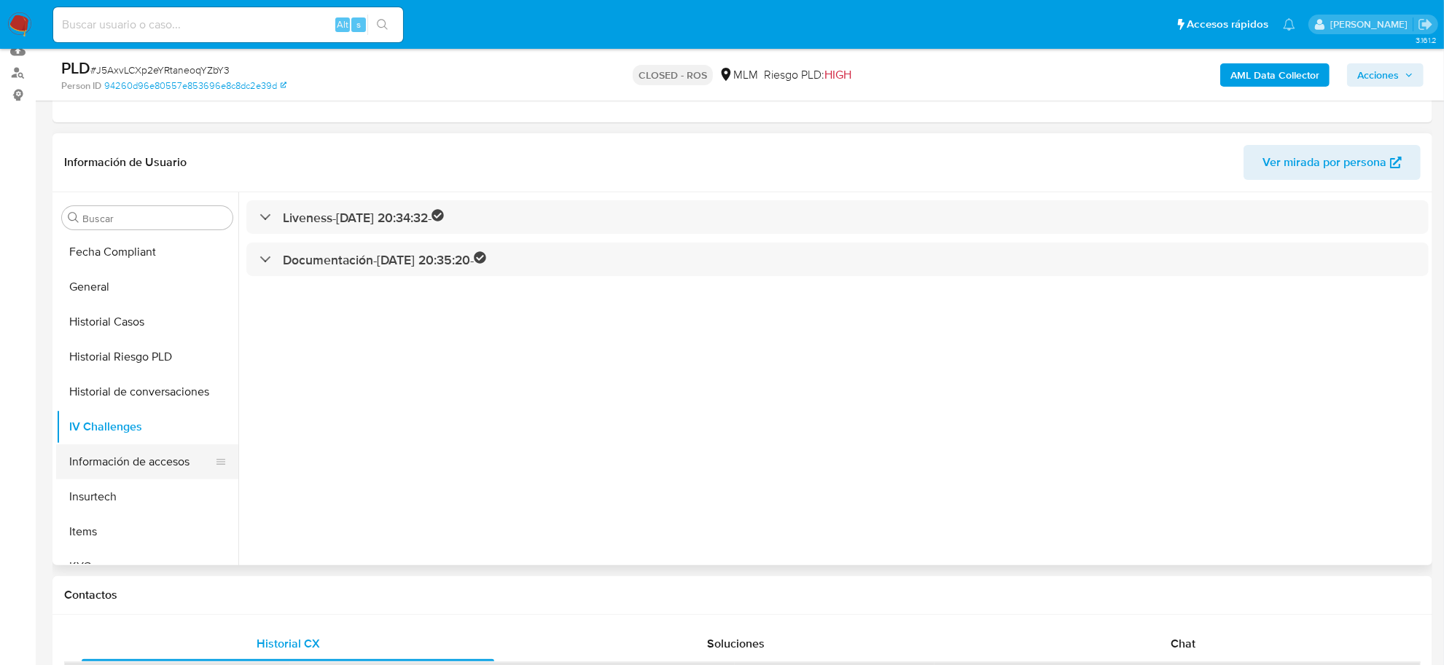
click at [93, 467] on button "Información de accesos" at bounding box center [141, 462] width 171 height 35
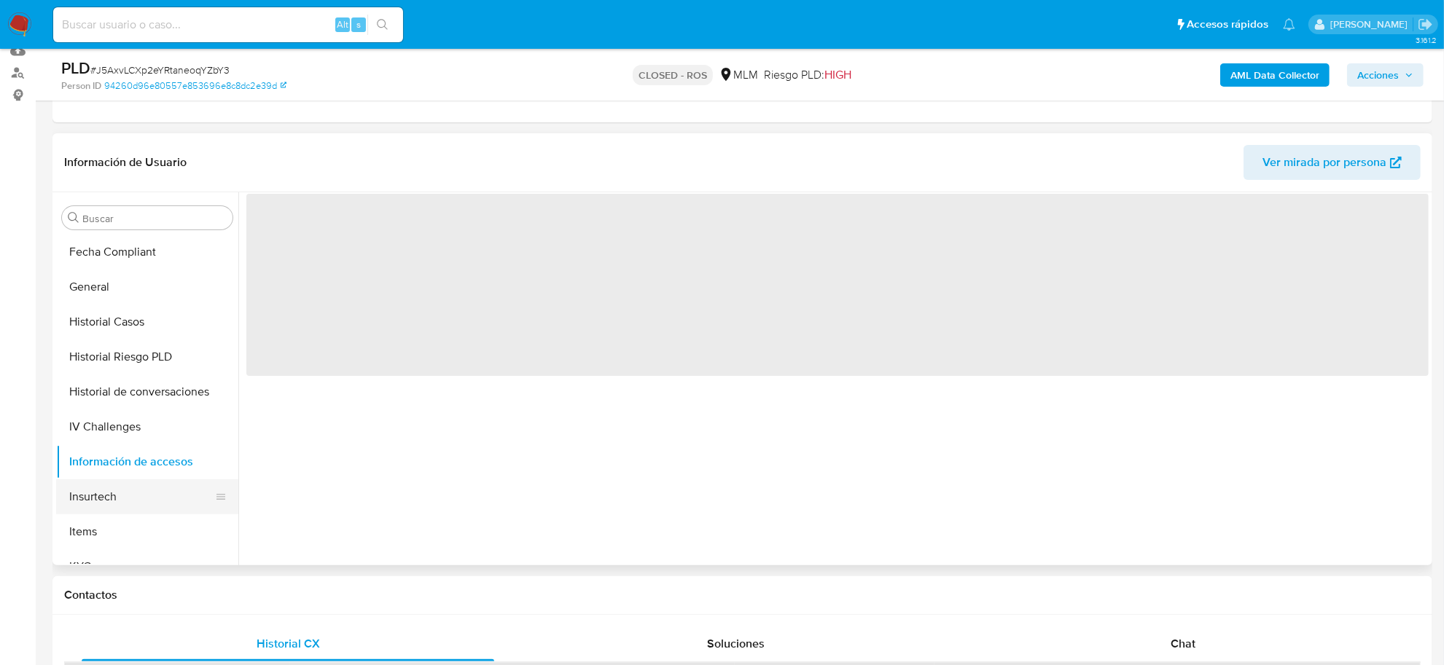
click at [93, 494] on button "Insurtech" at bounding box center [141, 497] width 171 height 35
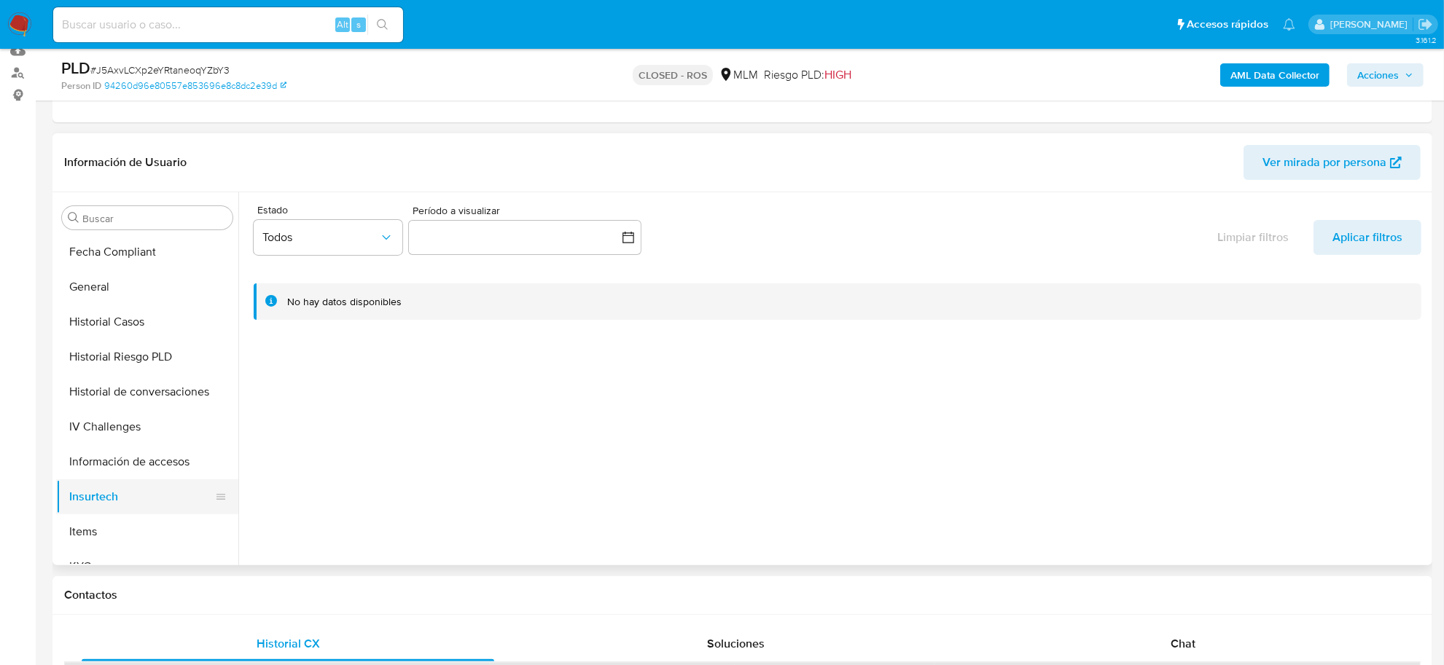
scroll to position [685, 0]
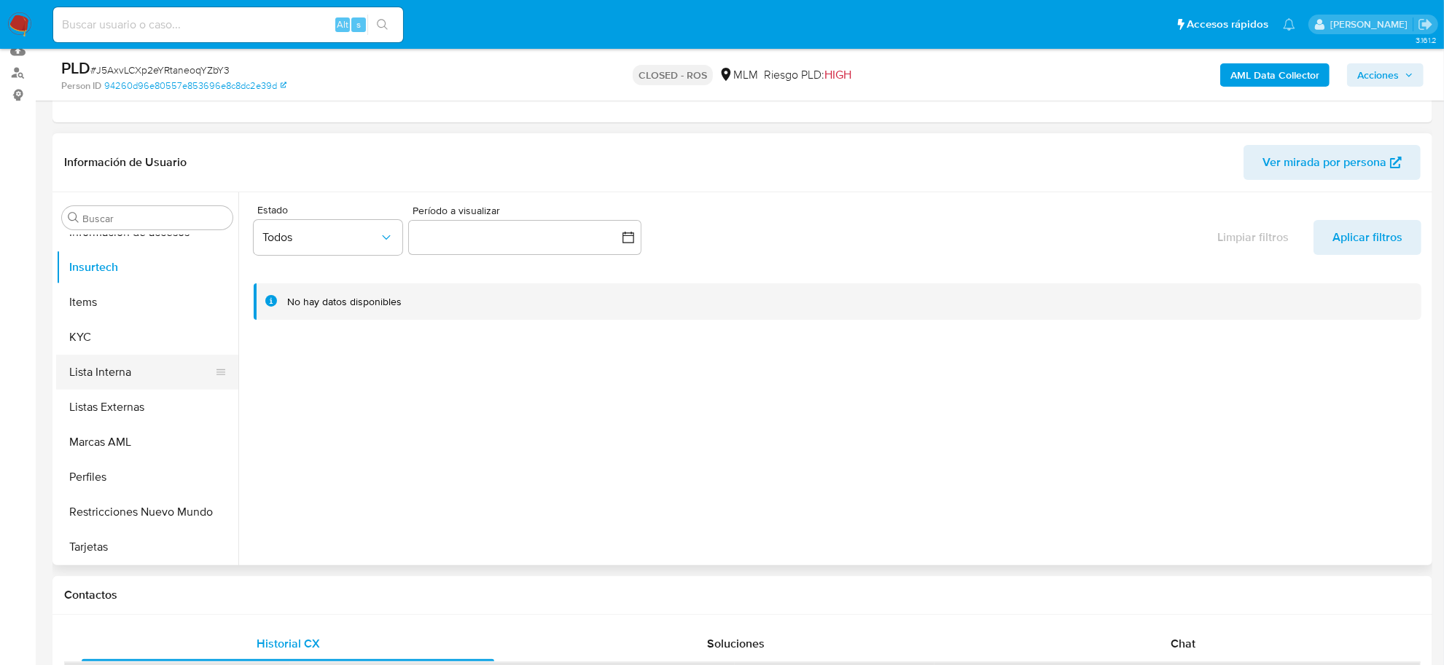
click at [102, 368] on button "Lista Interna" at bounding box center [141, 372] width 171 height 35
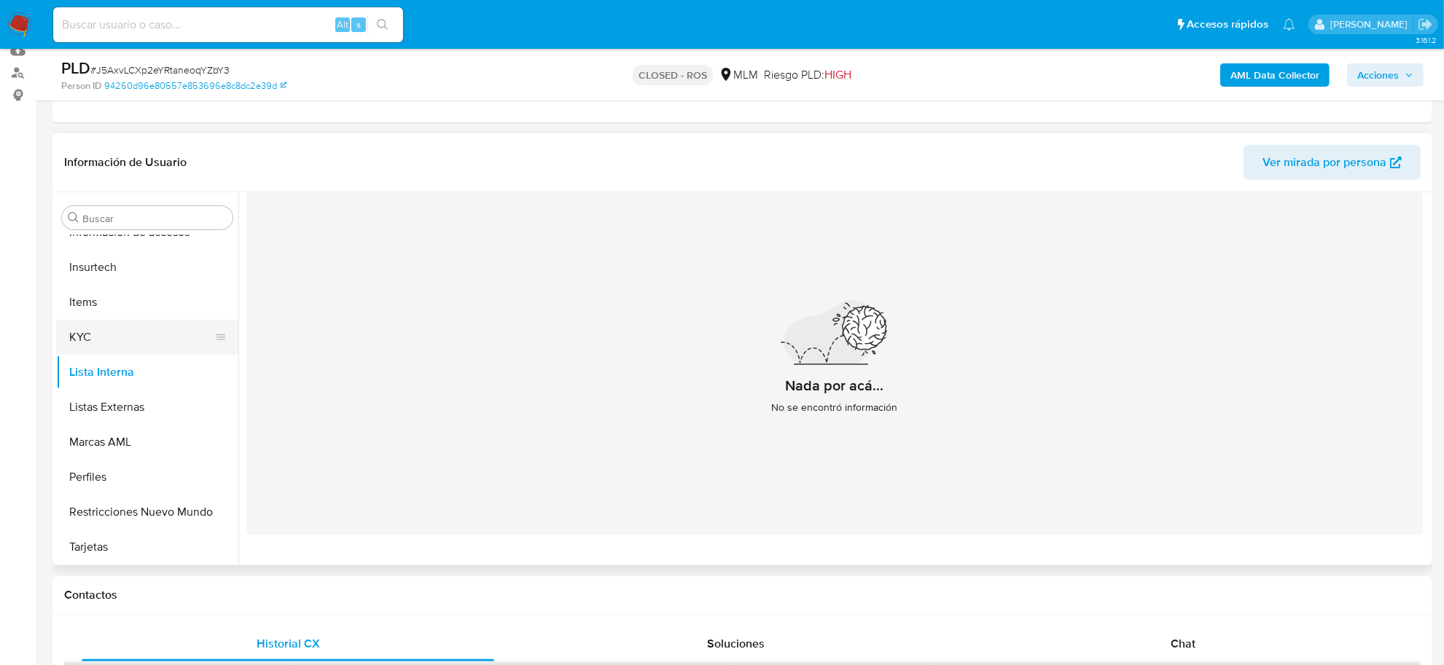
click at [81, 340] on button "KYC" at bounding box center [141, 337] width 171 height 35
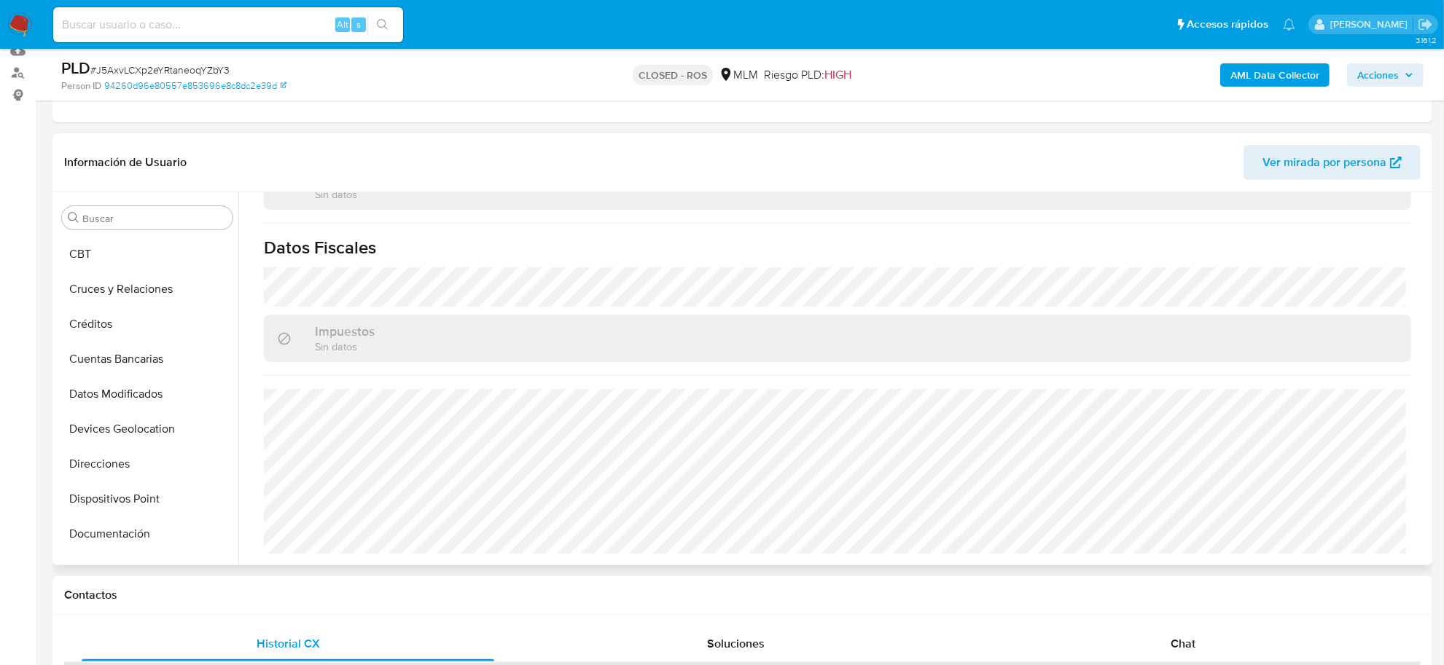
scroll to position [0, 0]
click at [111, 361] on button "Archivos adjuntos" at bounding box center [141, 357] width 171 height 35
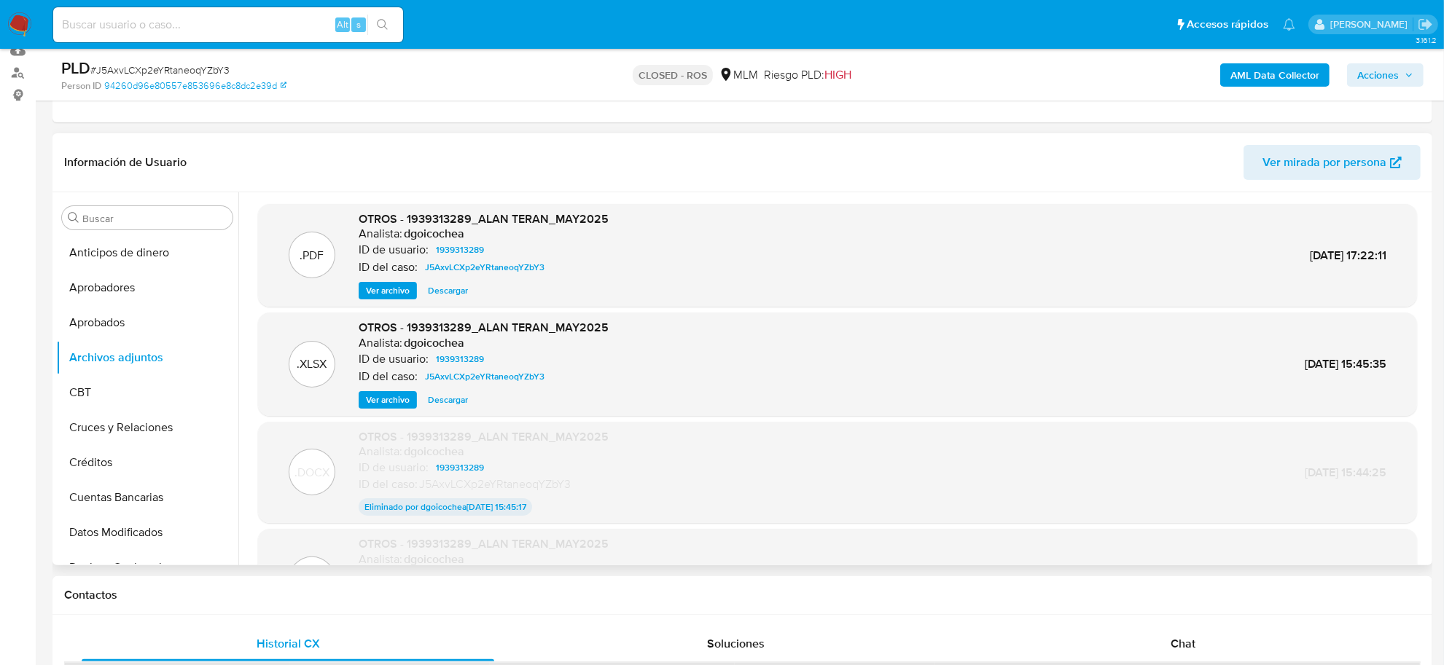
scroll to position [91, 0]
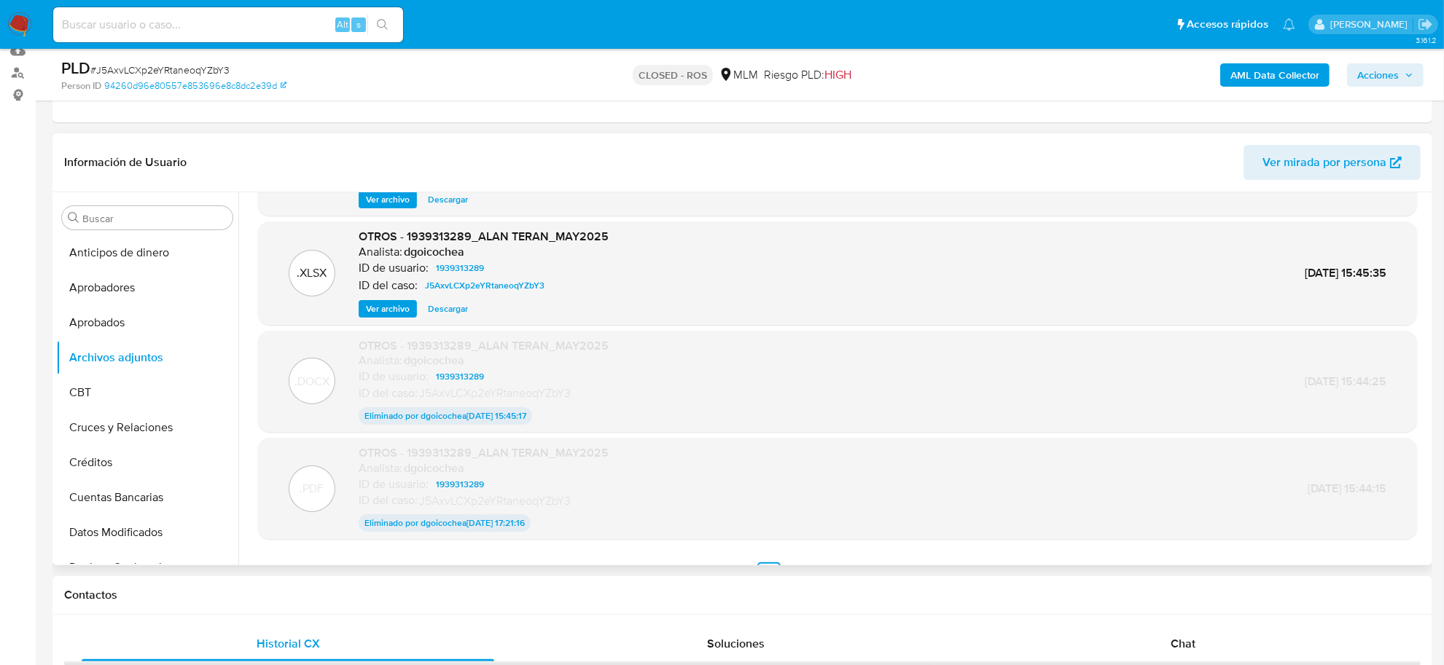
click at [434, 304] on span "Descargar" at bounding box center [448, 309] width 40 height 15
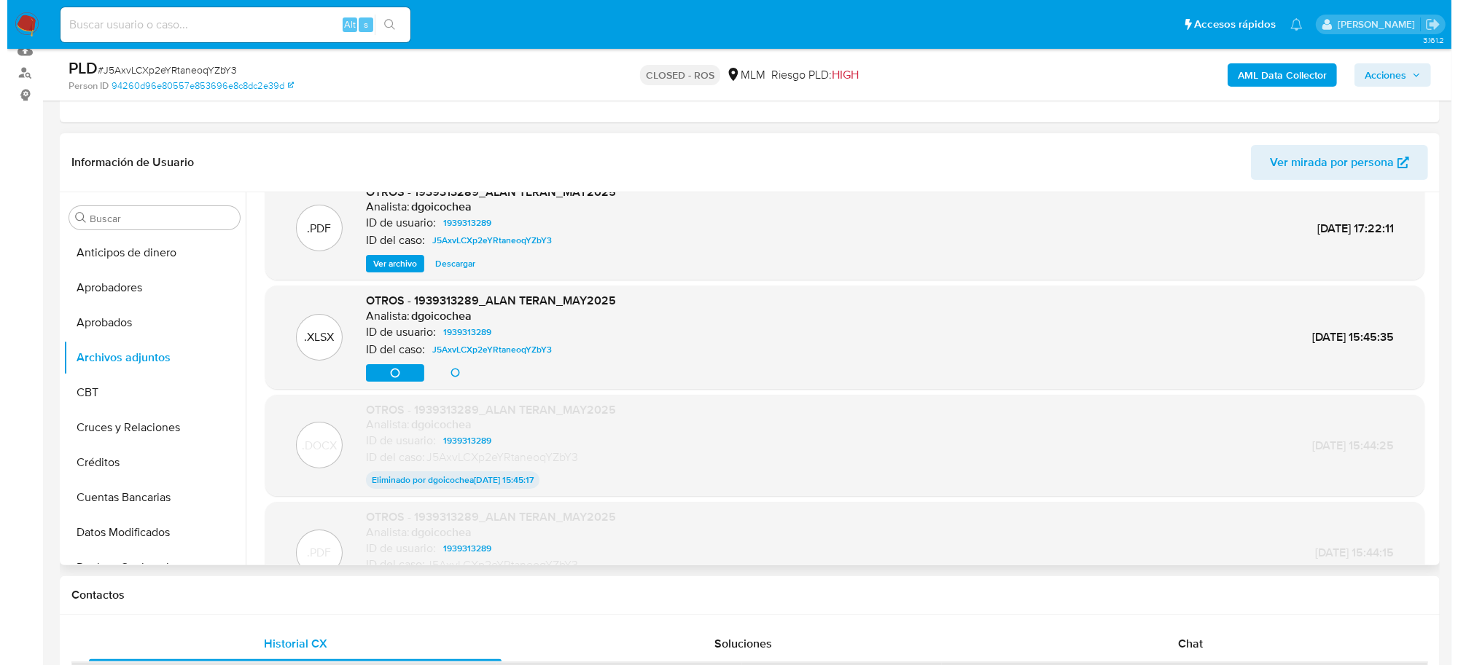
scroll to position [0, 0]
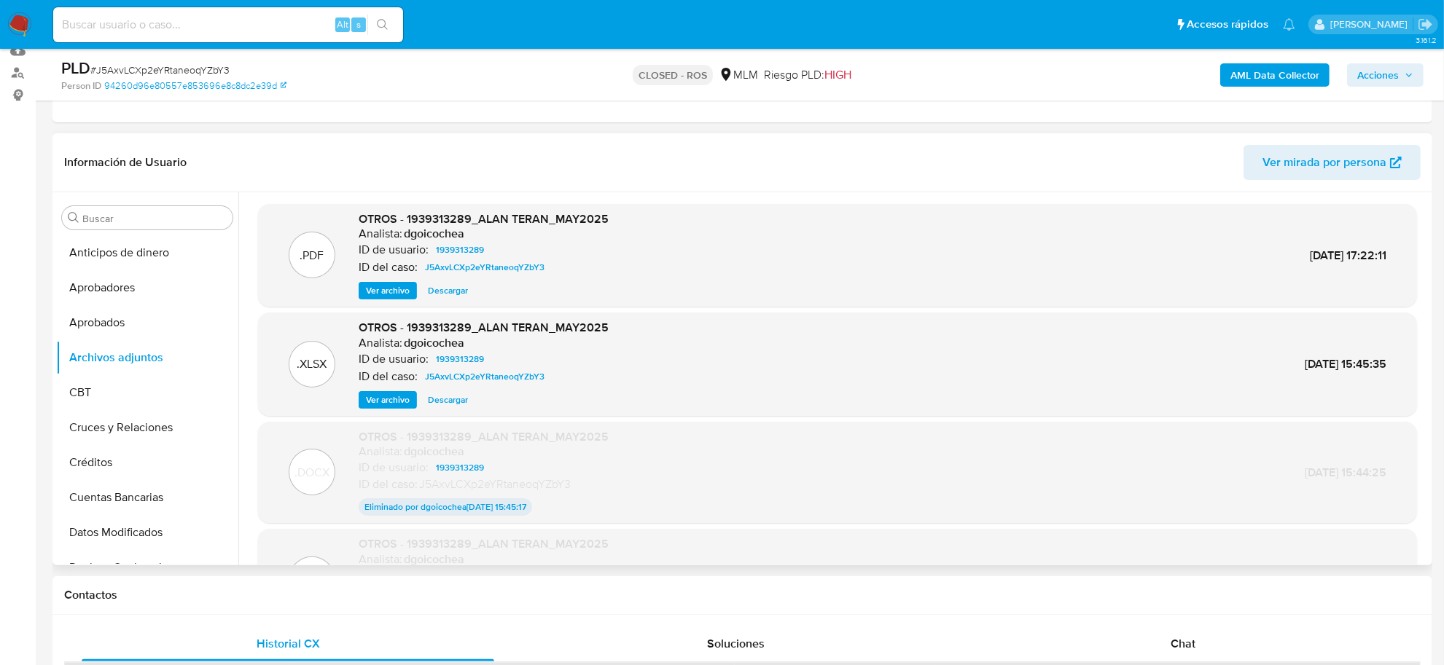
click at [387, 292] on span "Ver archivo" at bounding box center [388, 291] width 44 height 15
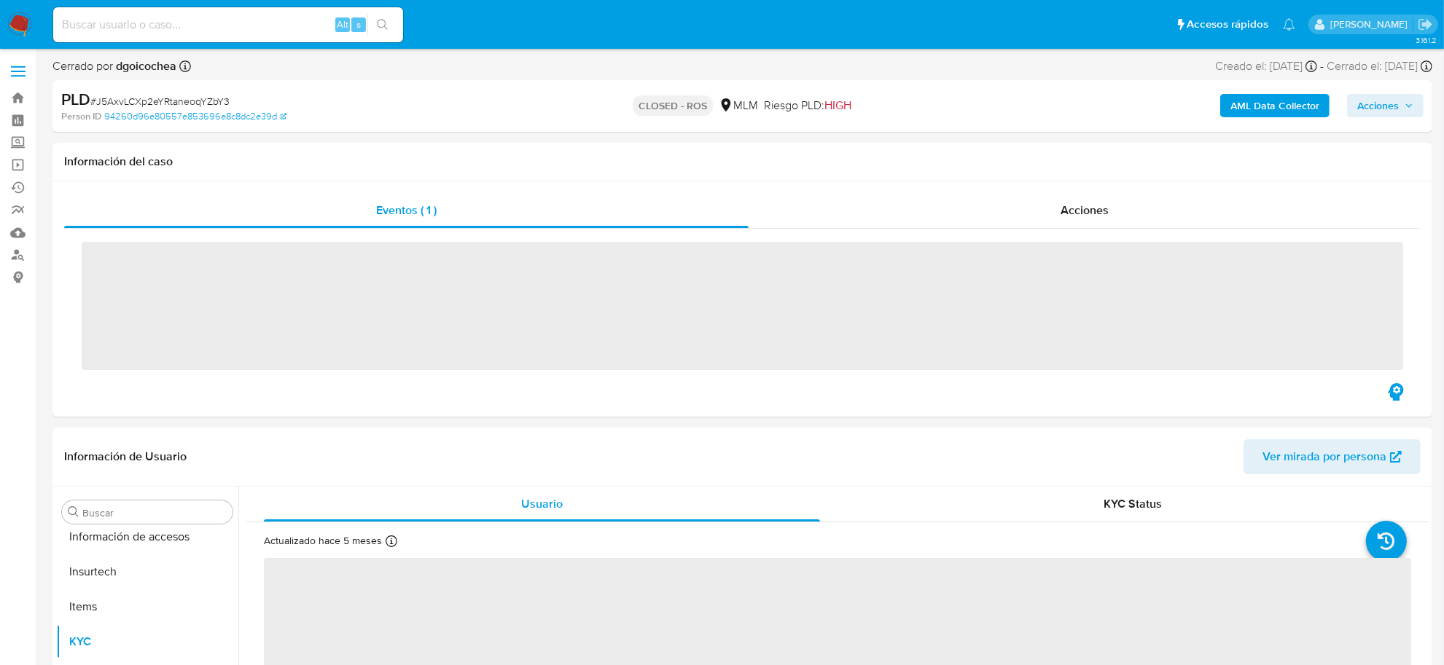
scroll to position [685, 0]
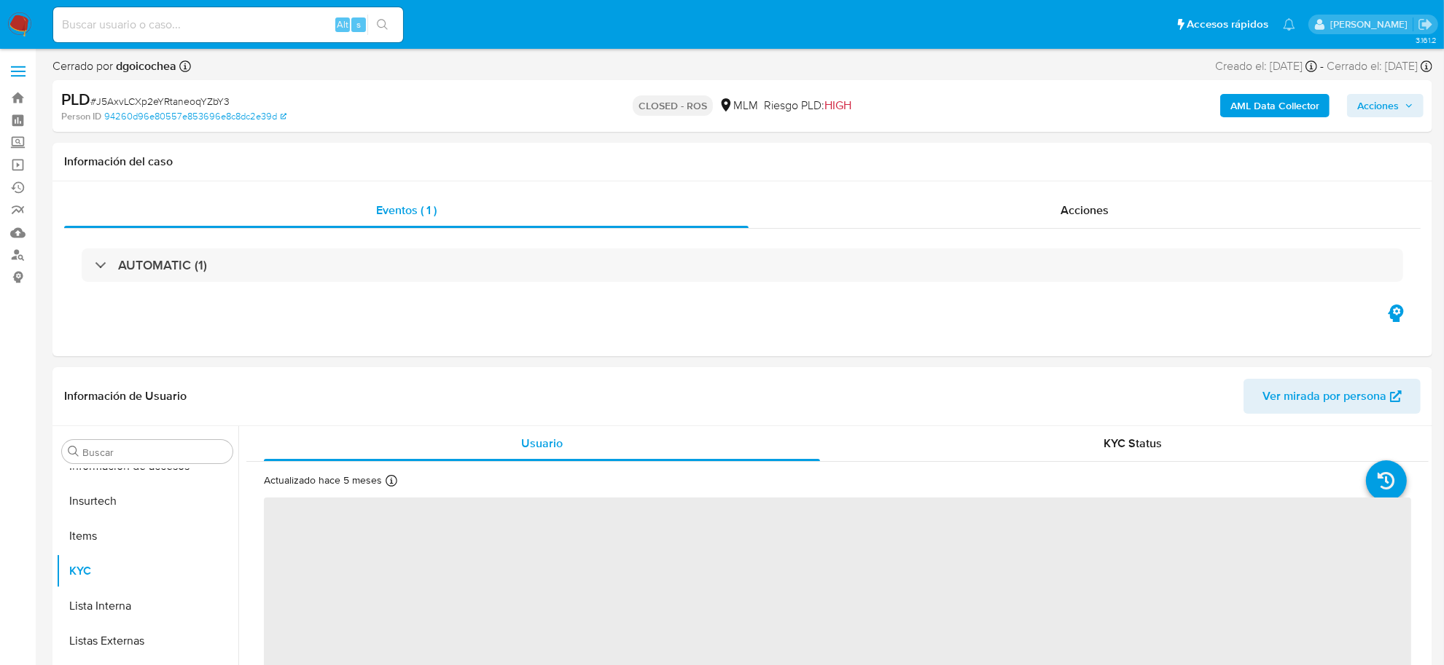
select select "10"
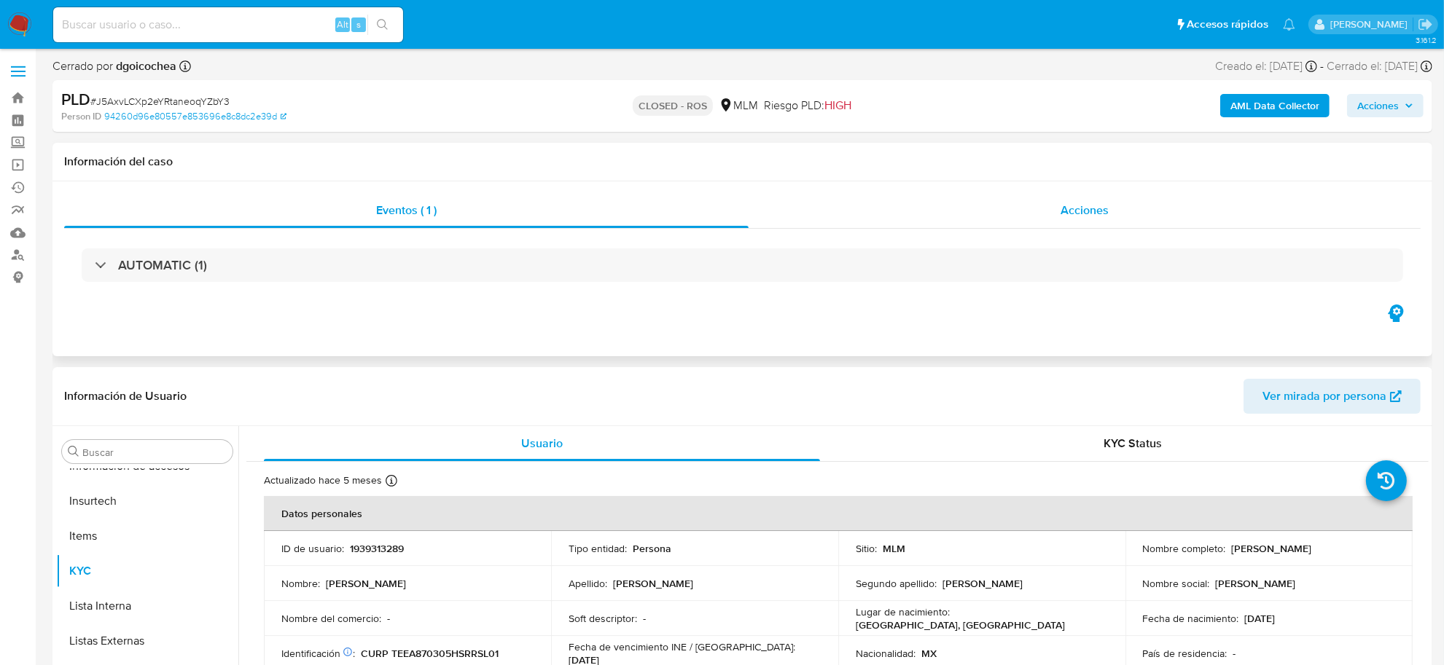
click at [1055, 199] on div "Acciones" at bounding box center [1085, 210] width 672 height 35
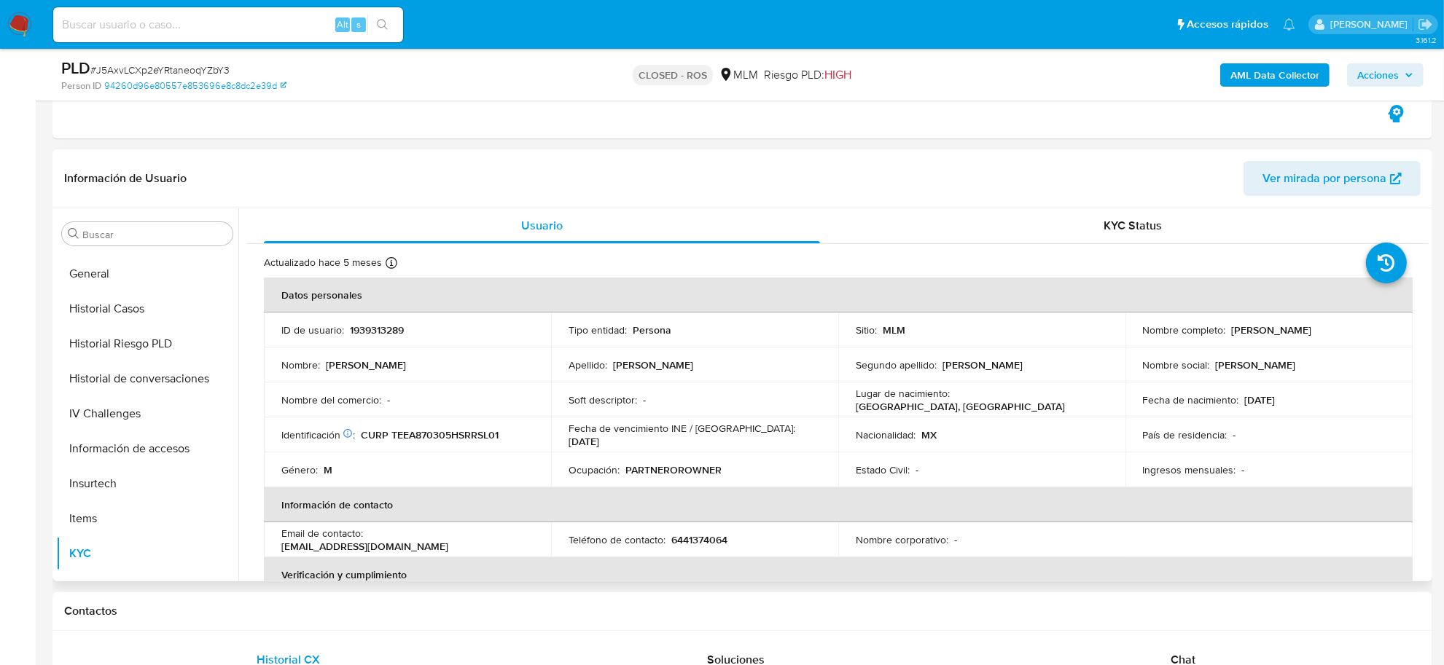
scroll to position [412, 0]
click at [155, 365] on button "Historial Casos" at bounding box center [141, 381] width 171 height 35
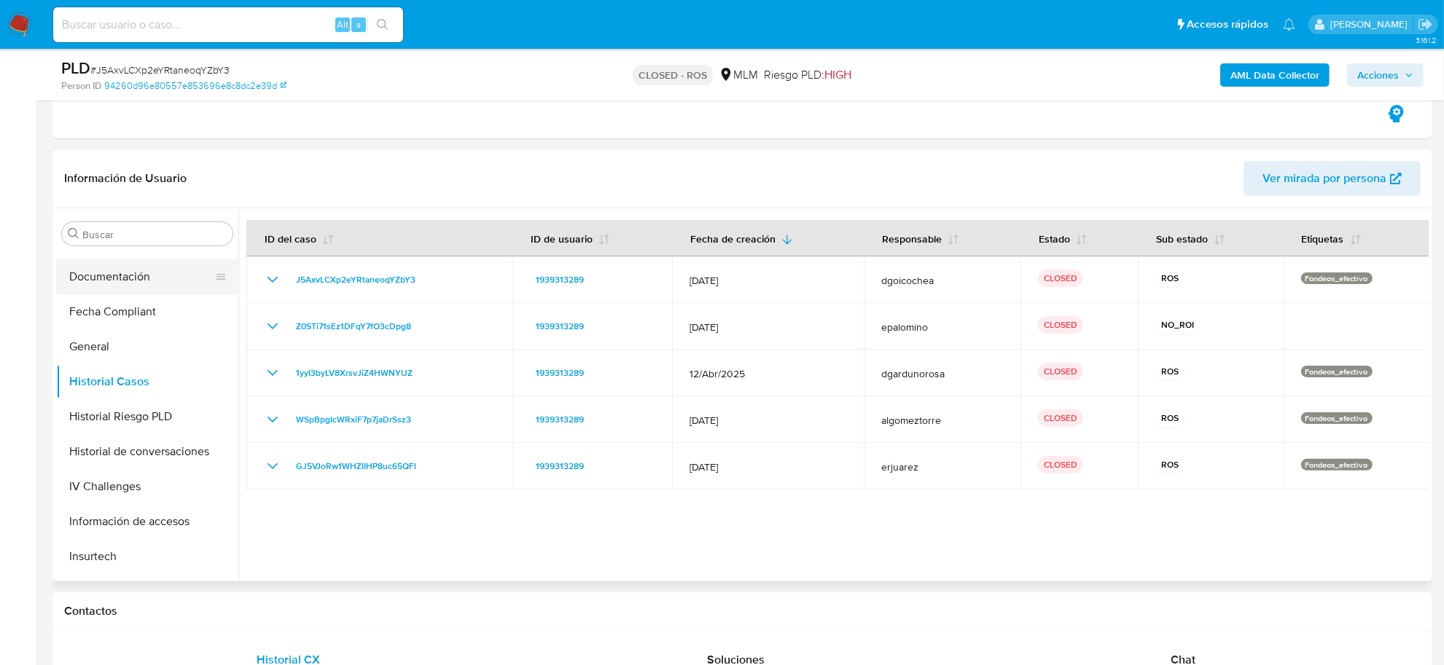
click at [148, 289] on button "Documentación" at bounding box center [141, 276] width 171 height 35
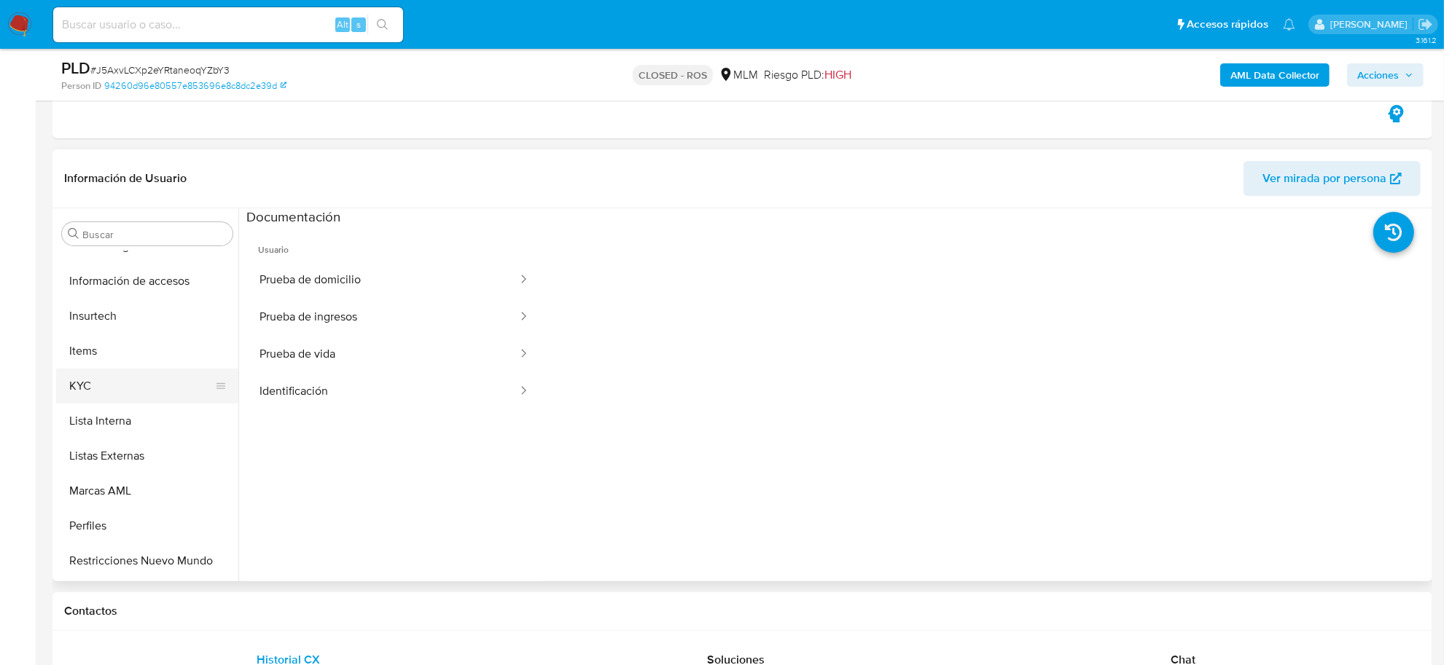
scroll to position [685, 0]
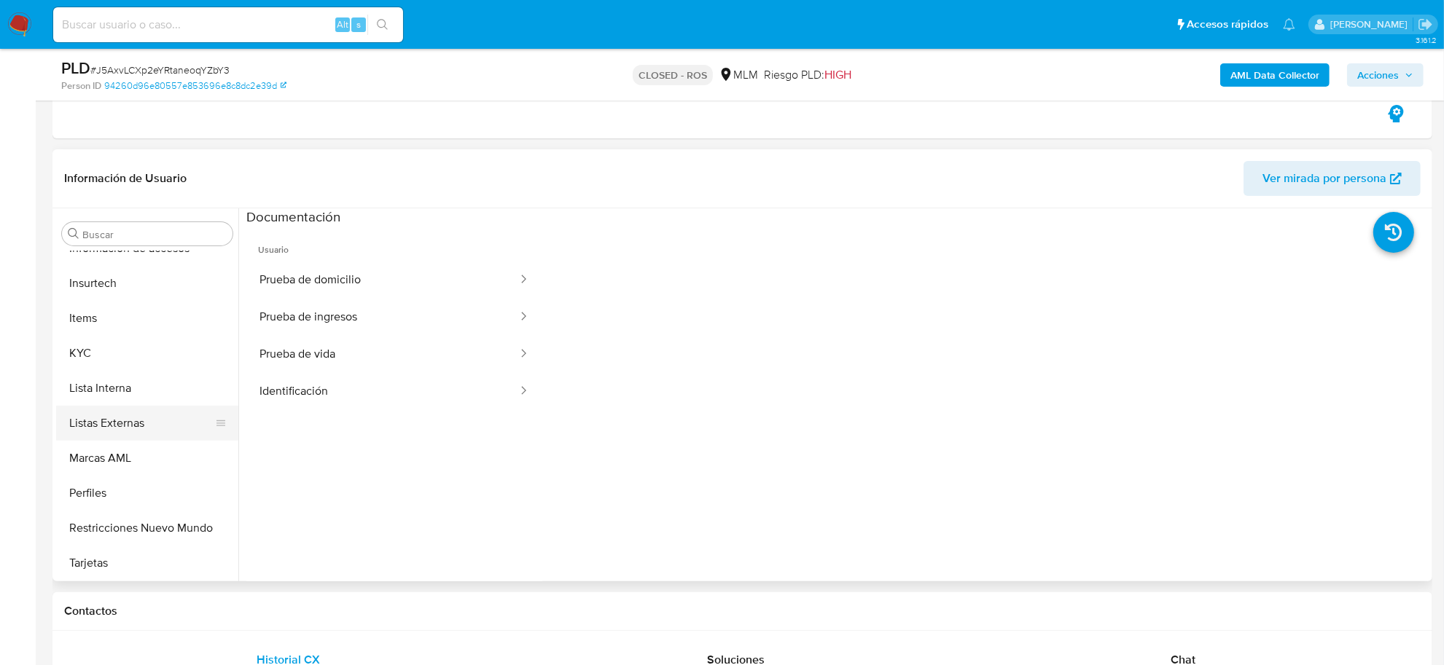
click at [125, 421] on button "Listas Externas" at bounding box center [141, 423] width 171 height 35
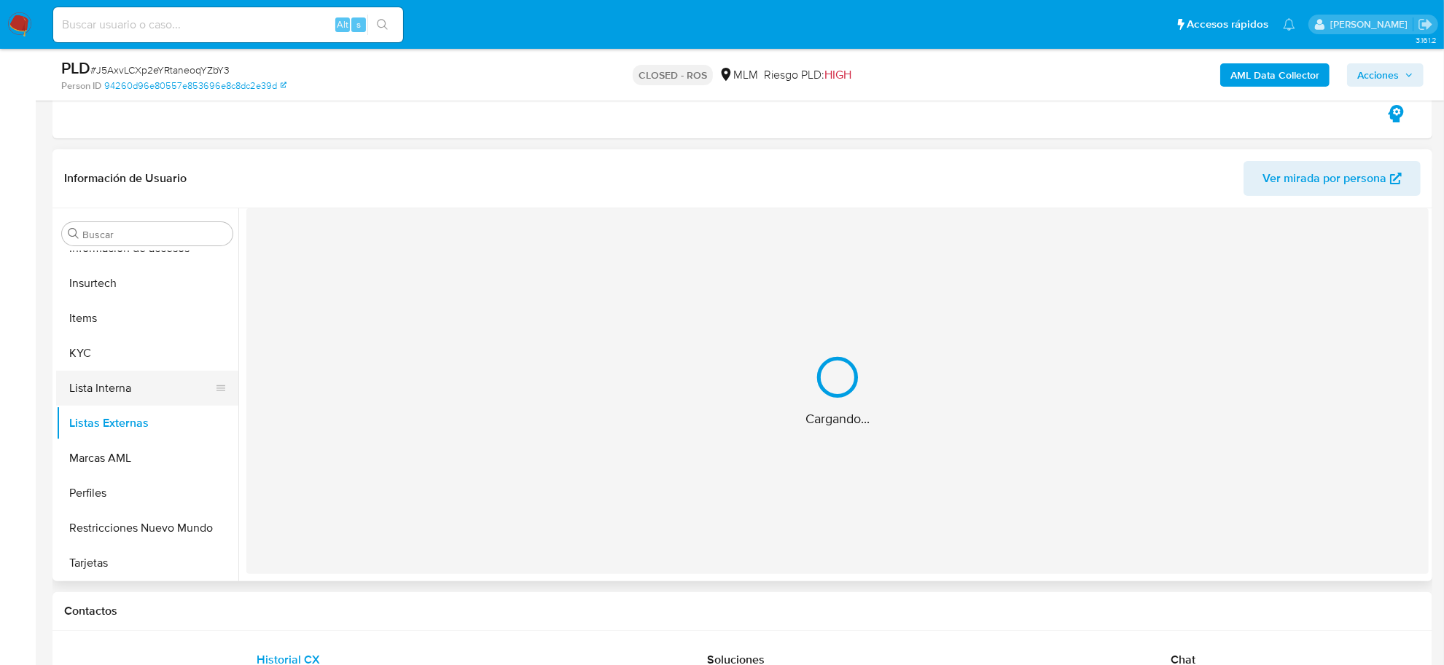
click at [114, 394] on button "Lista Interna" at bounding box center [141, 388] width 171 height 35
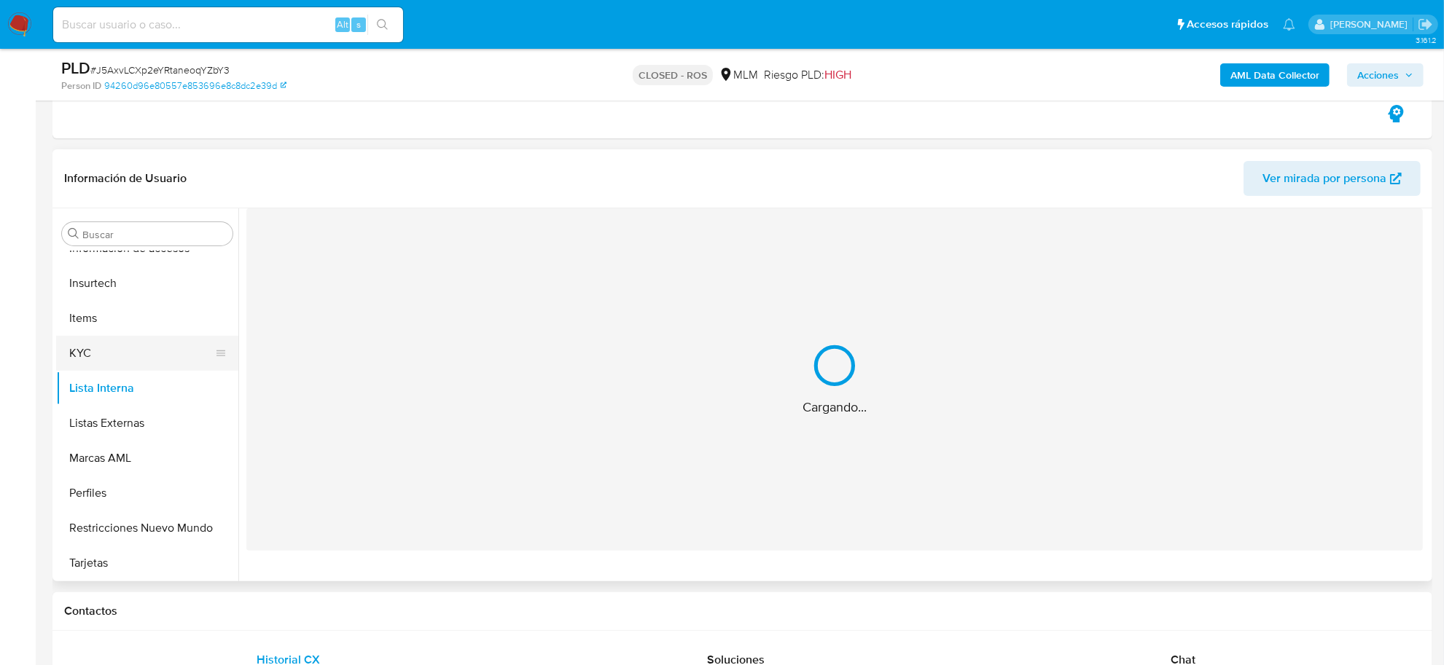
click at [89, 357] on button "KYC" at bounding box center [141, 353] width 171 height 35
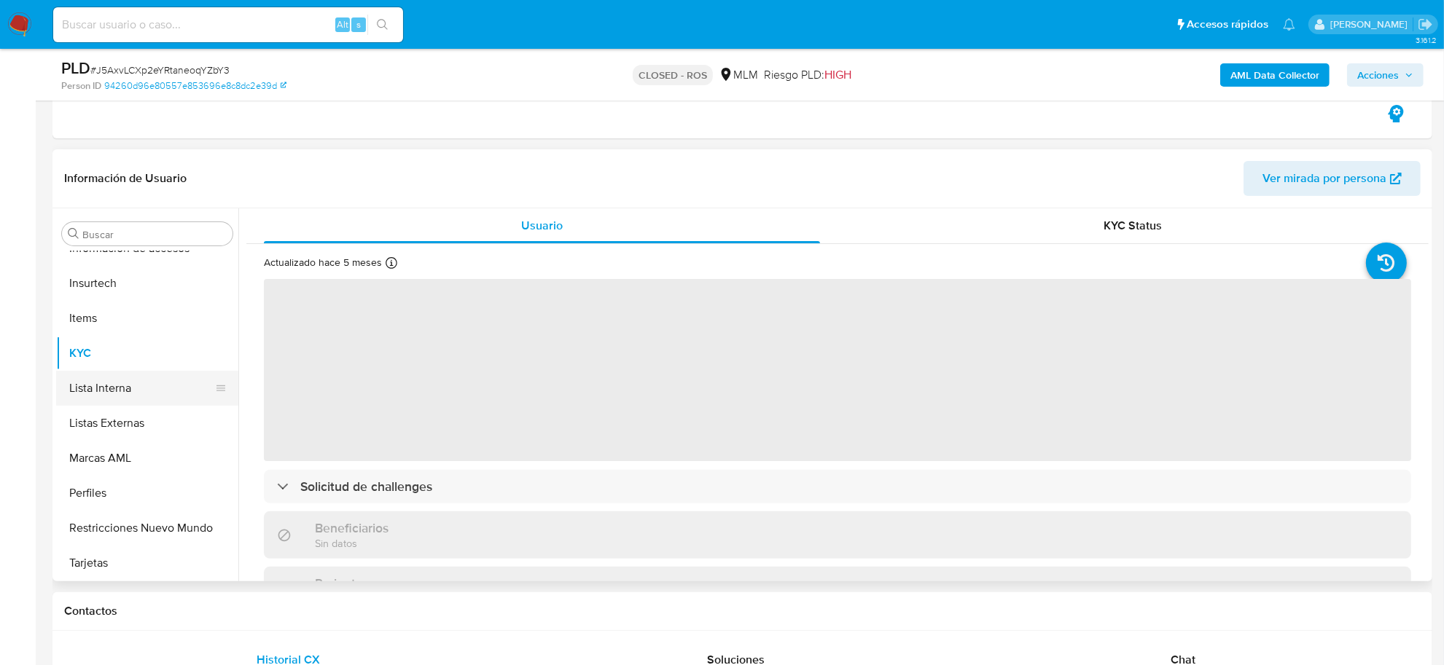
click at [97, 388] on button "Lista Interna" at bounding box center [141, 388] width 171 height 35
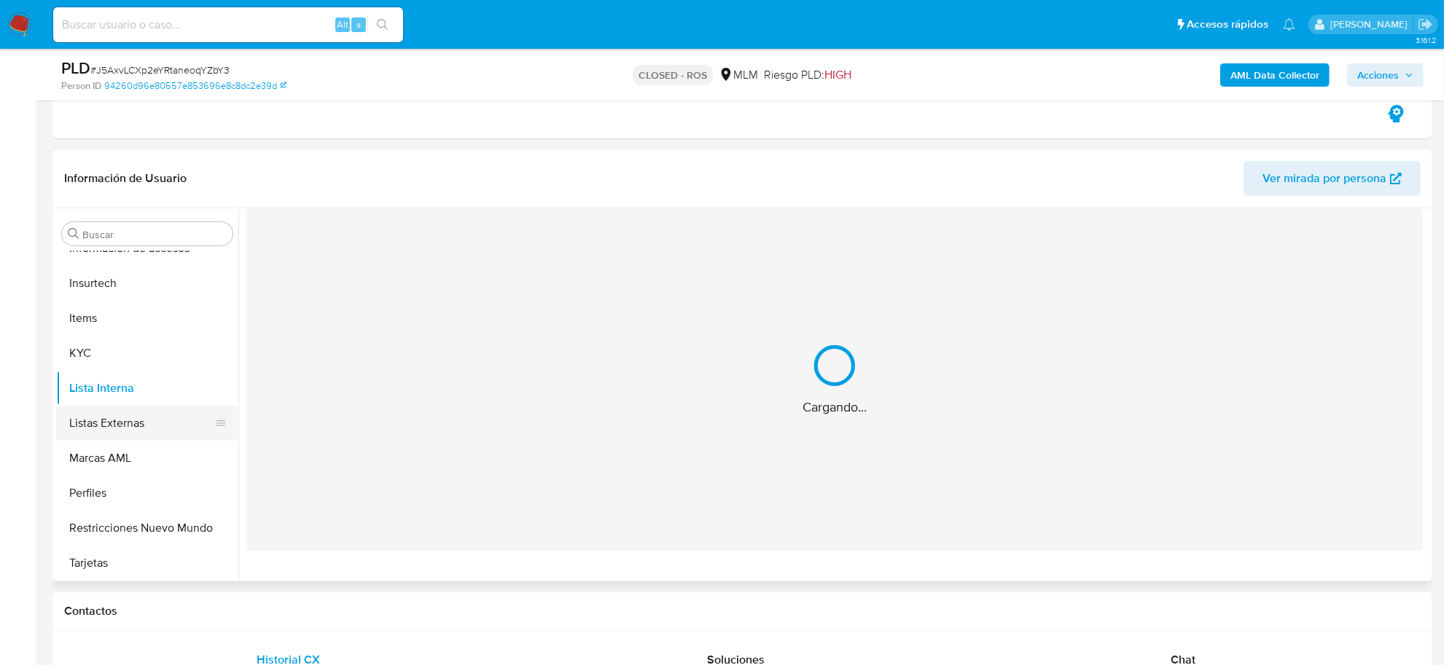
click at [107, 421] on button "Listas Externas" at bounding box center [141, 423] width 171 height 35
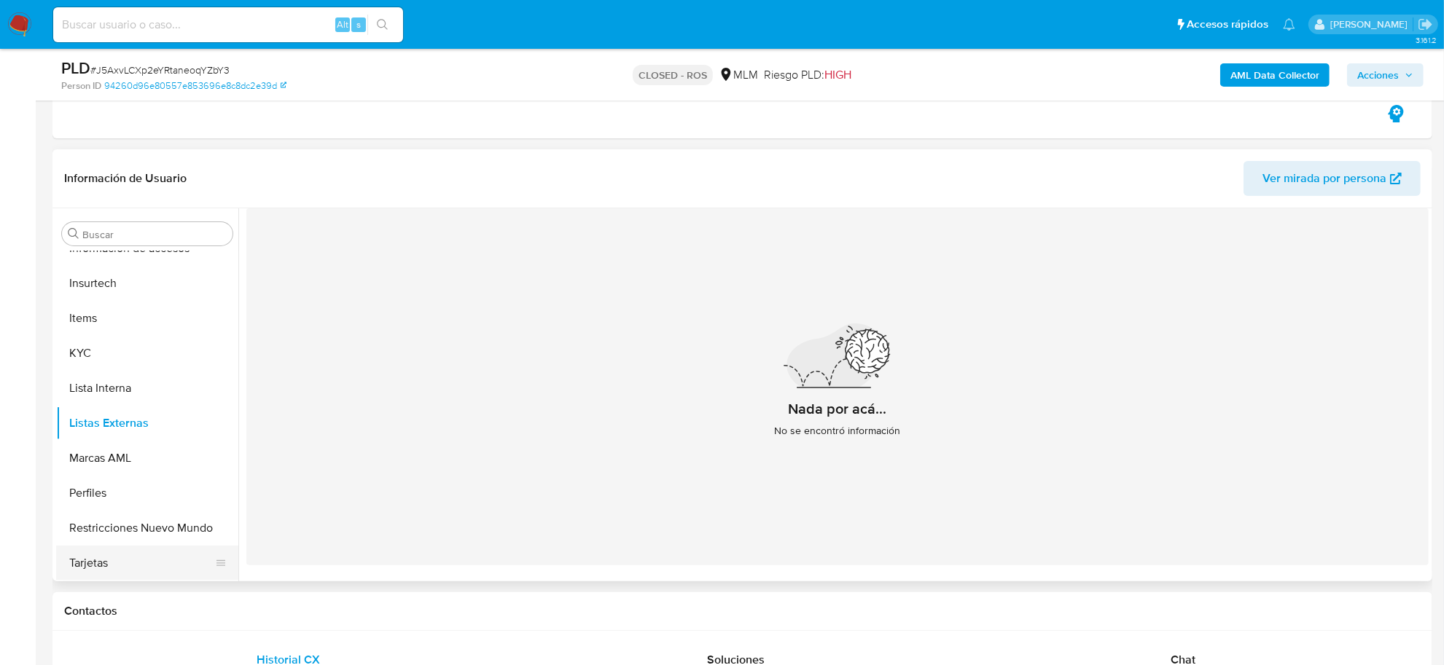
click at [117, 552] on button "Tarjetas" at bounding box center [141, 563] width 171 height 35
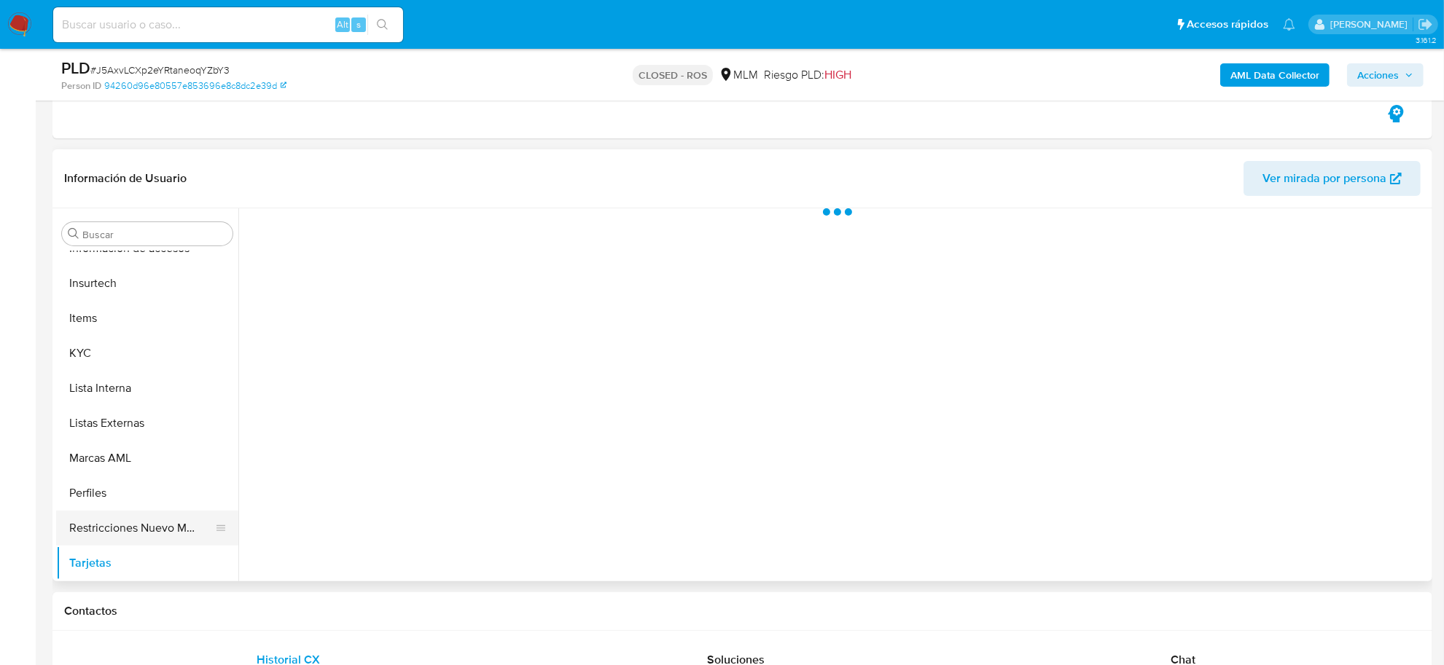
click at [117, 539] on button "Restricciones Nuevo Mundo" at bounding box center [141, 528] width 171 height 35
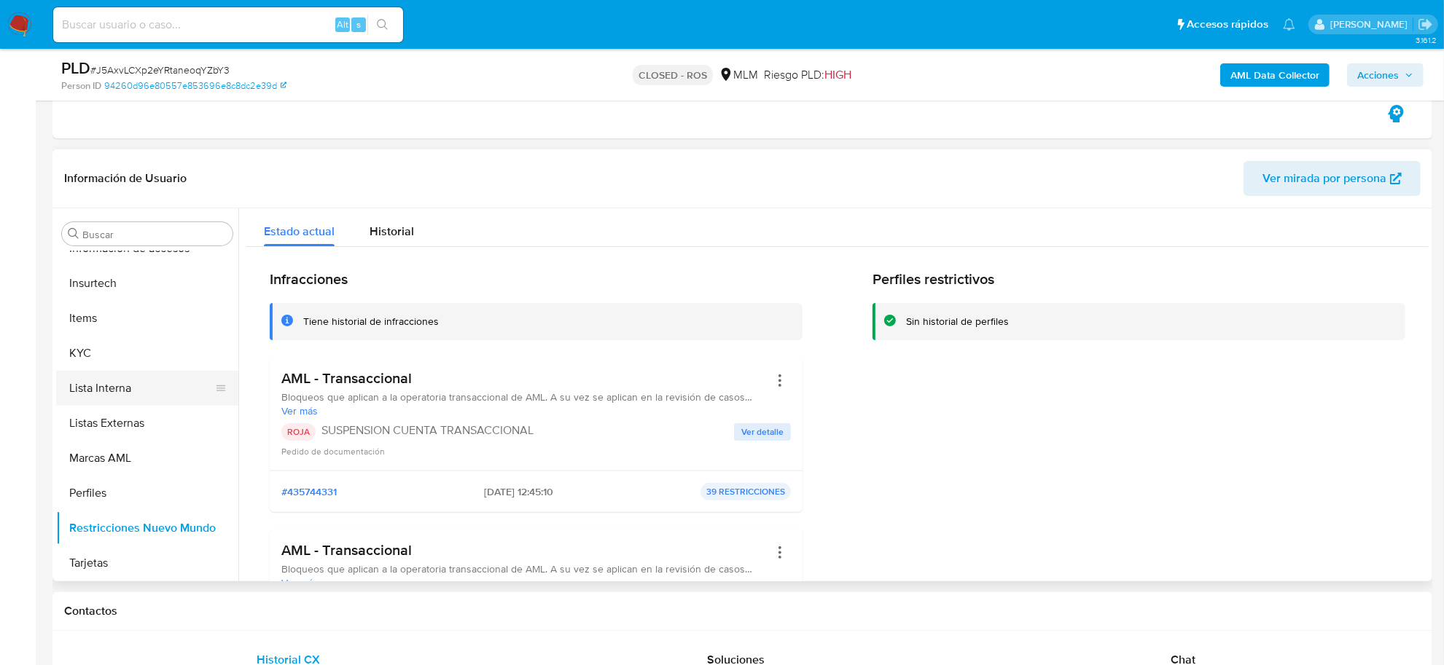
click at [111, 397] on button "Lista Interna" at bounding box center [141, 388] width 171 height 35
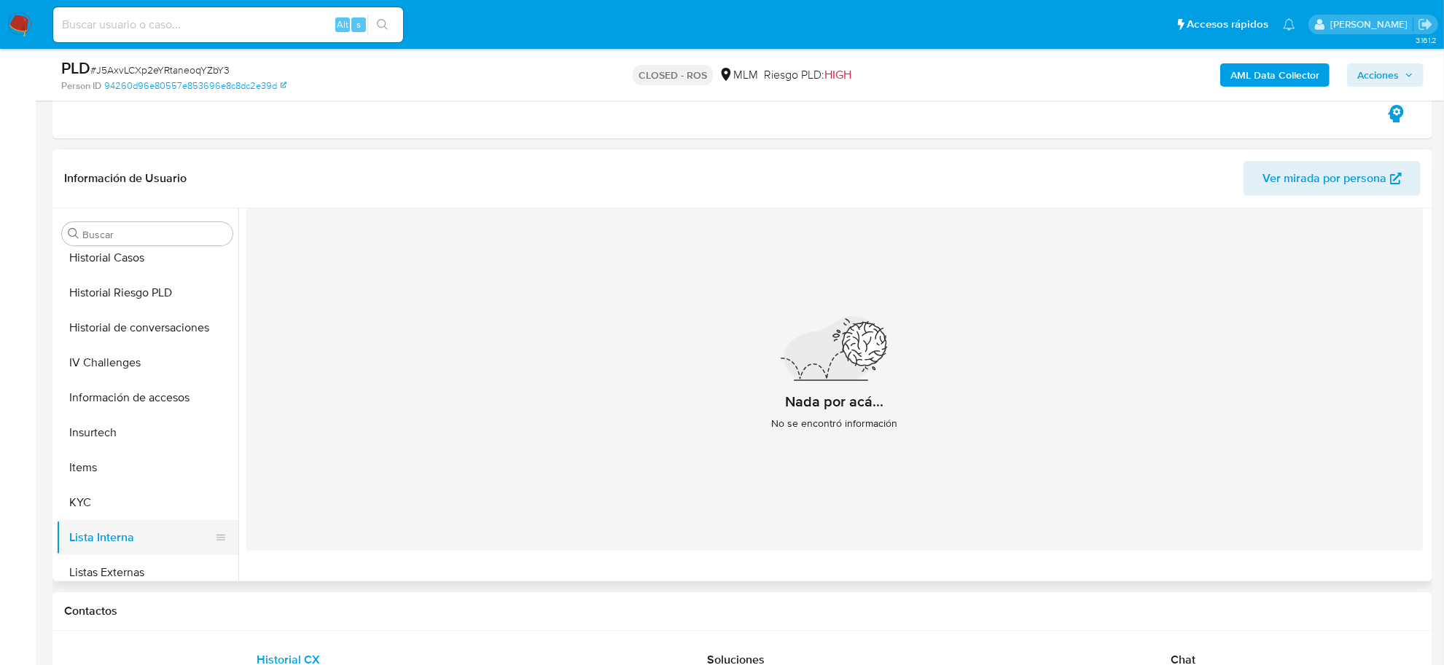
scroll to position [503, 0]
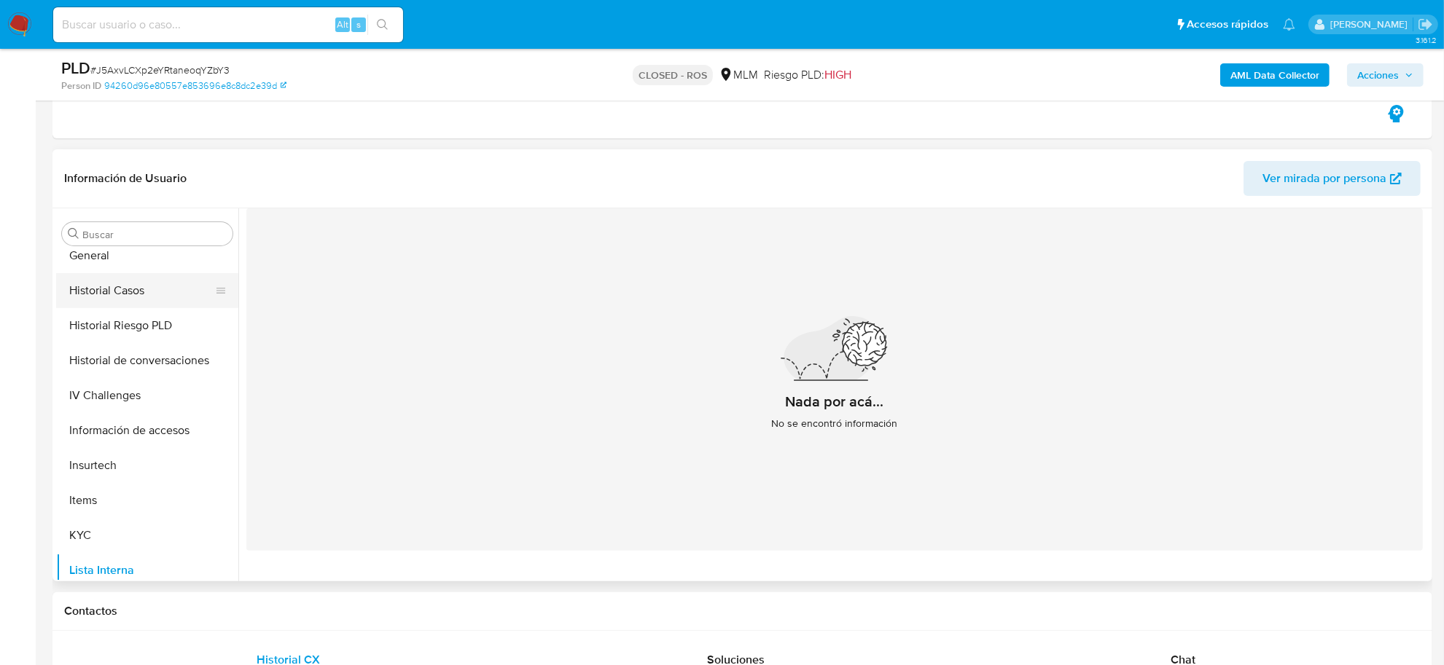
click at [137, 292] on button "Historial Casos" at bounding box center [141, 290] width 171 height 35
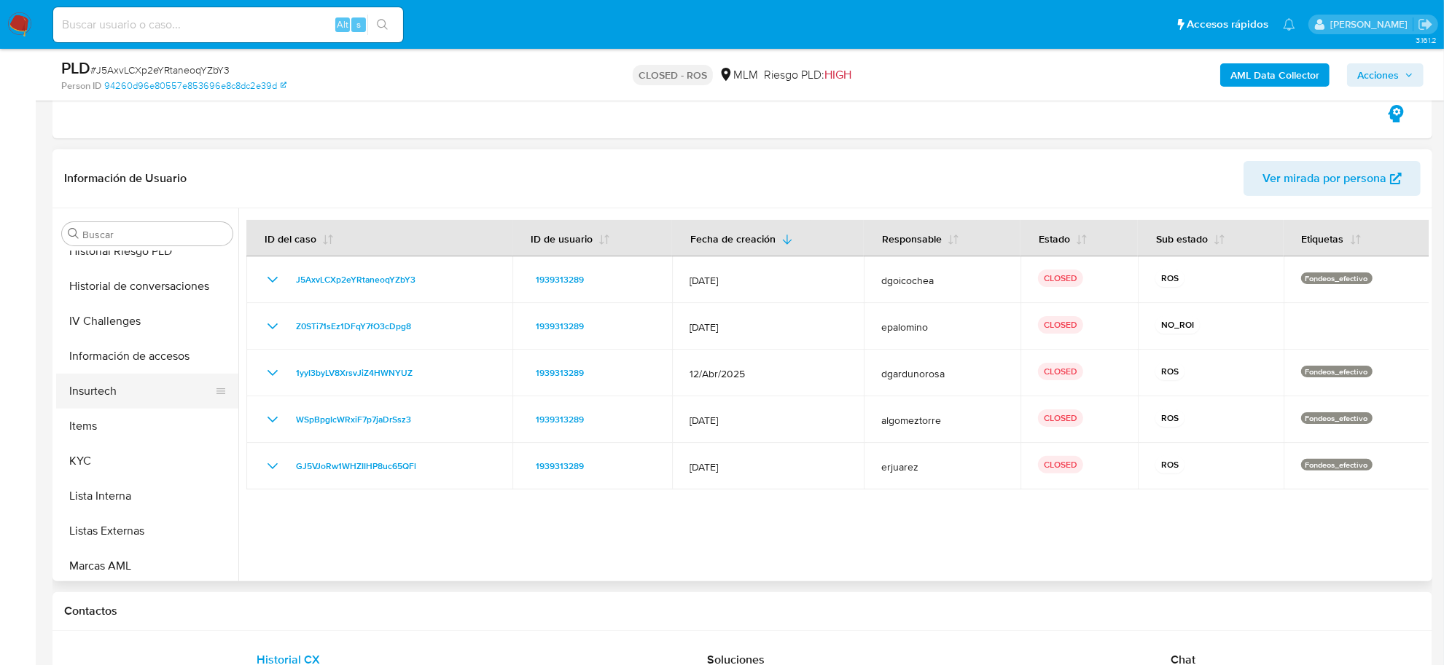
scroll to position [412, 0]
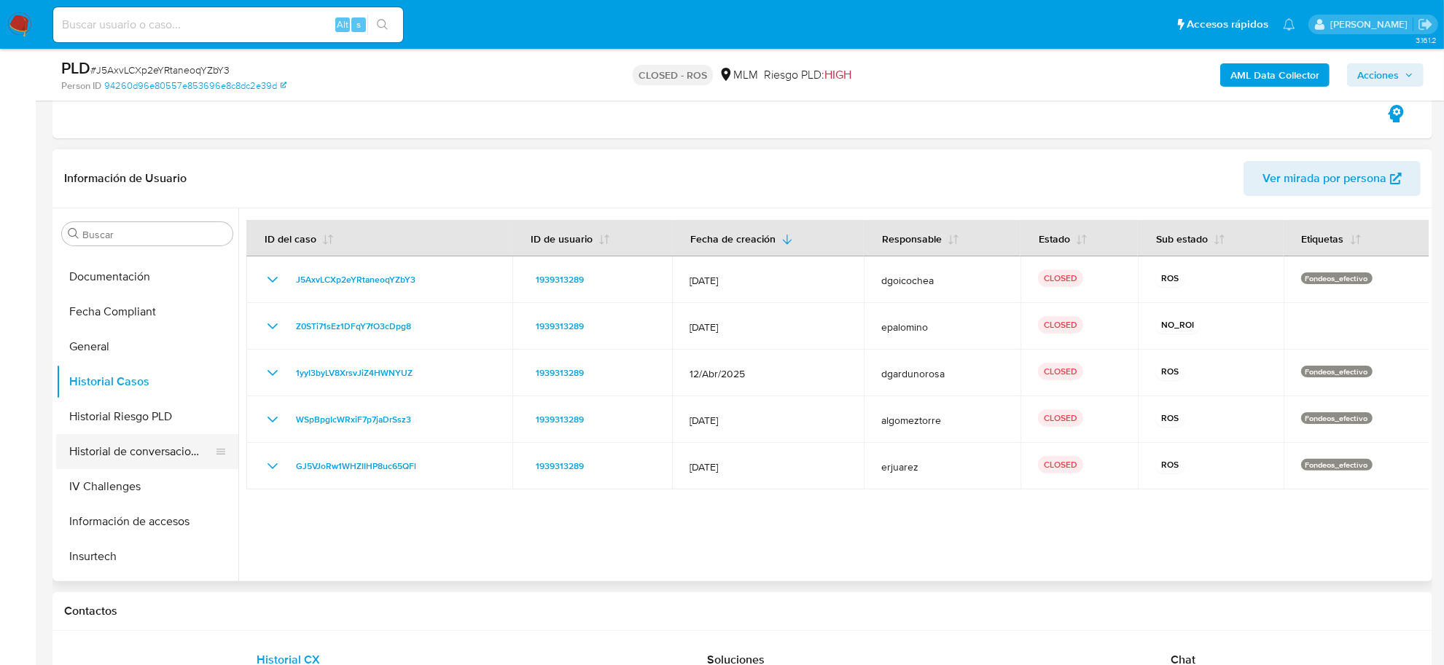
click at [165, 440] on button "Historial de conversaciones" at bounding box center [141, 451] width 171 height 35
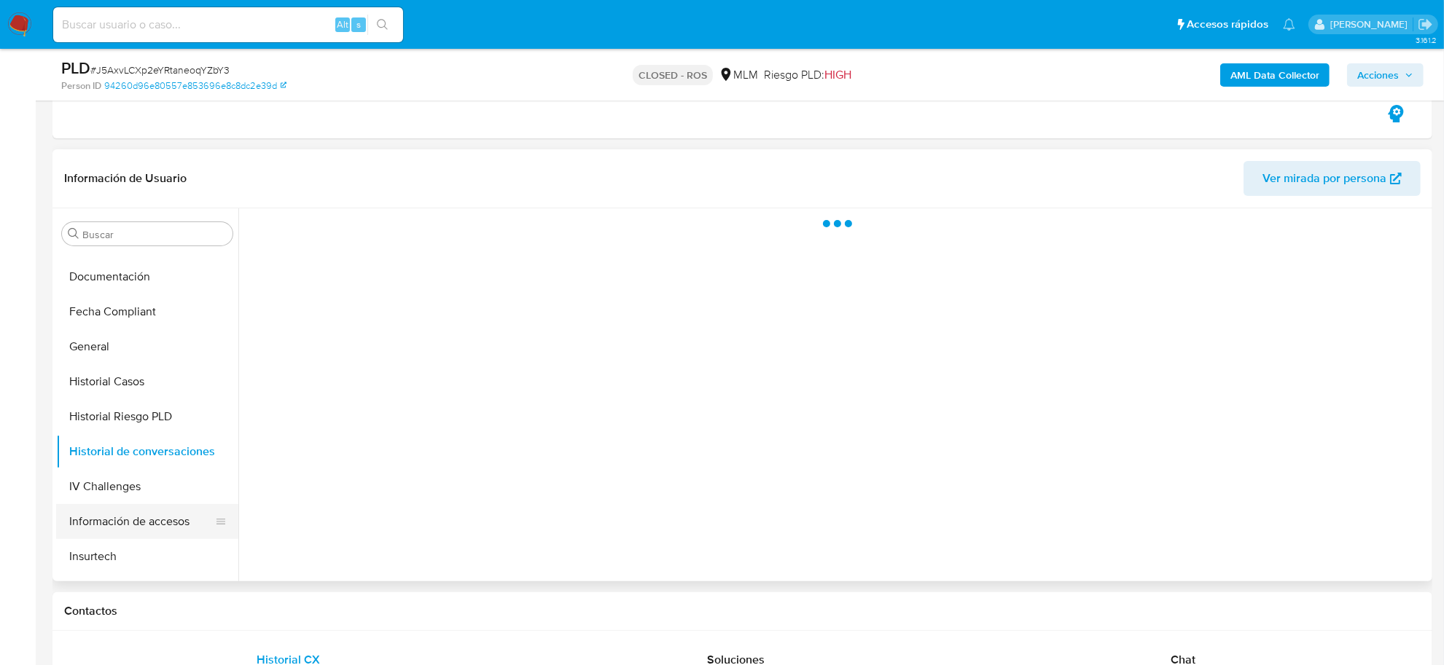
click at [144, 521] on button "Información de accesos" at bounding box center [141, 521] width 171 height 35
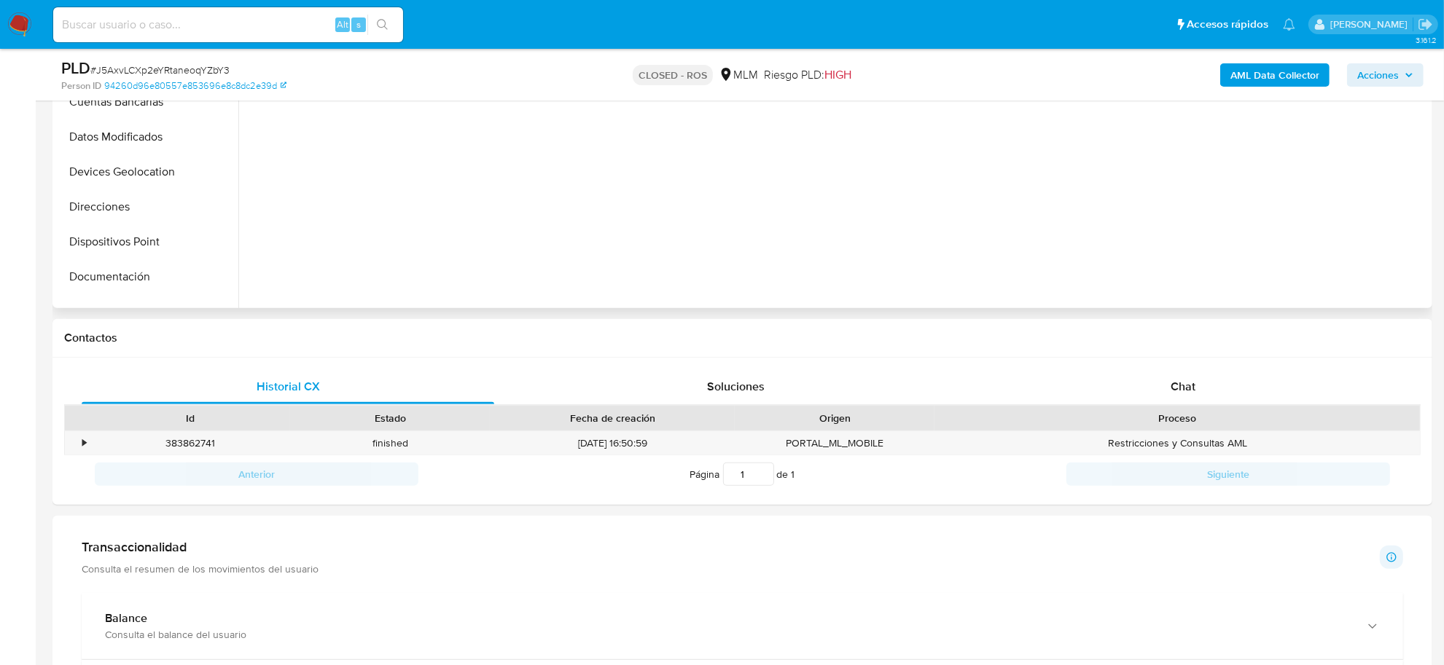
scroll to position [47, 0]
click at [128, 257] on button "Devices Geolocation" at bounding box center [141, 263] width 171 height 35
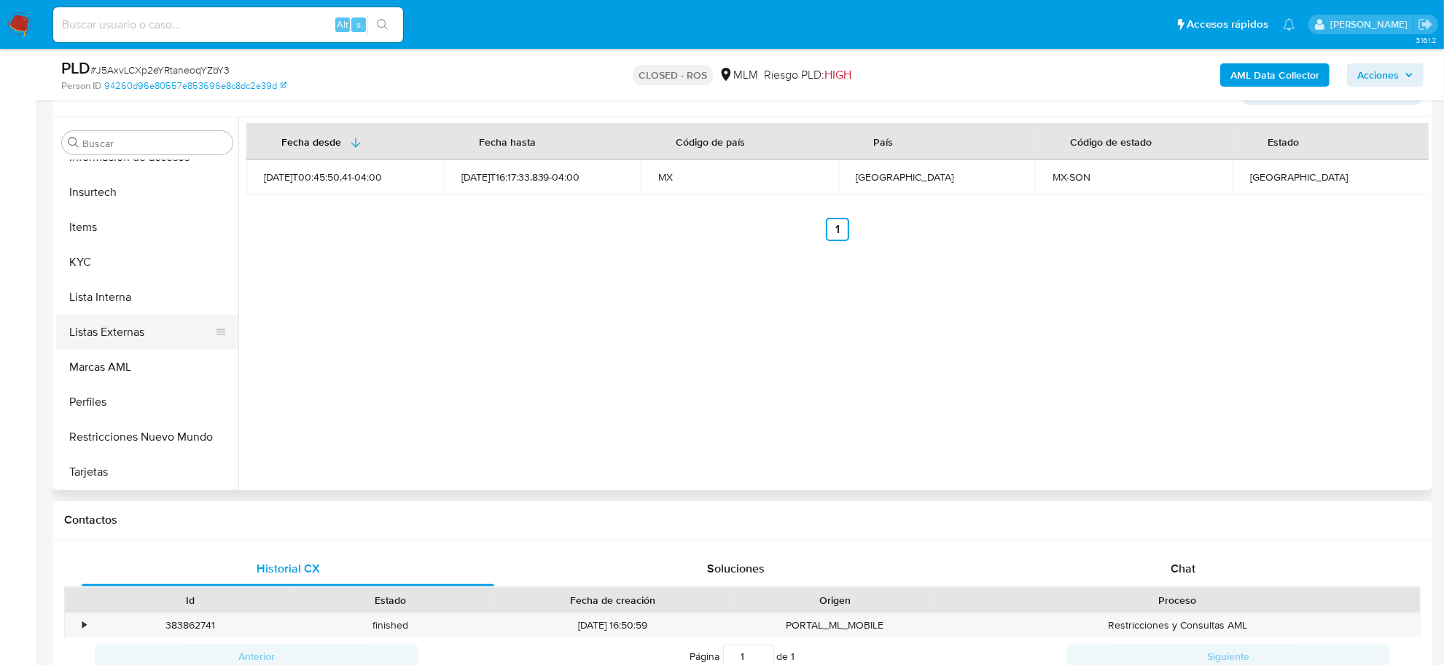
scroll to position [594, 0]
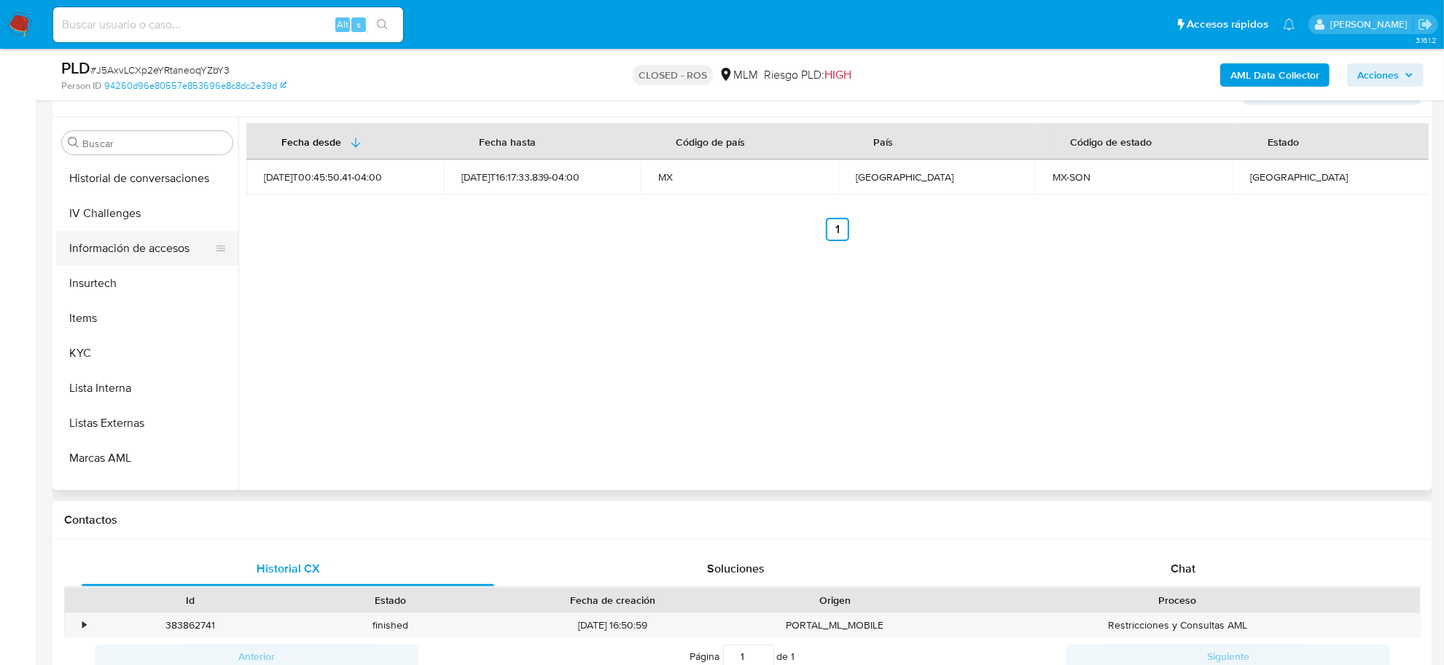
click at [136, 245] on button "Información de accesos" at bounding box center [141, 248] width 171 height 35
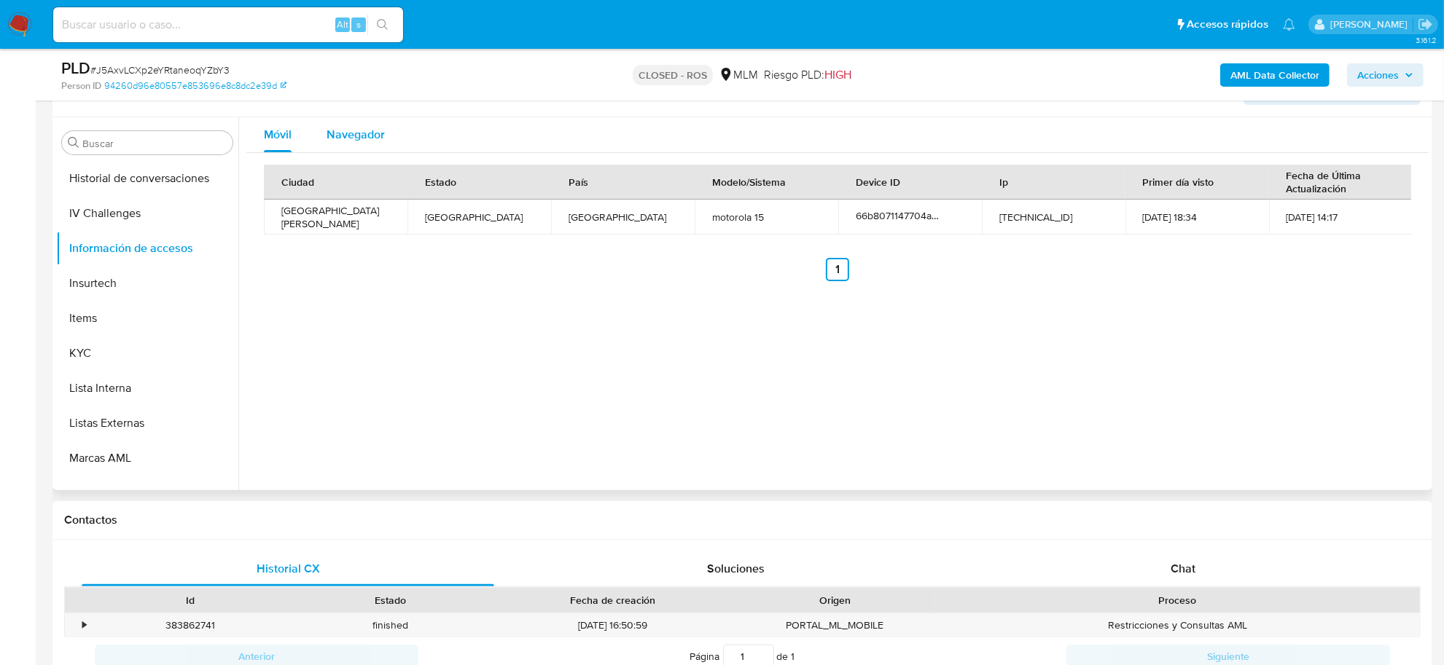
click at [314, 131] on button "Navegador" at bounding box center [355, 134] width 93 height 35
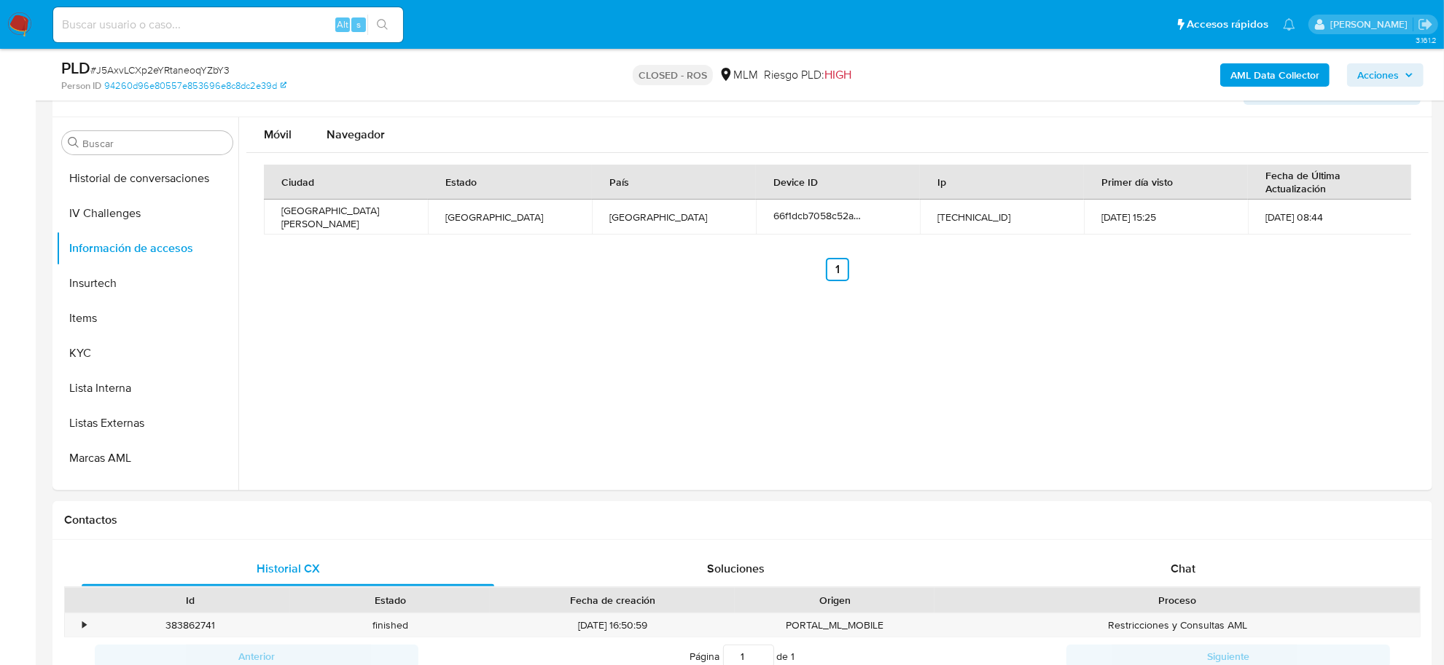
type button "1"
